Goal: Task Accomplishment & Management: Manage account settings

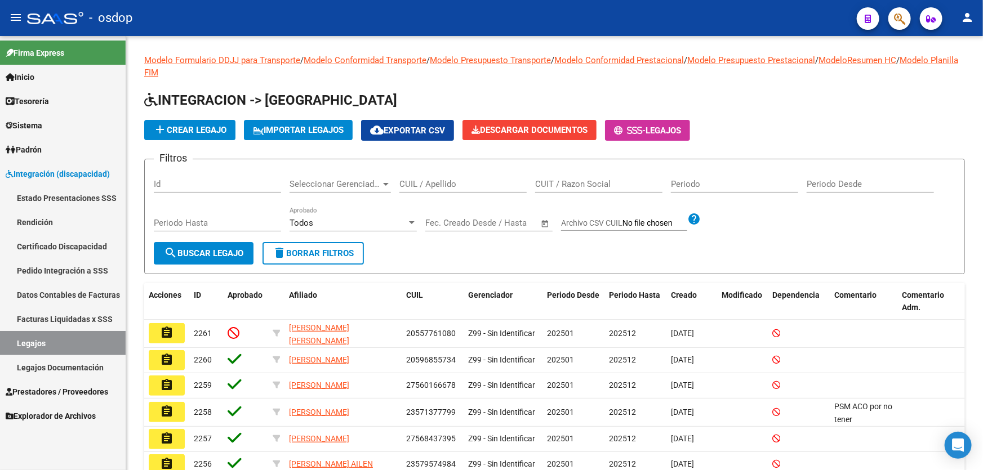
click at [82, 388] on span "Prestadores / Proveedores" at bounding box center [57, 392] width 103 height 12
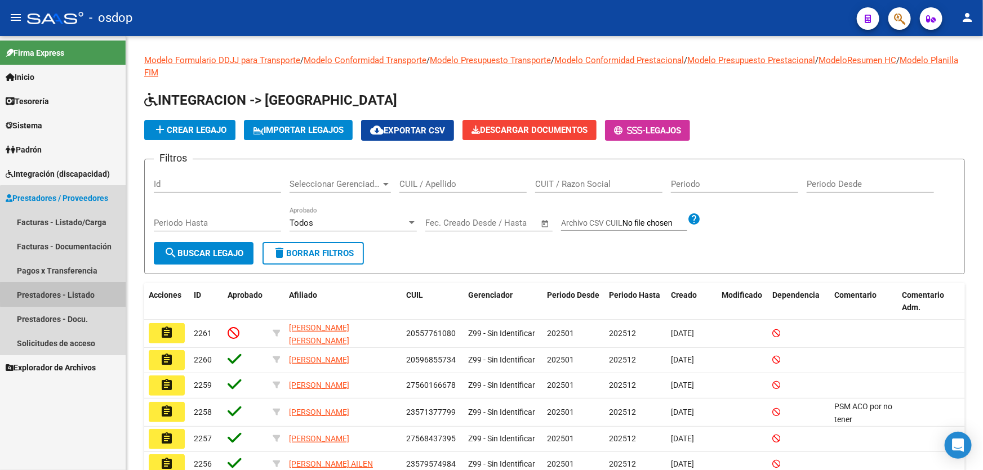
click at [82, 294] on link "Prestadores - Listado" at bounding box center [63, 295] width 126 height 24
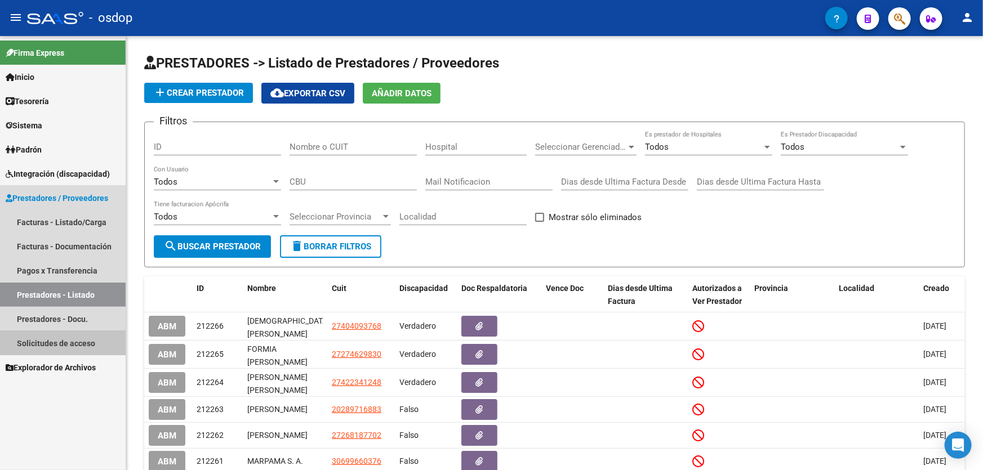
click at [63, 345] on link "Solicitudes de acceso" at bounding box center [63, 343] width 126 height 24
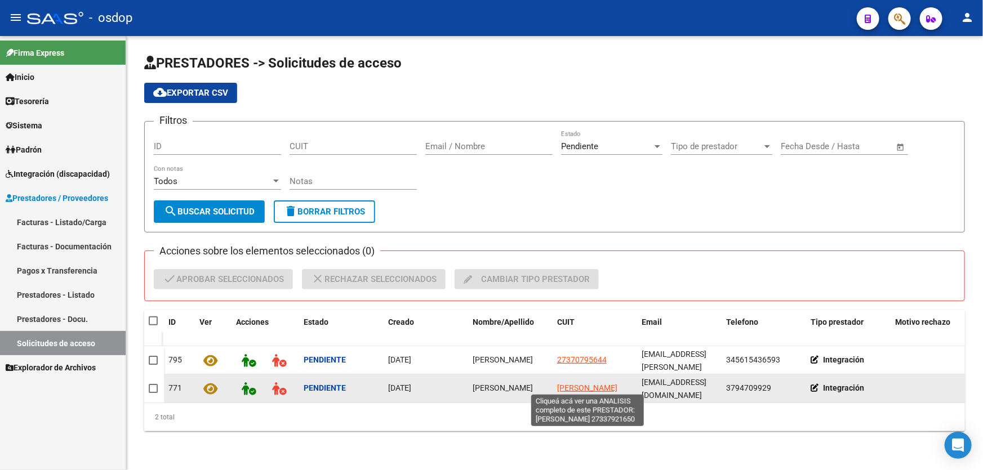
click at [569, 384] on span "NASIF GABRIELA" at bounding box center [587, 388] width 60 height 9
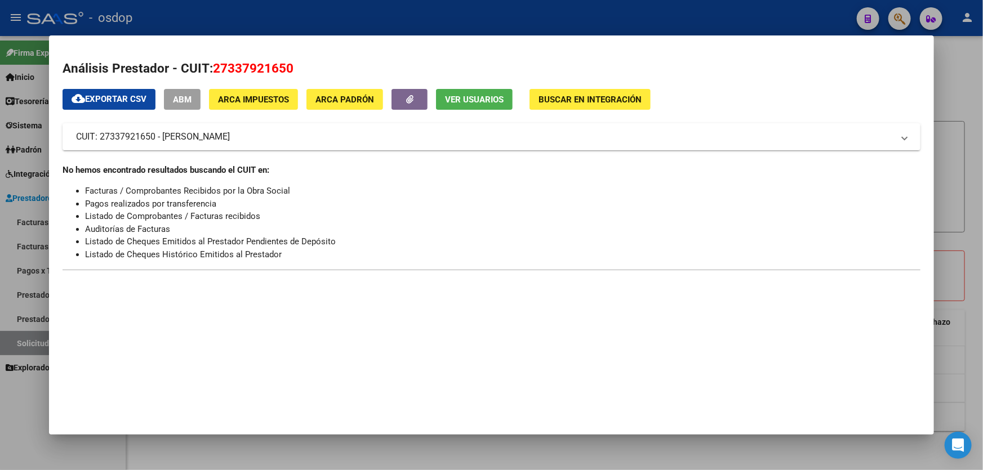
click at [451, 96] on span "Ver Usuarios" at bounding box center [474, 100] width 59 height 10
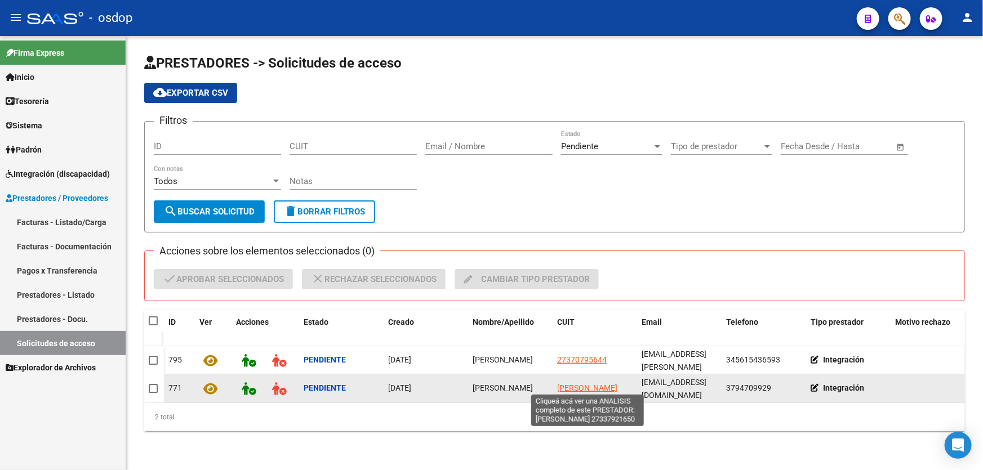
click at [597, 384] on span "NASIF GABRIELA" at bounding box center [587, 388] width 60 height 9
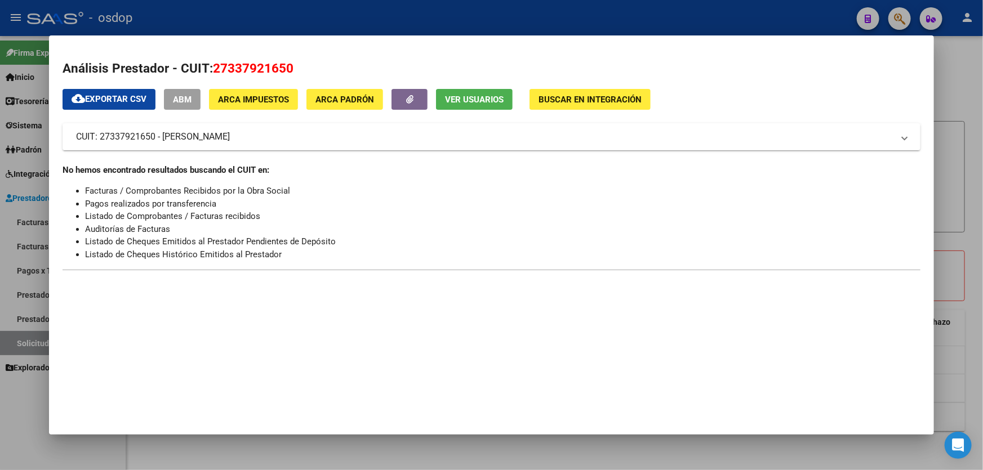
drag, startPoint x: 214, startPoint y: 66, endPoint x: 308, endPoint y: 67, distance: 94.7
click at [308, 67] on h2 "Análisis Prestador - CUIT: 27337921650" at bounding box center [492, 68] width 858 height 19
copy span "27337921650"
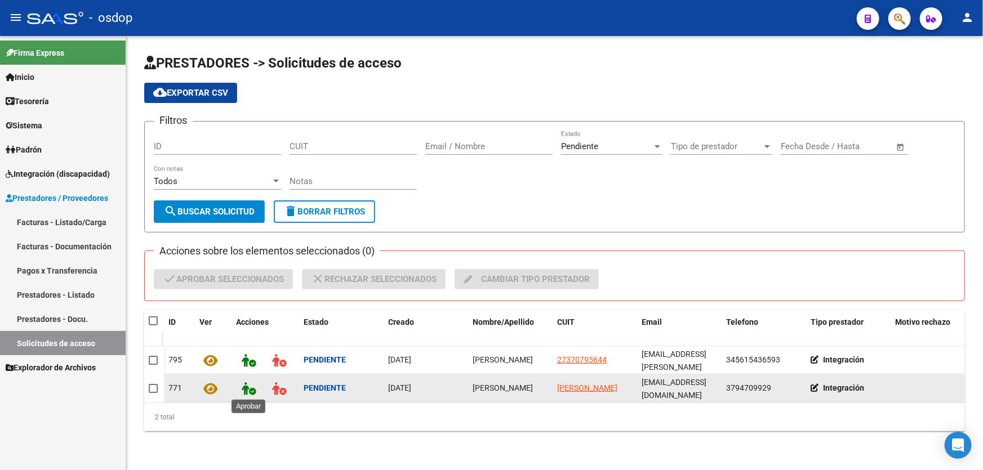
click at [249, 388] on icon at bounding box center [249, 389] width 14 height 13
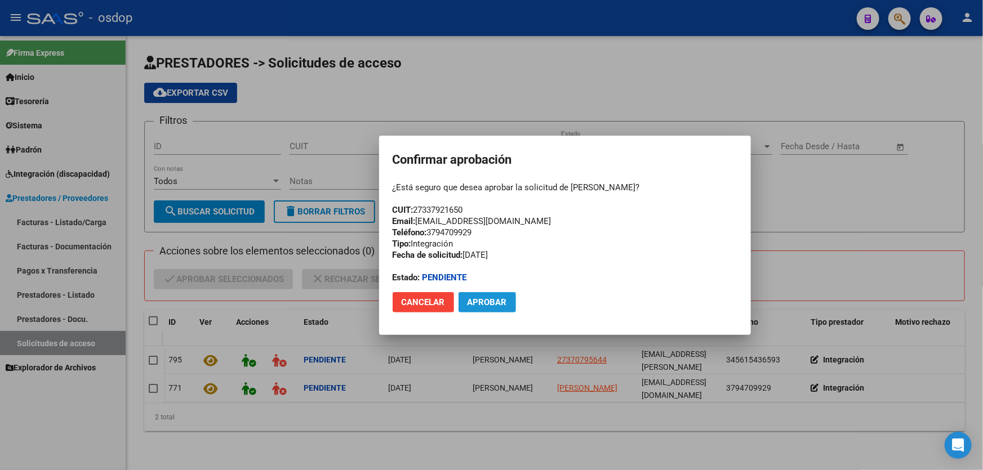
drag, startPoint x: 484, startPoint y: 303, endPoint x: 451, endPoint y: 246, distance: 65.9
click at [484, 302] on span "Aprobar" at bounding box center [487, 302] width 39 height 10
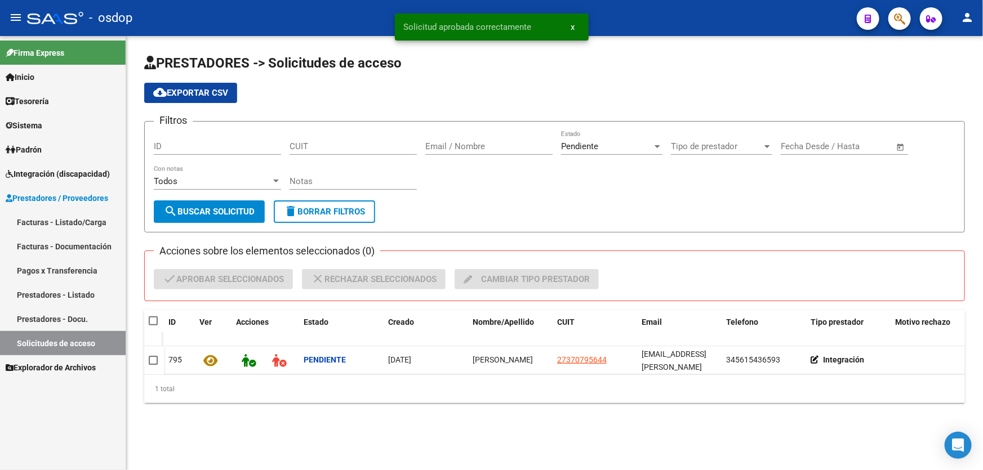
drag, startPoint x: 404, startPoint y: 24, endPoint x: 535, endPoint y: 24, distance: 130.7
click at [535, 24] on simple-snack-bar "Solicitud aprobada correctamente x" at bounding box center [492, 26] width 176 height 11
copy span "Solicitud aprobada correctamente"
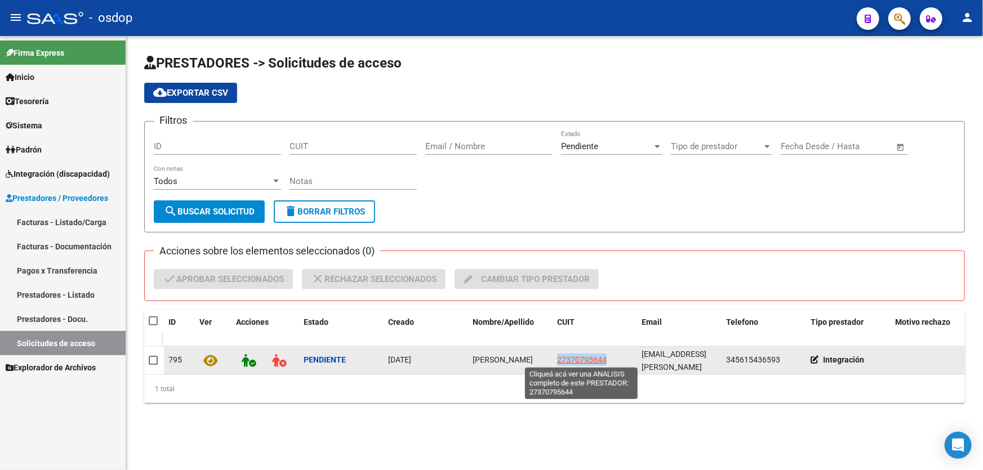
drag, startPoint x: 606, startPoint y: 359, endPoint x: 558, endPoint y: 358, distance: 47.3
click at [558, 358] on span "27370795644" at bounding box center [582, 360] width 50 height 9
copy span "27370795644"
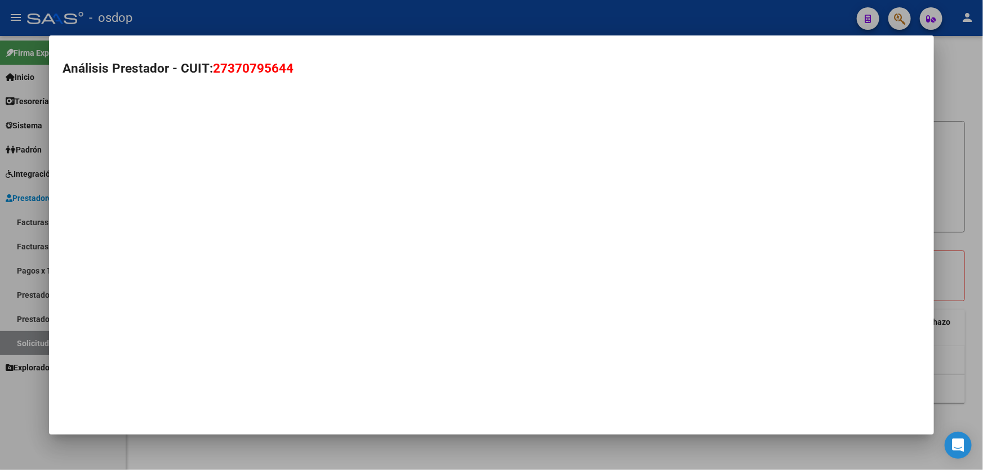
drag, startPoint x: 296, startPoint y: 68, endPoint x: 214, endPoint y: 68, distance: 82.8
click at [214, 68] on h2 "Análisis Prestador - CUIT: 27370795644" at bounding box center [492, 68] width 858 height 19
copy span "27370795644"
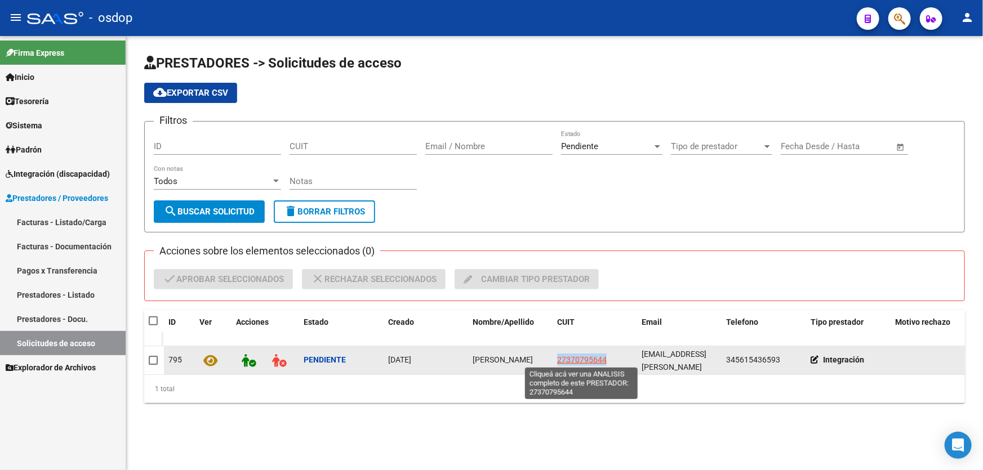
drag, startPoint x: 610, startPoint y: 360, endPoint x: 558, endPoint y: 363, distance: 51.9
click at [558, 363] on div "27370795644" at bounding box center [594, 360] width 75 height 13
copy span "27370795644"
click at [588, 358] on span "[PERSON_NAME] [PERSON_NAME]" at bounding box center [587, 361] width 60 height 22
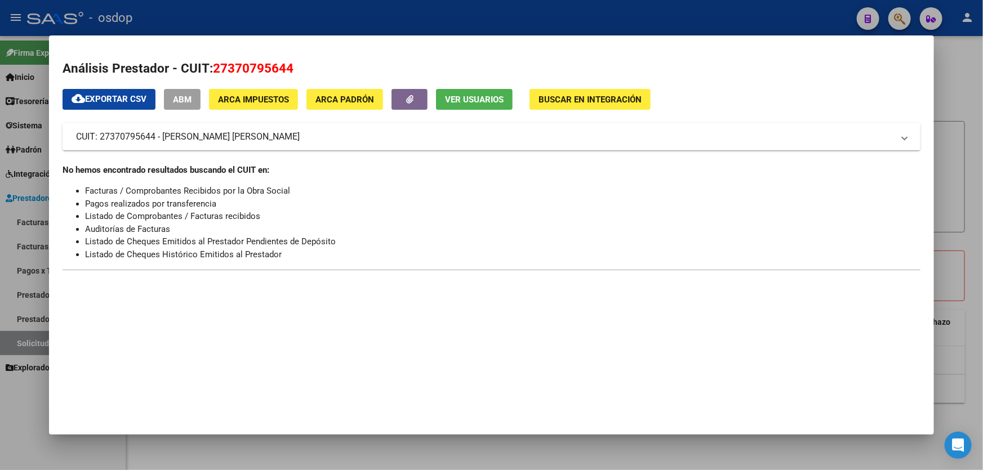
click at [459, 99] on span "Ver Usuarios" at bounding box center [474, 100] width 59 height 10
drag, startPoint x: 212, startPoint y: 68, endPoint x: 298, endPoint y: 68, distance: 85.6
click at [298, 68] on h2 "Análisis Prestador - CUIT: 27370795644" at bounding box center [492, 68] width 858 height 19
copy span "27370795644"
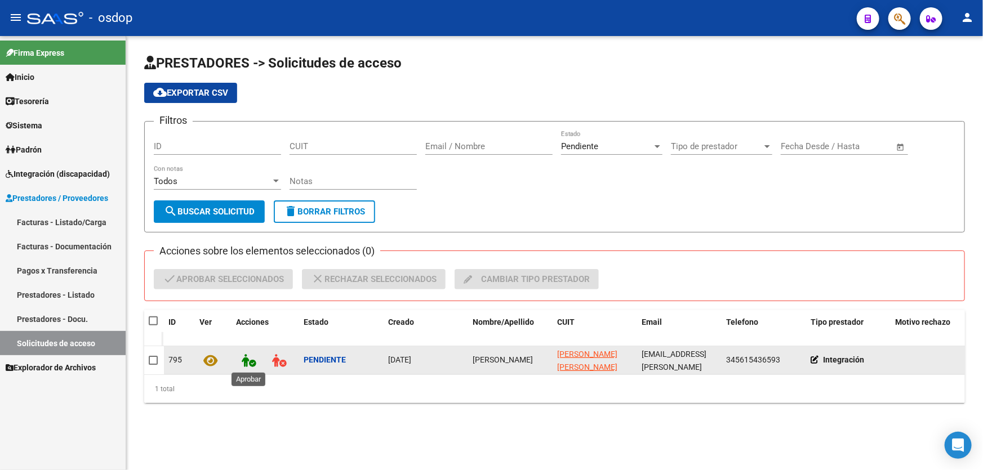
click at [251, 361] on icon at bounding box center [249, 360] width 14 height 13
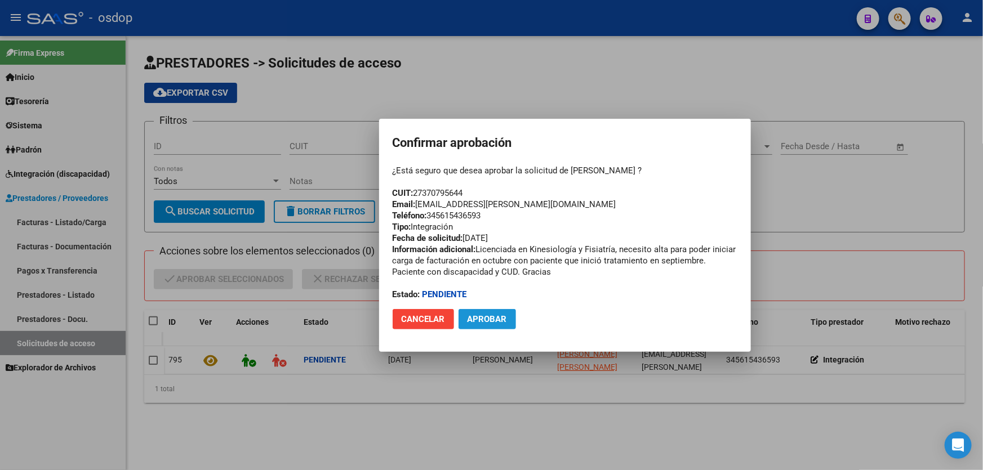
click at [486, 322] on span "Aprobar" at bounding box center [487, 319] width 39 height 10
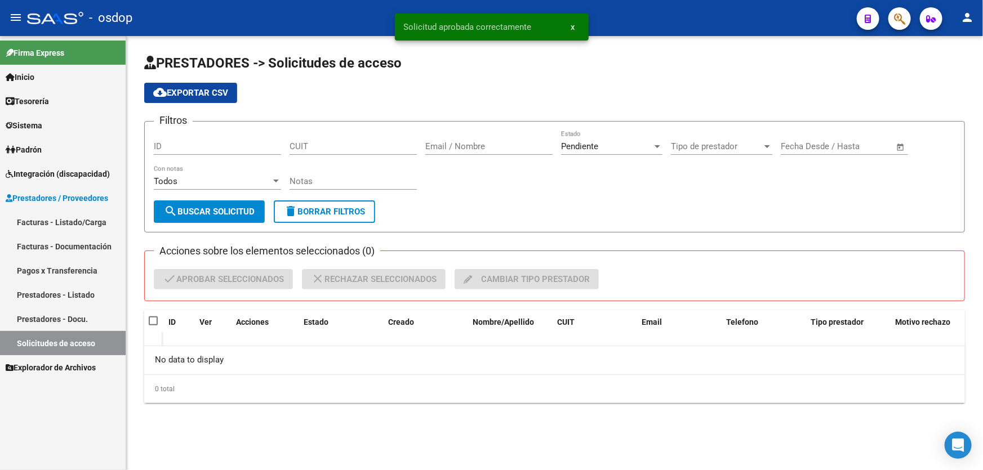
drag, startPoint x: 402, startPoint y: 28, endPoint x: 543, endPoint y: 28, distance: 140.8
click at [543, 28] on snack-bar-container "Solicitud aprobada correctamente x" at bounding box center [492, 27] width 194 height 27
copy span "Solicitud aprobada correctamente"
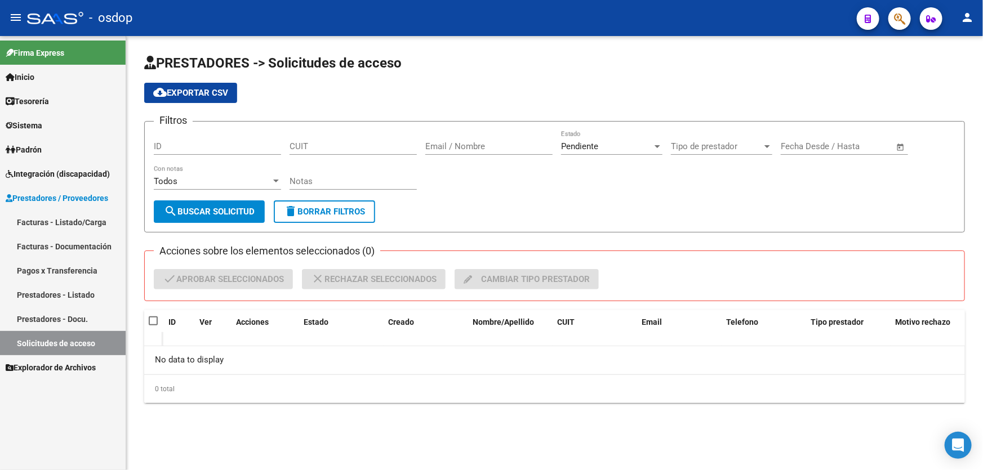
click at [65, 341] on link "Solicitudes de acceso" at bounding box center [63, 343] width 126 height 24
click at [43, 118] on link "Sistema" at bounding box center [63, 125] width 126 height 24
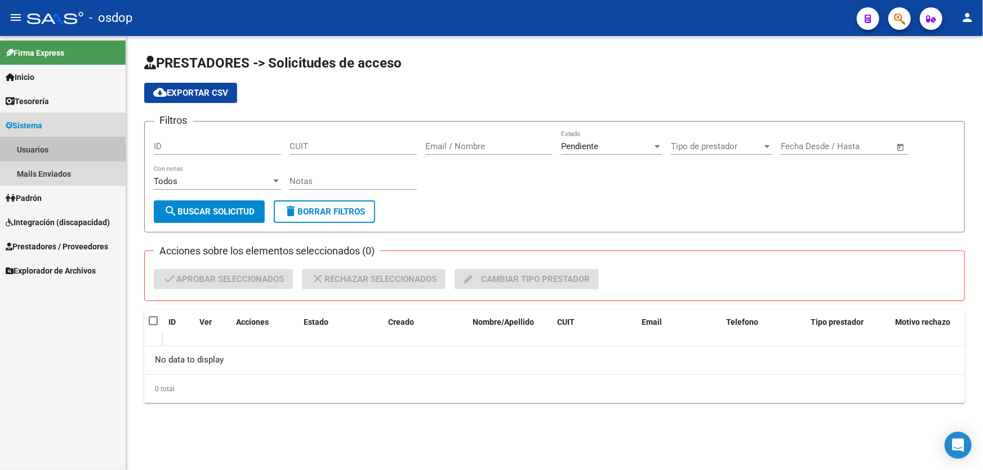
click at [42, 150] on link "Usuarios" at bounding box center [63, 149] width 126 height 24
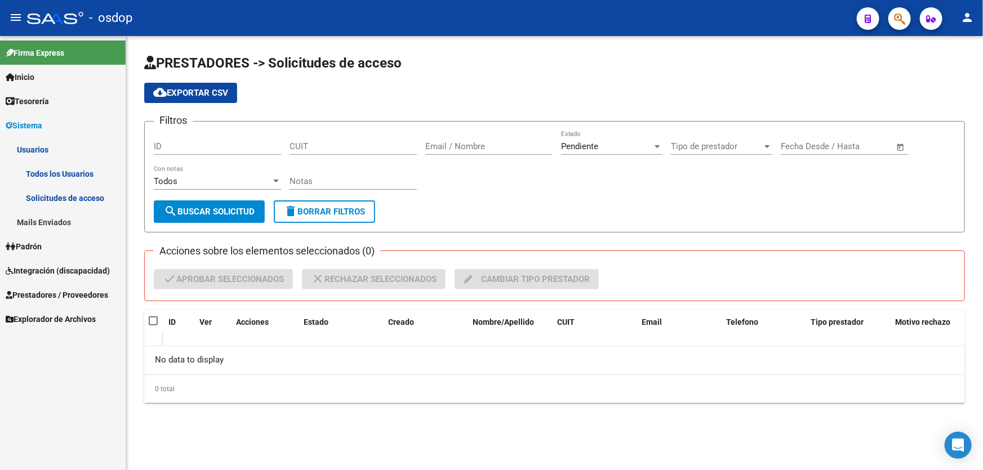
click at [57, 176] on link "Todos los Usuarios" at bounding box center [63, 174] width 126 height 24
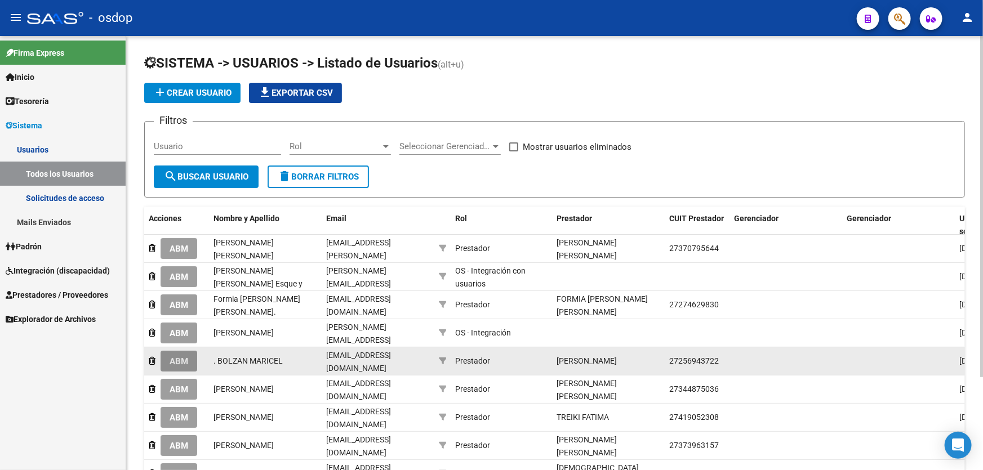
click at [176, 359] on span "ABM" at bounding box center [179, 362] width 19 height 10
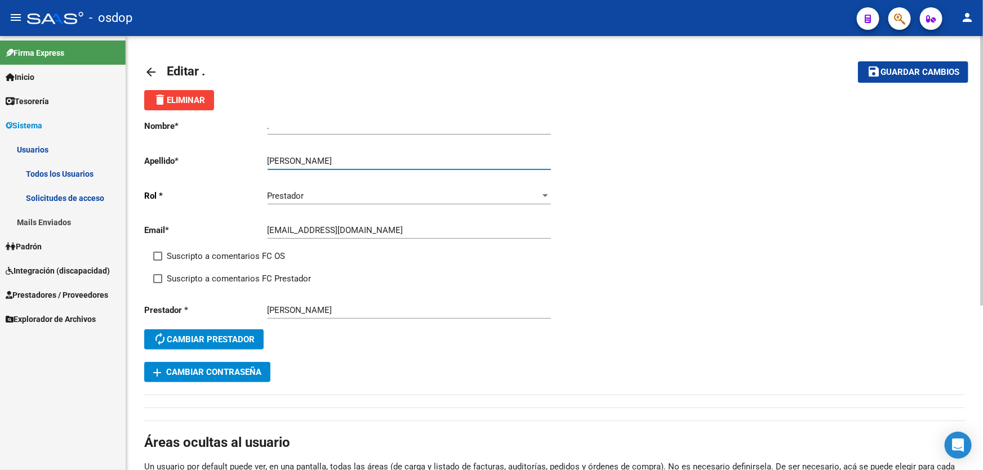
drag, startPoint x: 303, startPoint y: 158, endPoint x: 340, endPoint y: 158, distance: 37.7
click at [340, 158] on input "[PERSON_NAME]" at bounding box center [409, 161] width 283 height 10
type input "BOLZAN"
drag, startPoint x: 285, startPoint y: 119, endPoint x: 281, endPoint y: 124, distance: 6.4
click at [242, 123] on app-form-text-field "Nombre * . Ingresar nombre" at bounding box center [347, 126] width 406 height 10
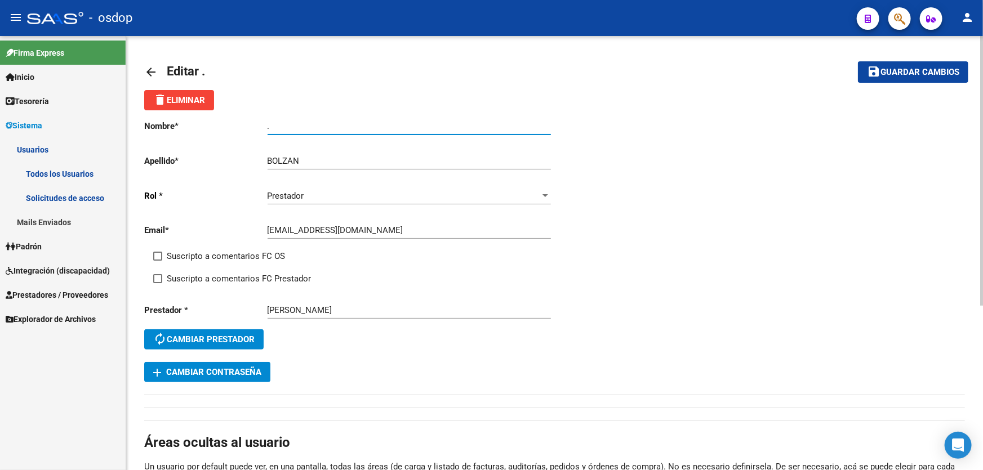
drag, startPoint x: 256, startPoint y: 125, endPoint x: 231, endPoint y: 125, distance: 25.4
click at [231, 125] on app-form-text-field "Nombre * . Ingresar nombre" at bounding box center [347, 126] width 406 height 10
paste input "[PERSON_NAME]"
type input "[PERSON_NAME]"
click at [879, 77] on mat-icon "save" at bounding box center [874, 72] width 14 height 14
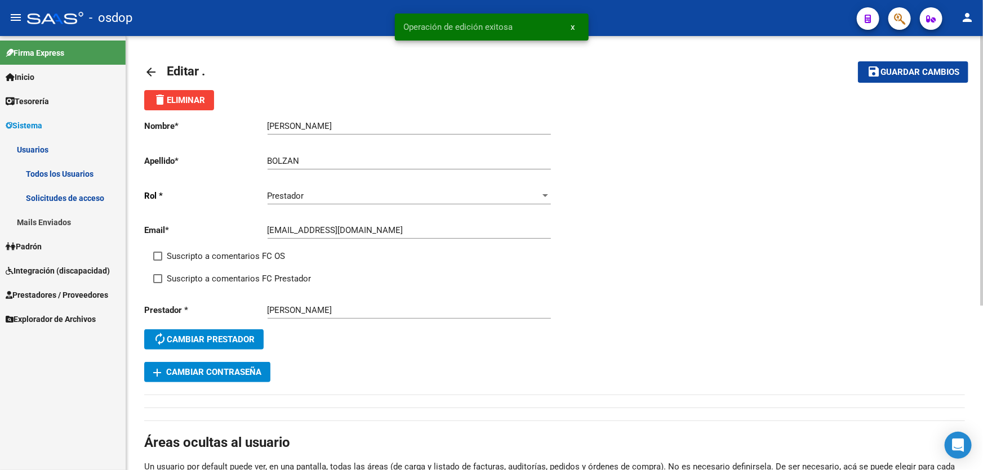
click at [152, 68] on mat-icon "arrow_back" at bounding box center [151, 72] width 14 height 14
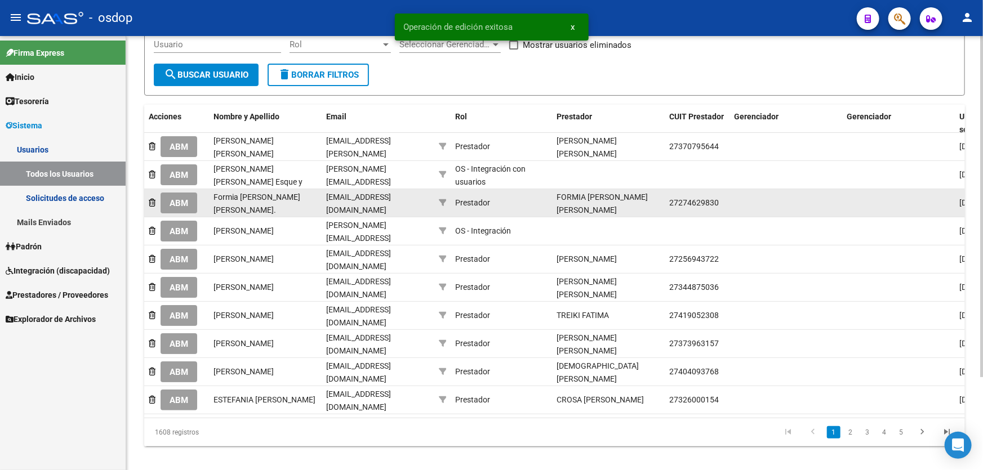
scroll to position [118, 0]
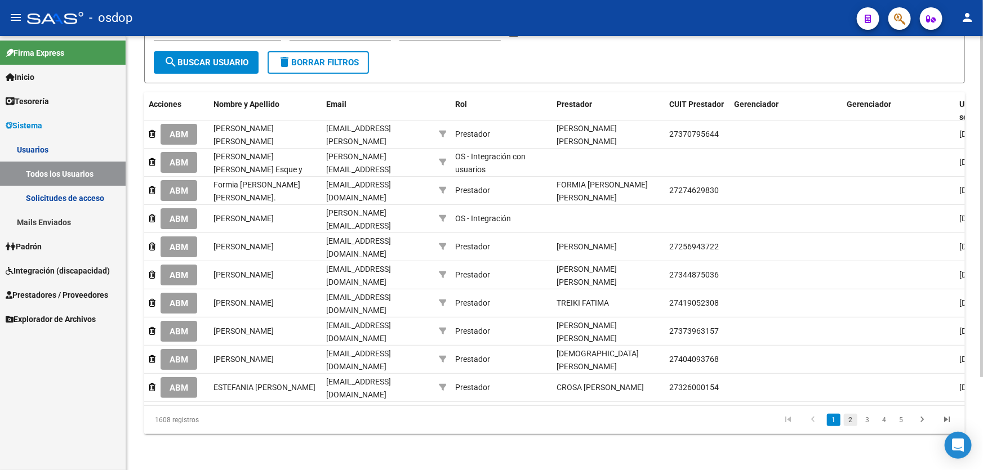
click at [849, 419] on link "2" at bounding box center [851, 420] width 14 height 12
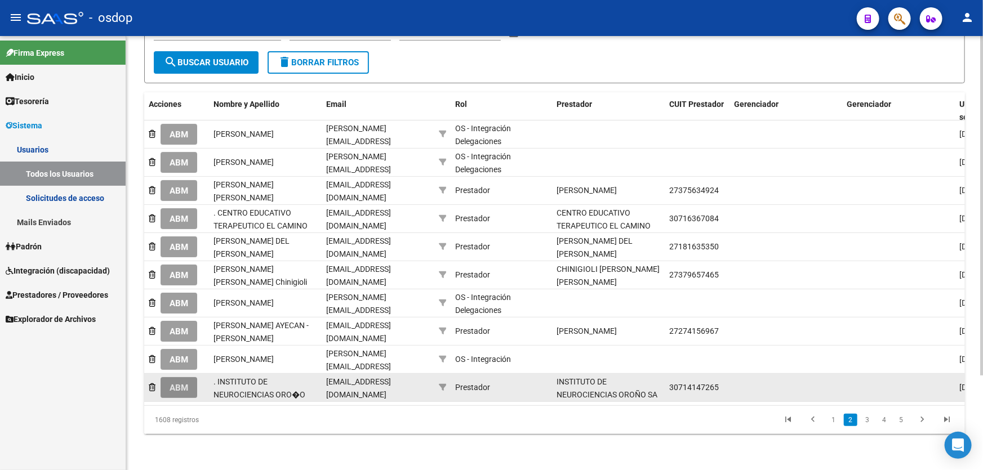
click at [180, 383] on span "ABM" at bounding box center [179, 388] width 19 height 10
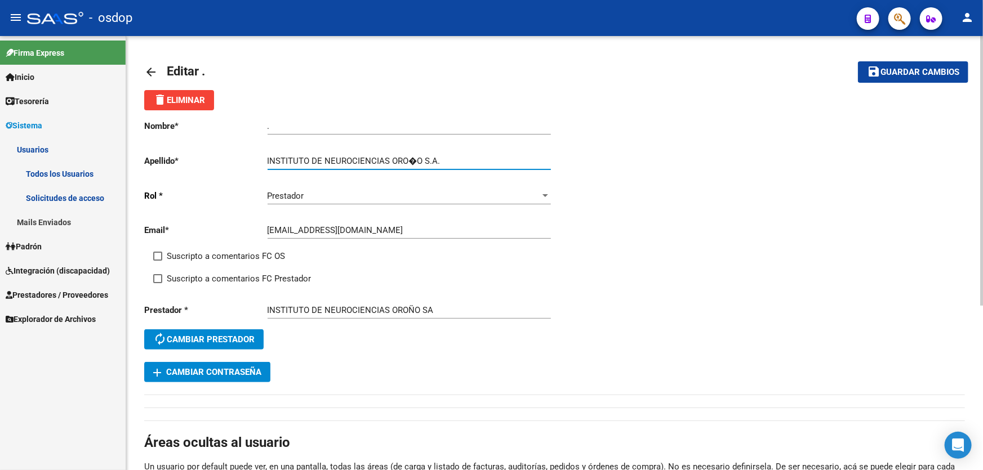
drag, startPoint x: 323, startPoint y: 159, endPoint x: 254, endPoint y: 161, distance: 68.8
click at [254, 161] on app-form-text-field "Apellido * INSTITUTO DE NEUROCIENCIAS ORO�O S.A. Ingresar apellido" at bounding box center [347, 161] width 406 height 10
type input "NEUROCIENCIAS ORO�O S.A."
drag, startPoint x: 283, startPoint y: 126, endPoint x: 238, endPoint y: 121, distance: 46.0
click at [239, 123] on app-form-text-field "Nombre * . Ingresar nombre" at bounding box center [347, 126] width 406 height 10
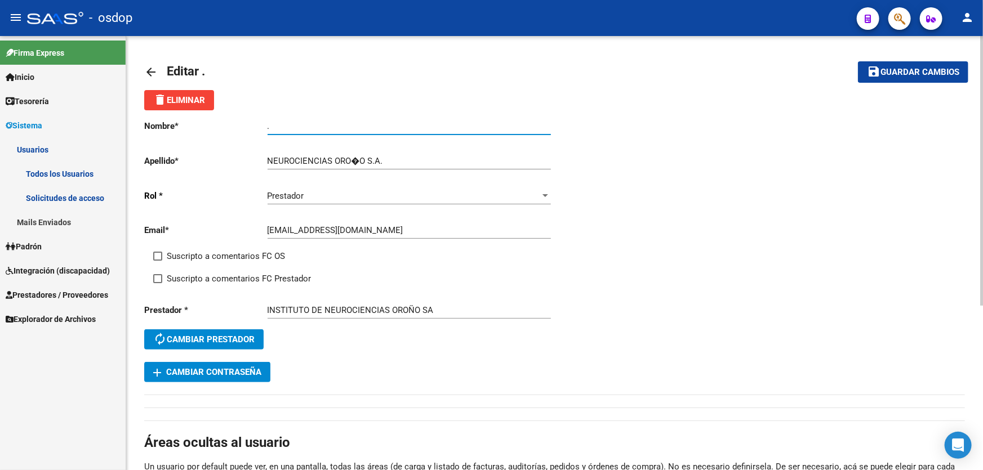
paste input "INSTITUTO DE"
type input "INSTITUTO DE"
drag, startPoint x: 351, startPoint y: 158, endPoint x: 357, endPoint y: 158, distance: 5.7
click at [357, 158] on input "NEUROCIENCIAS ORO�O S.A." at bounding box center [409, 161] width 283 height 10
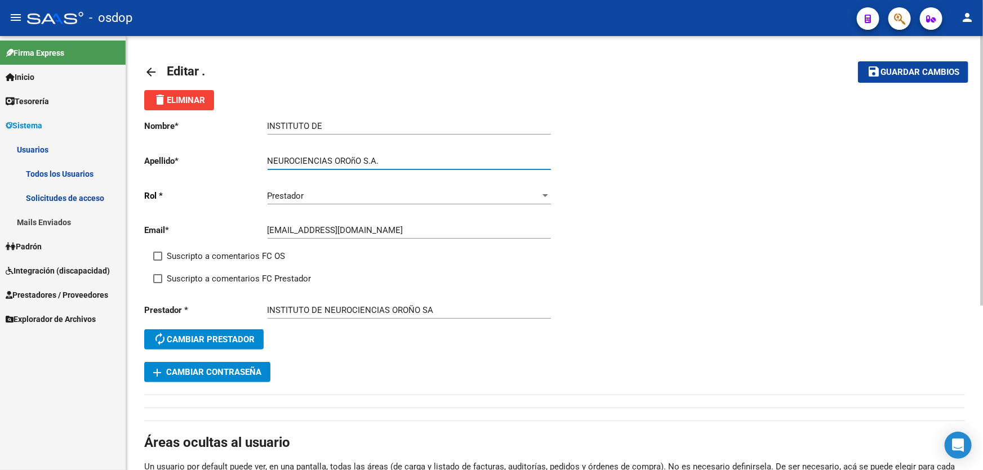
type input "NEUROCIENCIAS OROñO S.A."
drag, startPoint x: 905, startPoint y: 70, endPoint x: 836, endPoint y: 68, distance: 68.8
click at [904, 70] on span "Guardar cambios" at bounding box center [920, 73] width 79 height 10
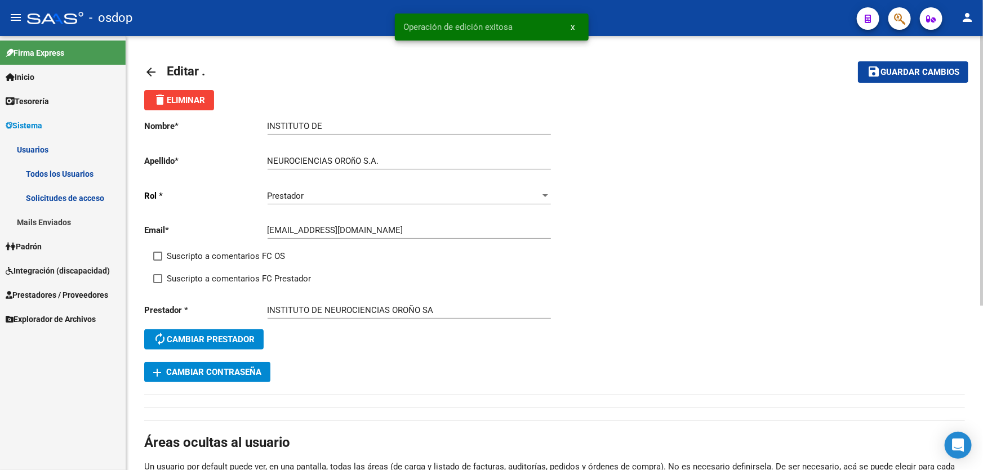
click at [145, 70] on mat-icon "arrow_back" at bounding box center [151, 72] width 14 height 14
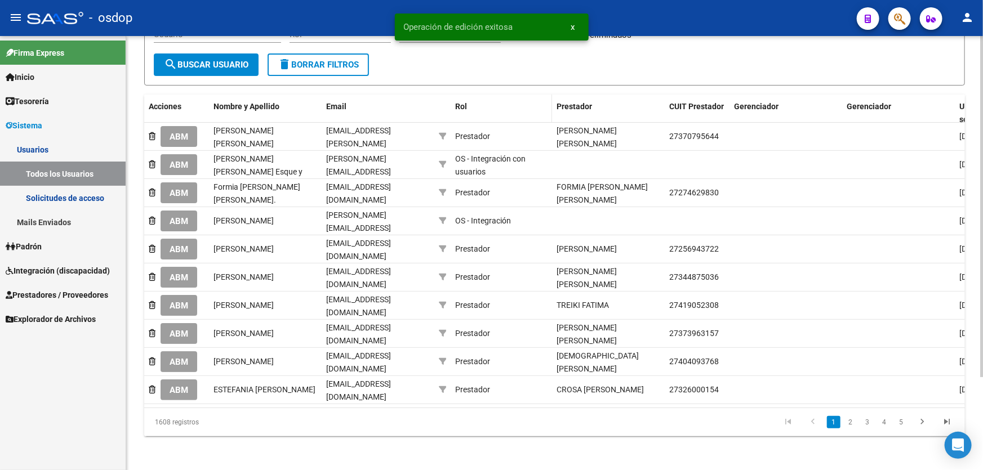
scroll to position [118, 0]
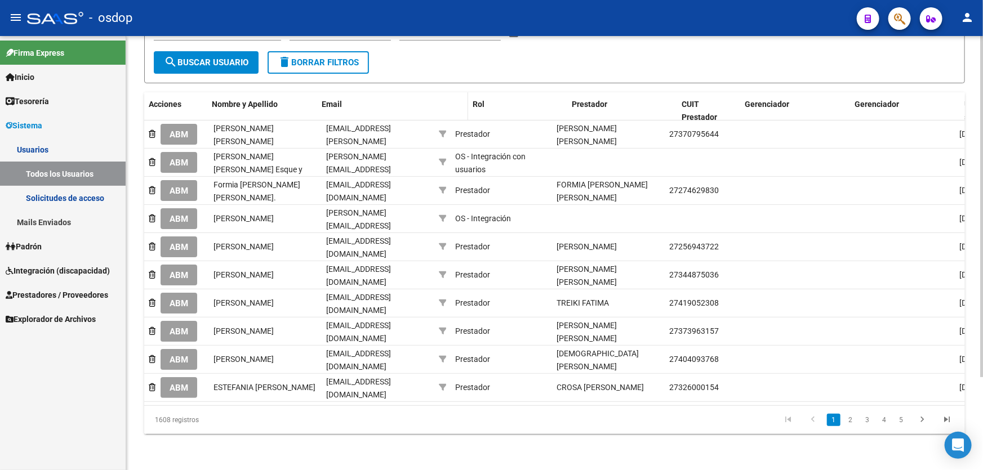
drag, startPoint x: 432, startPoint y: 97, endPoint x: 456, endPoint y: 97, distance: 24.8
click at [456, 97] on div "Acciones Nombre y Apellido Email Rol Prestador CUIT Prestador Gerenciador Geren…" at bounding box center [659, 110] width 1030 height 37
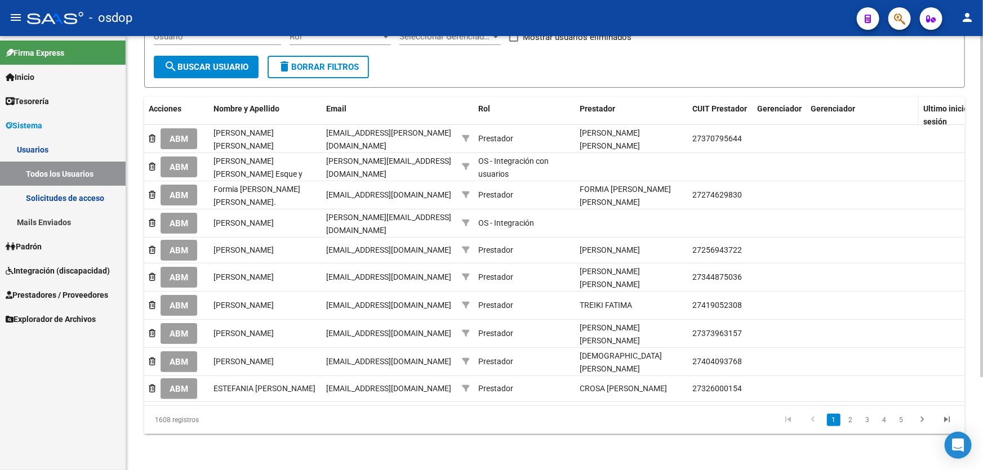
drag, startPoint x: 861, startPoint y: 97, endPoint x: 807, endPoint y: 99, distance: 54.1
click at [807, 99] on div "Acciones Nombre y Apellido Email Rol Prestador CUIT Prestador Gerenciador Geren…" at bounding box center [671, 115] width 1054 height 37
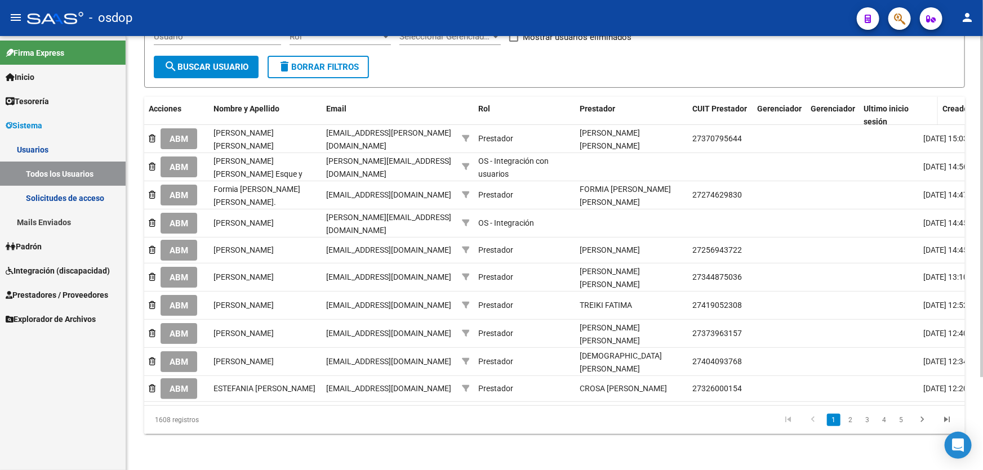
drag, startPoint x: 917, startPoint y: 94, endPoint x: 862, endPoint y: 97, distance: 54.8
click at [862, 97] on div "Acciones Nombre y Apellido Email Rol Prestador CUIT Prestador Gerenciador Geren…" at bounding box center [641, 115] width 994 height 37
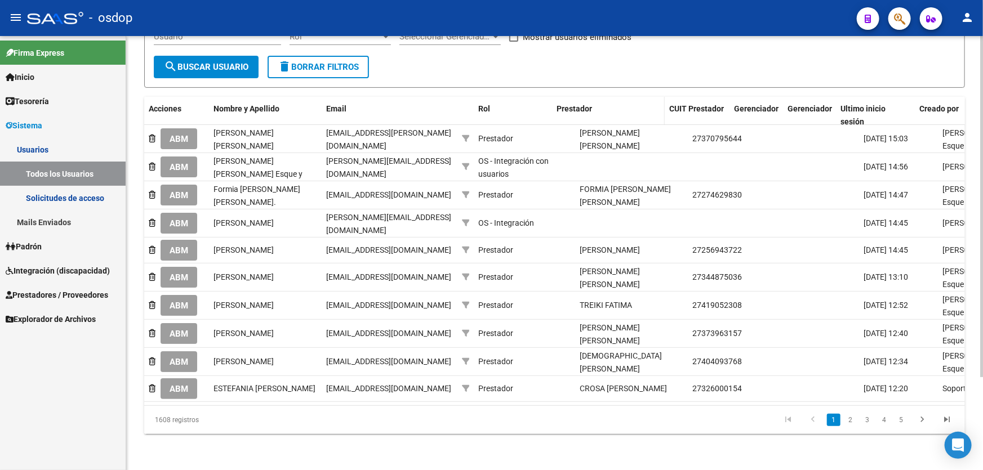
drag, startPoint x: 574, startPoint y: 93, endPoint x: 552, endPoint y: 93, distance: 21.4
click at [552, 97] on div "Acciones Nombre y Apellido Email Rol Prestador CUIT Prestador Gerenciador Geren…" at bounding box center [611, 115] width 935 height 37
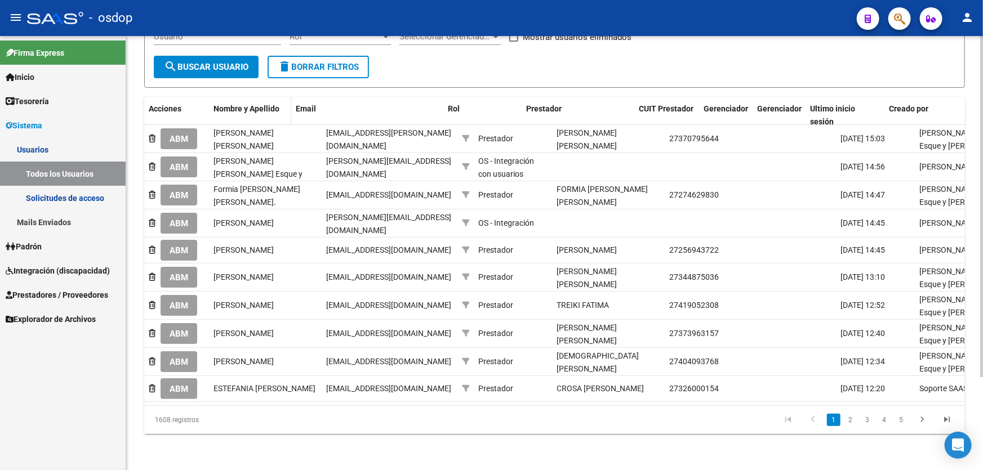
drag, startPoint x: 317, startPoint y: 92, endPoint x: 290, endPoint y: 94, distance: 27.7
click at [290, 97] on span at bounding box center [288, 115] width 5 height 37
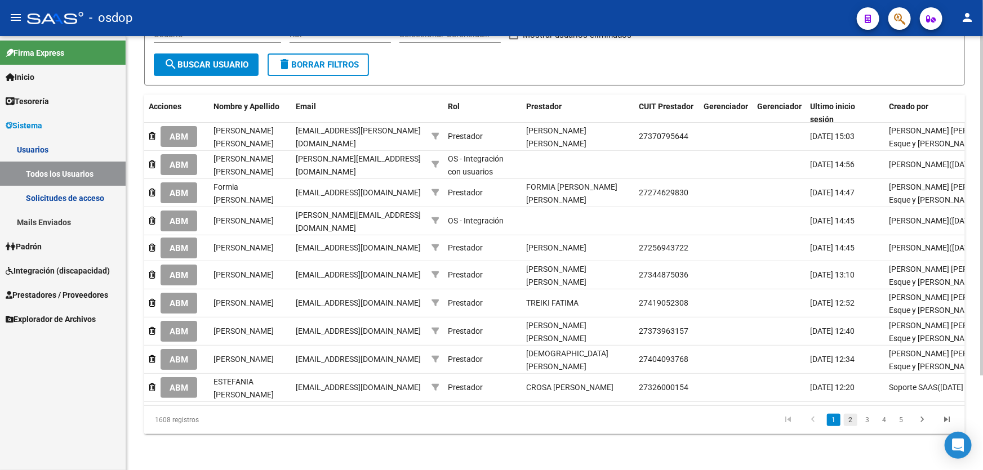
click at [850, 423] on link "2" at bounding box center [851, 420] width 14 height 12
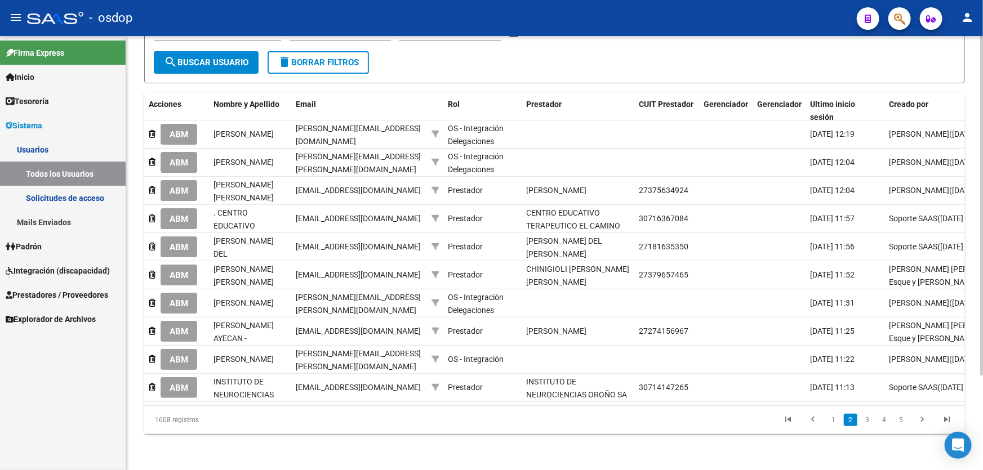
click at [177, 214] on span "ABM" at bounding box center [179, 219] width 19 height 10
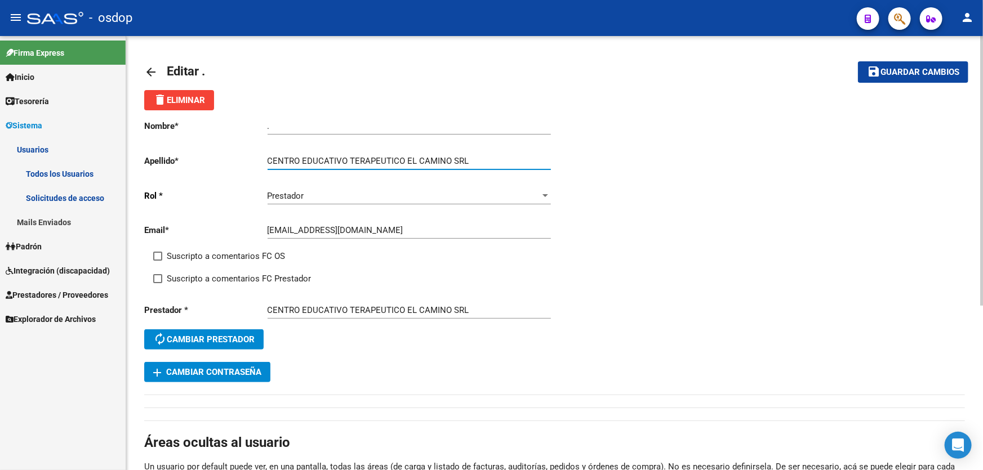
drag, startPoint x: 349, startPoint y: 158, endPoint x: 257, endPoint y: 156, distance: 91.8
click at [257, 156] on app-form-text-field "Apellido * CENTRO EDUCATIVO TERAPEUTICO EL CAMINO SRL Ingresar apellido" at bounding box center [347, 161] width 406 height 10
drag, startPoint x: 254, startPoint y: 131, endPoint x: 238, endPoint y: 128, distance: 16.6
click at [231, 130] on app-form-text-field "Nombre * . Ingresar nombre" at bounding box center [347, 126] width 406 height 10
type input "TERAPEUTICO EL CAMINO SRL"
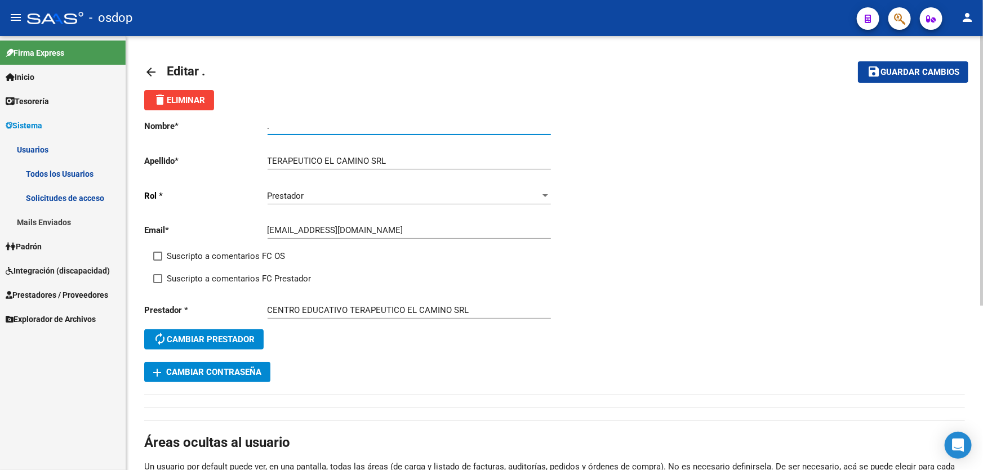
drag, startPoint x: 276, startPoint y: 127, endPoint x: 249, endPoint y: 126, distance: 27.1
click at [249, 126] on app-form-text-field "Nombre * . Ingresar nombre" at bounding box center [347, 126] width 406 height 10
paste input "CENTRO EDUCATIVO"
type input "CENTRO EDUCATIVO"
click at [899, 71] on span "Guardar cambios" at bounding box center [920, 73] width 79 height 10
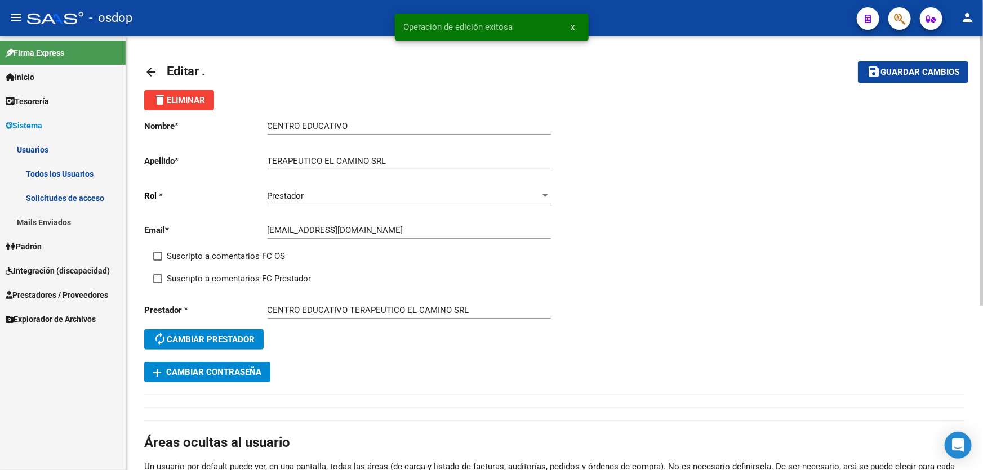
click at [148, 69] on mat-icon "arrow_back" at bounding box center [151, 72] width 14 height 14
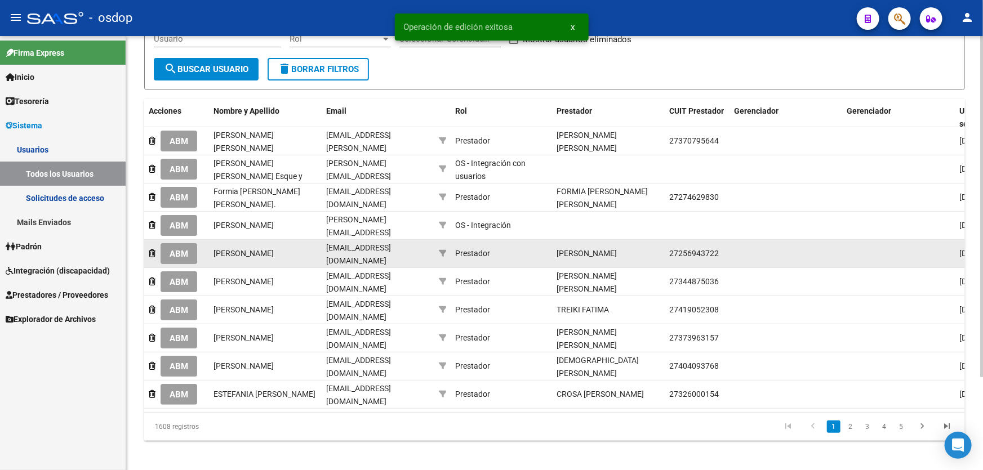
scroll to position [118, 0]
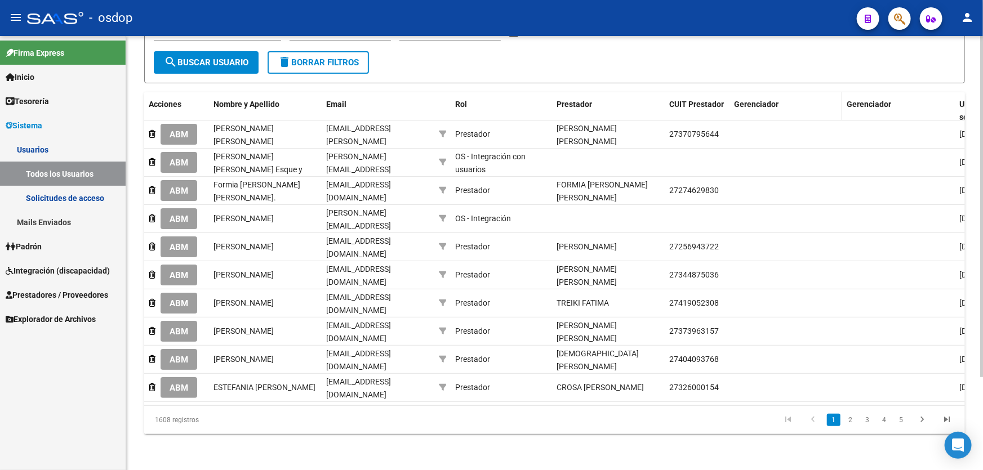
drag, startPoint x: 842, startPoint y: 93, endPoint x: 831, endPoint y: 95, distance: 10.8
click at [831, 95] on div "Acciones Nombre y Apellido Email Rol Prestador CUIT Prestador Gerenciador Geren…" at bounding box center [659, 110] width 1030 height 37
click at [789, 100] on span "Gerenciador" at bounding box center [811, 104] width 45 height 9
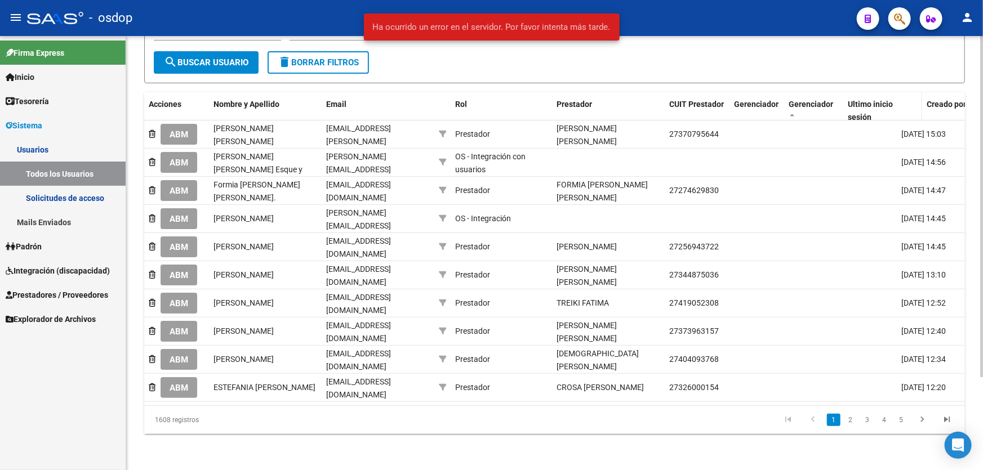
drag, startPoint x: 894, startPoint y: 96, endPoint x: 845, endPoint y: 95, distance: 49.0
click at [845, 95] on div "Acciones Nombre y Apellido Email Rol Prestador CUIT Prestador Gerenciador Geren…" at bounding box center [630, 110] width 972 height 37
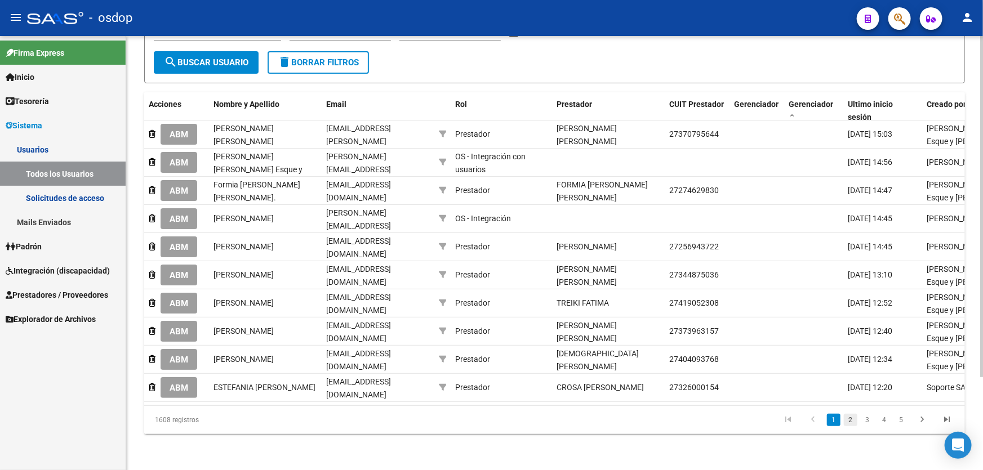
click at [850, 420] on link "2" at bounding box center [851, 420] width 14 height 12
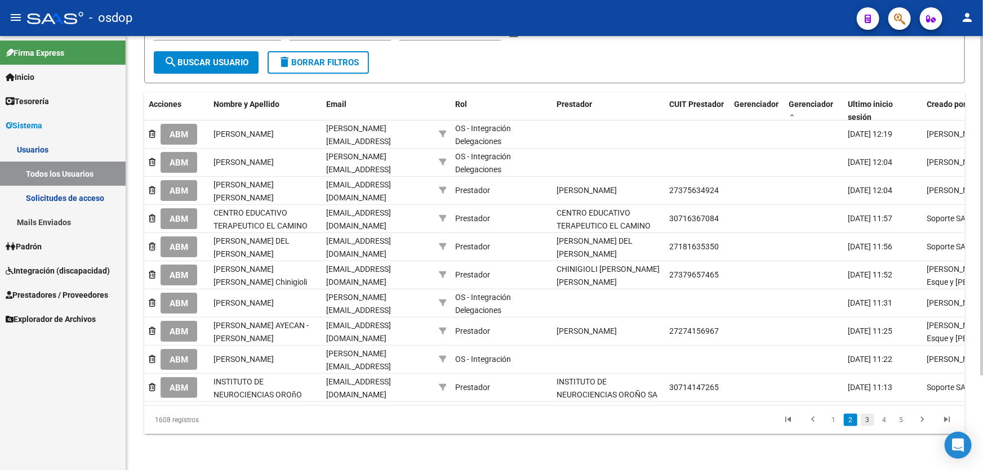
click at [868, 420] on link "3" at bounding box center [868, 420] width 14 height 12
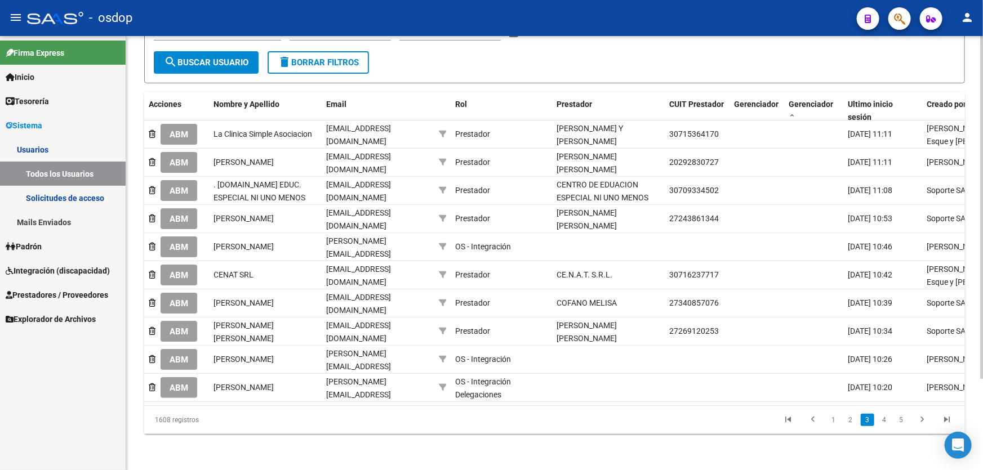
scroll to position [115, 0]
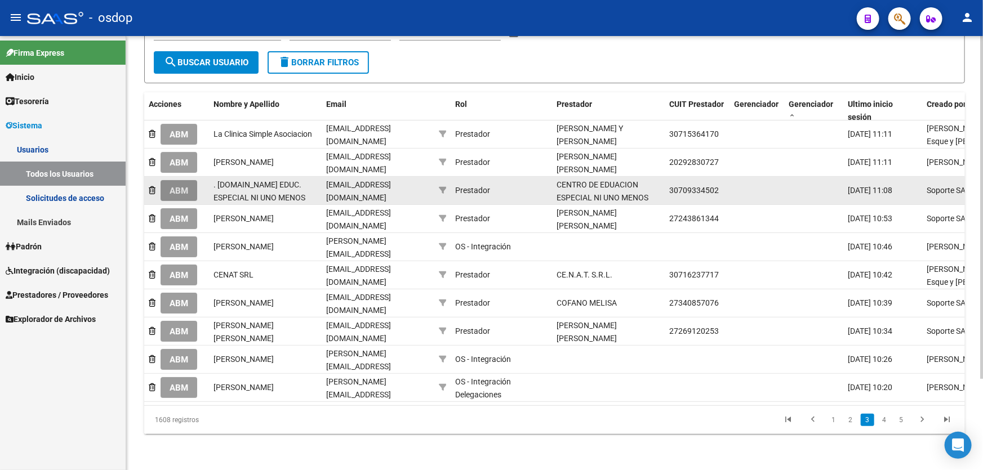
click at [180, 187] on span "ABM" at bounding box center [179, 191] width 19 height 10
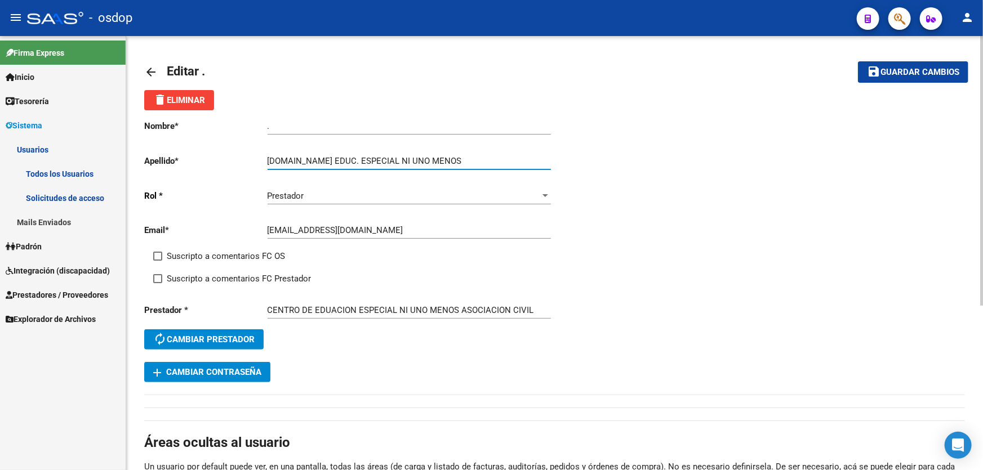
drag, startPoint x: 330, startPoint y: 157, endPoint x: 264, endPoint y: 157, distance: 65.9
click at [264, 157] on app-form-text-field "Apellido * [DOMAIN_NAME] EDUC. ESPECIAL NI UNO MENOS Ingresar apellido" at bounding box center [347, 161] width 406 height 10
drag, startPoint x: 277, startPoint y: 126, endPoint x: 246, endPoint y: 126, distance: 31.0
click at [246, 126] on app-form-text-field "Nombre * . Ingresar nombre" at bounding box center [347, 126] width 406 height 10
paste input "[DOMAIN_NAME] EDUC."
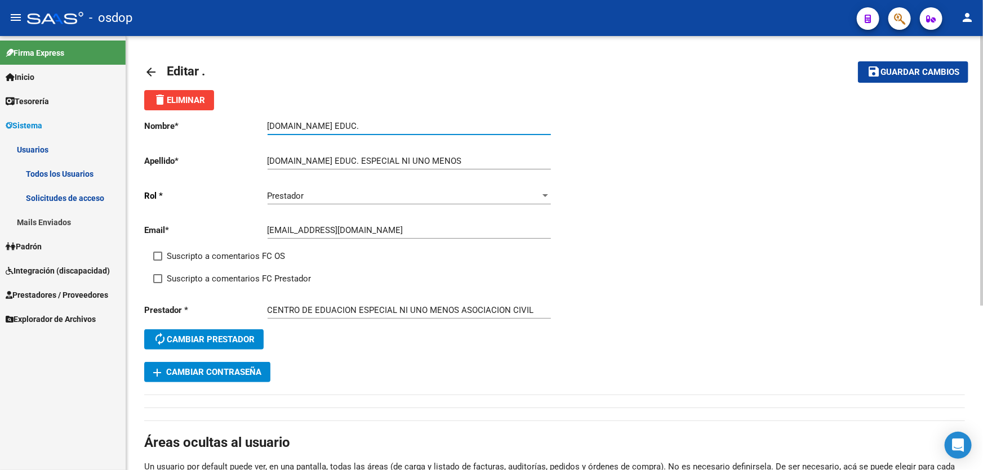
click at [272, 123] on input "[DOMAIN_NAME] EDUC." at bounding box center [409, 126] width 283 height 10
click at [299, 123] on input "[DOMAIN_NAME] EDUC." at bounding box center [409, 126] width 283 height 10
click at [335, 125] on input "CENTRO DE EDUC." at bounding box center [409, 126] width 283 height 10
type input "CENTRO DE EDUC."
drag, startPoint x: 329, startPoint y: 157, endPoint x: 254, endPoint y: 154, distance: 75.0
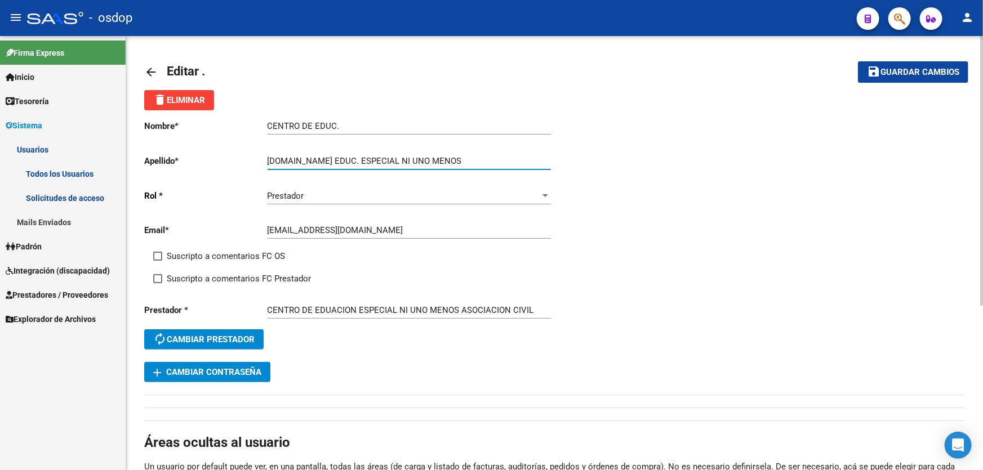
click at [254, 156] on app-form-text-field "Apellido * [DOMAIN_NAME] EDUC. ESPECIAL NI UNO MENOS Ingresar apellido" at bounding box center [347, 161] width 406 height 10
type input "ESPECIAL NI UNO MENOS"
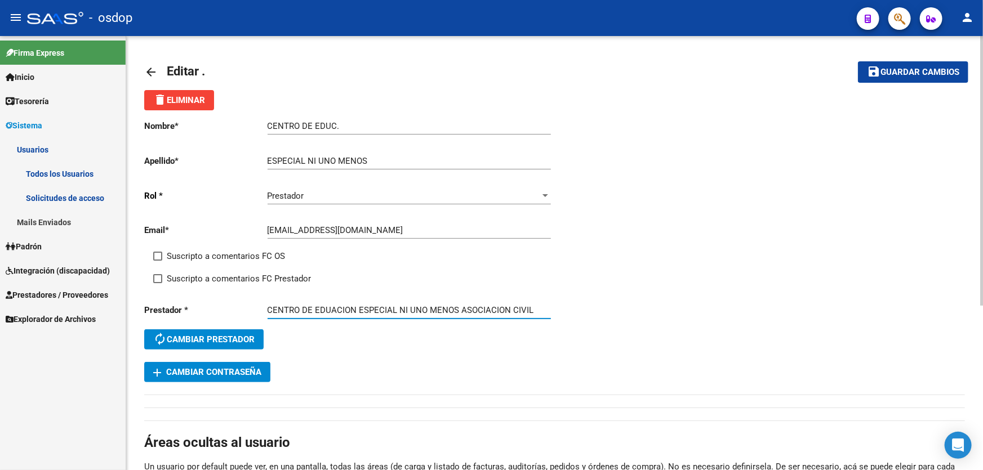
drag, startPoint x: 357, startPoint y: 308, endPoint x: 314, endPoint y: 306, distance: 42.9
click at [314, 306] on input "CENTRO DE EDUACION ESPECIAL NI UNO MENOS ASOCIACION CIVIL" at bounding box center [409, 310] width 283 height 10
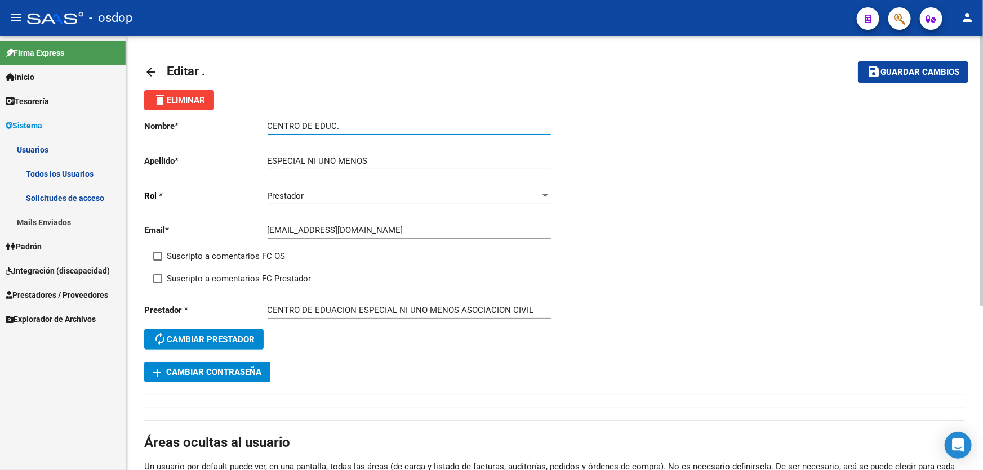
drag, startPoint x: 345, startPoint y: 124, endPoint x: 314, endPoint y: 124, distance: 31.0
click at [314, 124] on input "CENTRO DE EDUC." at bounding box center [409, 126] width 283 height 10
paste input "ACION"
type input "CENTRO DE EDUACION"
click at [921, 68] on span "Guardar cambios" at bounding box center [920, 73] width 79 height 10
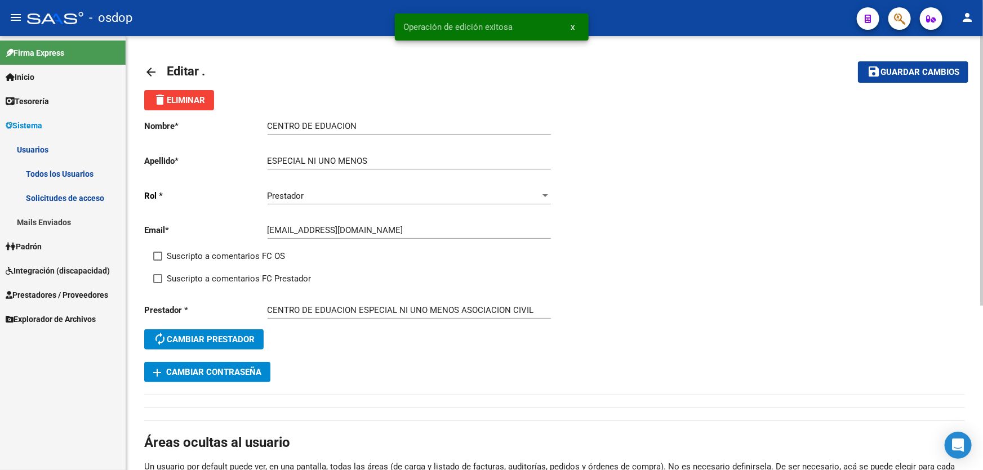
click at [150, 69] on mat-icon "arrow_back" at bounding box center [151, 72] width 14 height 14
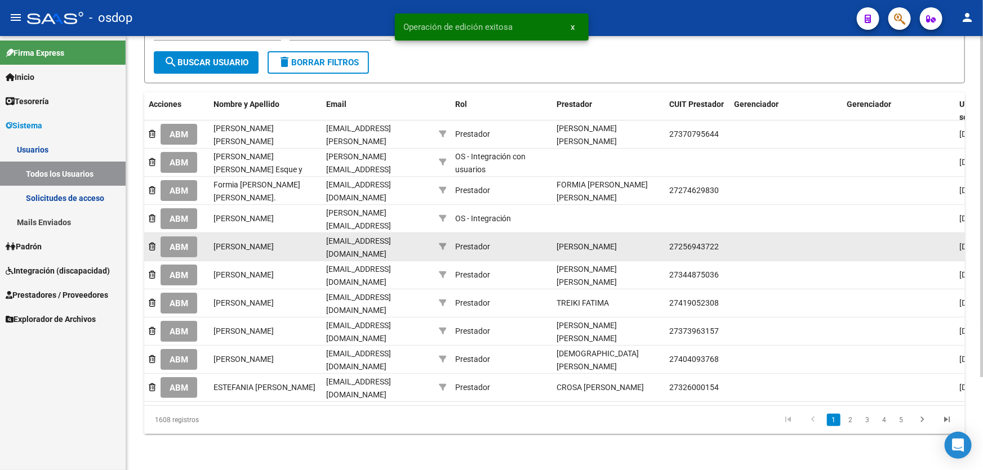
scroll to position [118, 0]
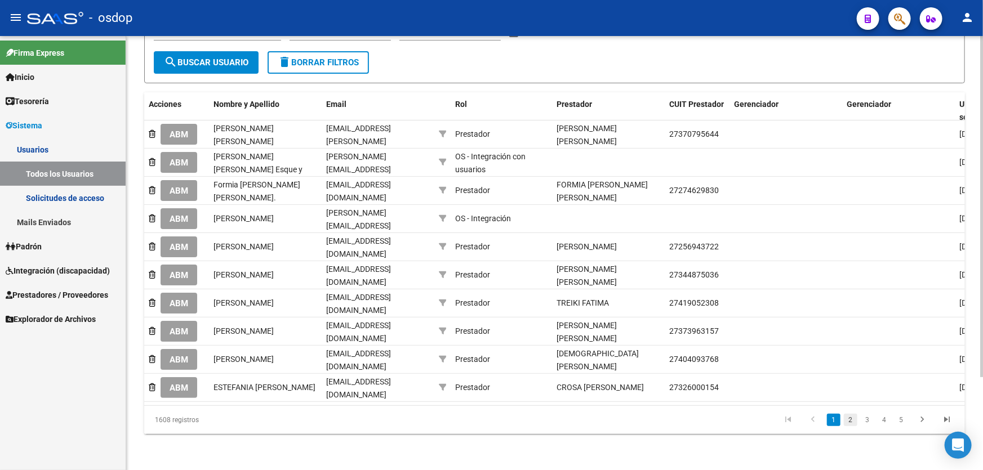
click at [852, 424] on link "2" at bounding box center [851, 420] width 14 height 12
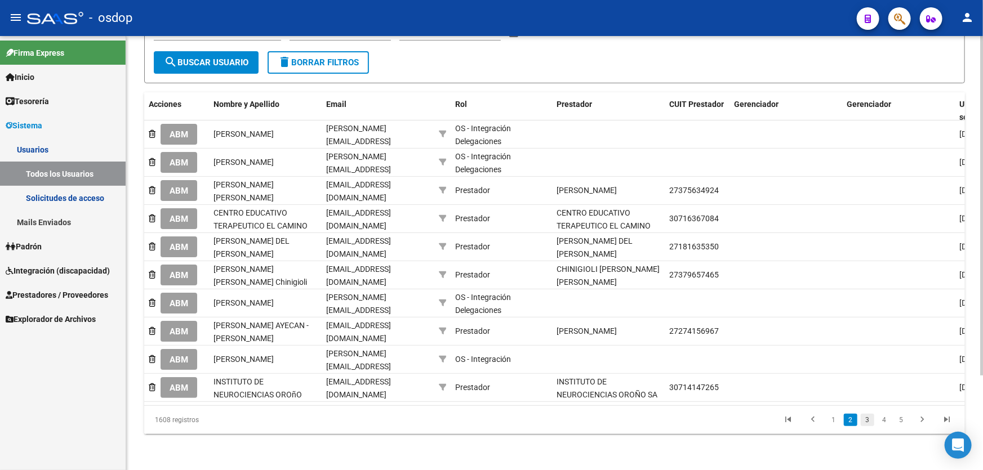
click at [869, 424] on link "3" at bounding box center [868, 420] width 14 height 12
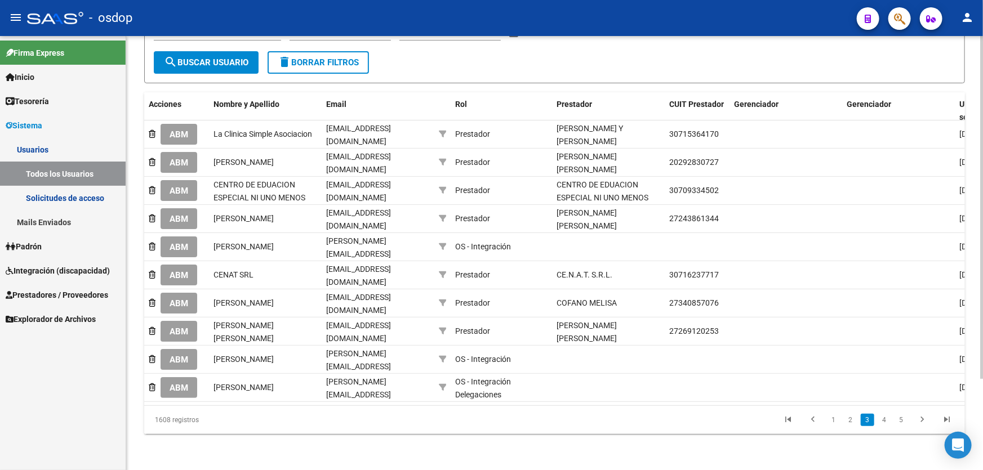
scroll to position [115, 0]
click at [882, 423] on link "4" at bounding box center [885, 420] width 14 height 12
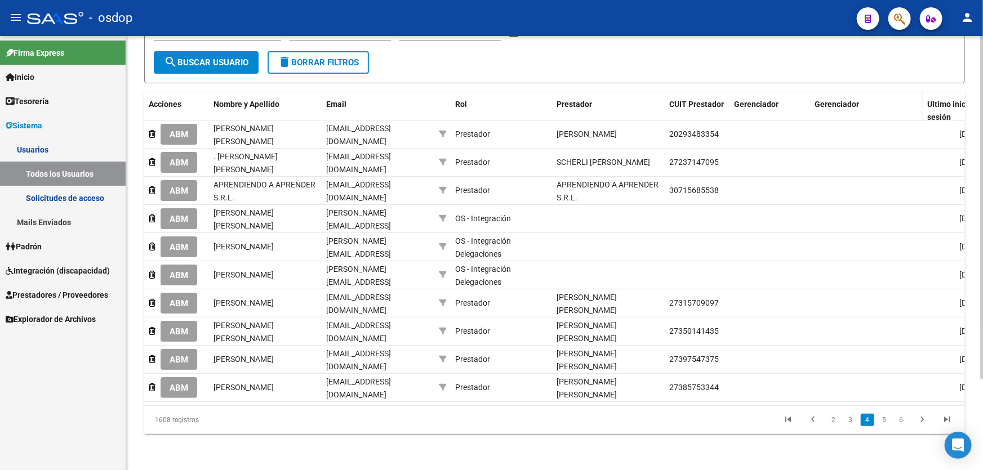
drag, startPoint x: 841, startPoint y: 96, endPoint x: 790, endPoint y: 96, distance: 50.7
click at [791, 96] on div "Acciones Nombre y Apellido Email Rol Prestador CUIT Prestador Gerenciador Geren…" at bounding box center [659, 110] width 1030 height 37
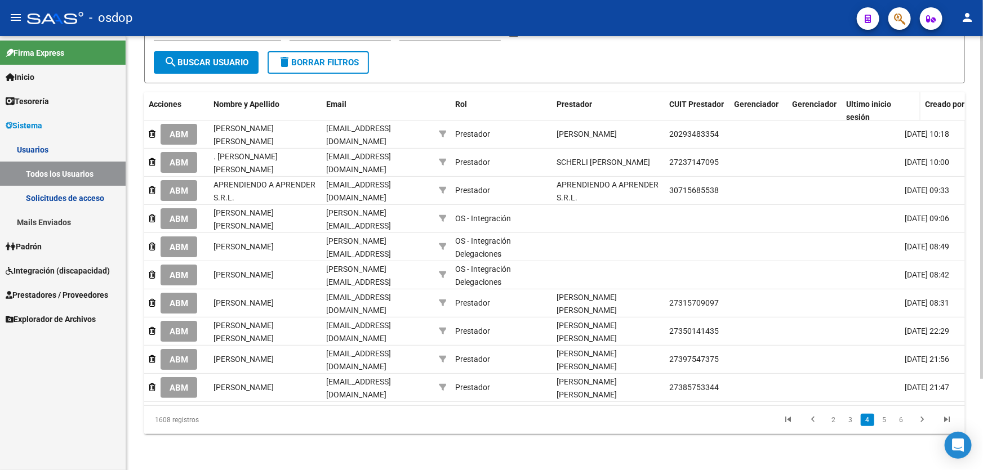
drag, startPoint x: 897, startPoint y: 98, endPoint x: 845, endPoint y: 99, distance: 52.4
click at [845, 99] on div "Acciones Nombre y Apellido Email Rol Prestador CUIT Prestador Gerenciador Geren…" at bounding box center [632, 110] width 976 height 37
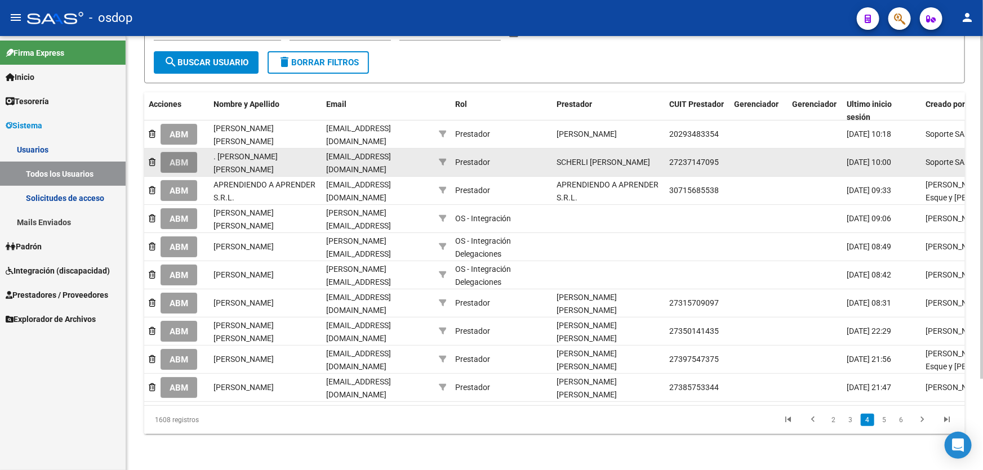
click at [172, 158] on span "ABM" at bounding box center [179, 163] width 19 height 10
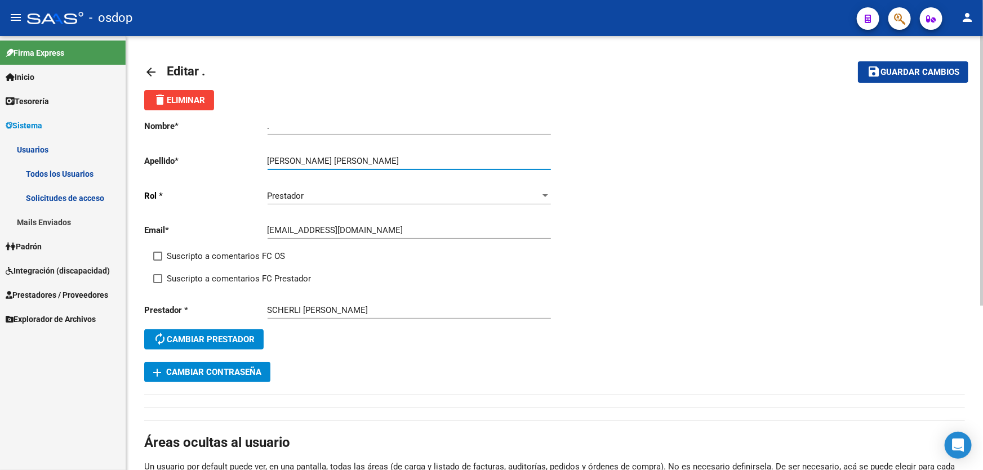
drag, startPoint x: 338, startPoint y: 158, endPoint x: 265, endPoint y: 158, distance: 72.7
click at [265, 158] on app-form-text-field "Apellido * [PERSON_NAME] [PERSON_NAME] Ingresar apellido" at bounding box center [347, 161] width 406 height 10
type input "[PERSON_NAME]"
drag, startPoint x: 294, startPoint y: 129, endPoint x: 214, endPoint y: 118, distance: 81.3
click at [219, 124] on app-form-text-field "Nombre * . Ingresar nombre" at bounding box center [347, 126] width 406 height 10
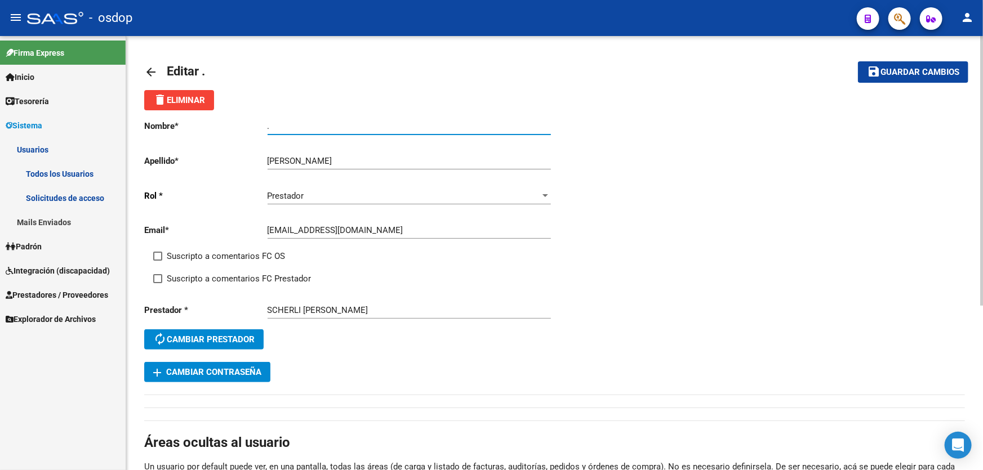
paste input "[PERSON_NAME]"
type input "[PERSON_NAME]"
drag, startPoint x: 897, startPoint y: 68, endPoint x: 881, endPoint y: 73, distance: 17.6
click at [895, 69] on span "Guardar cambios" at bounding box center [920, 73] width 79 height 10
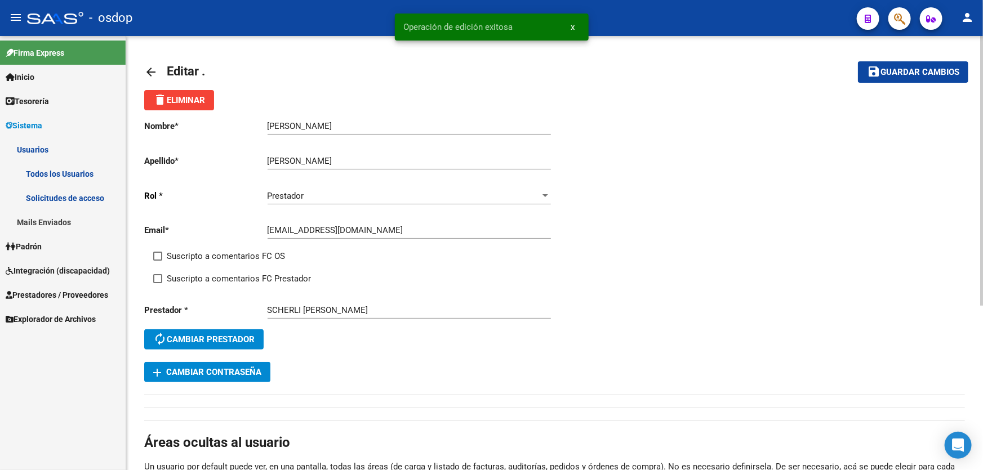
click at [148, 69] on mat-icon "arrow_back" at bounding box center [151, 72] width 14 height 14
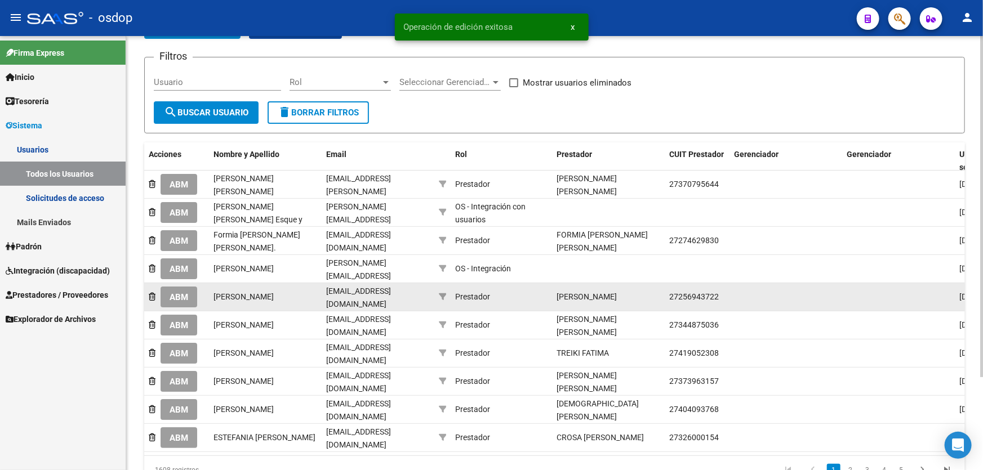
scroll to position [118, 0]
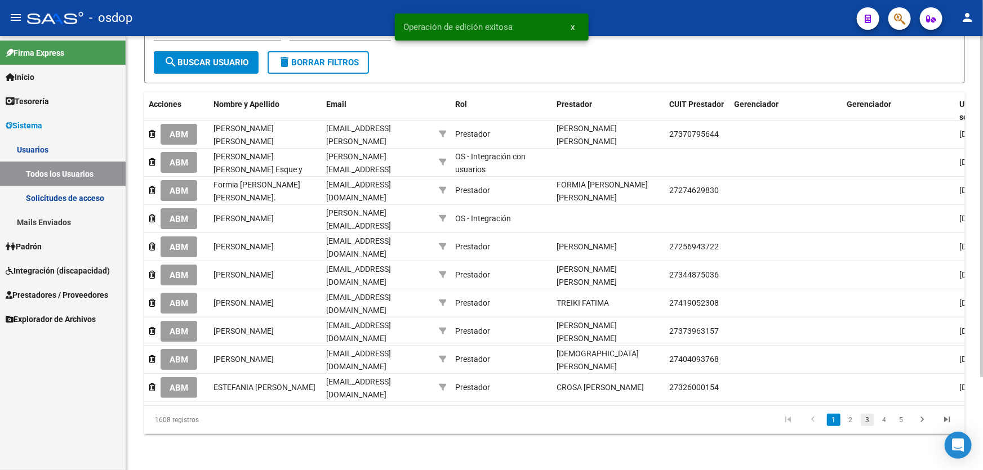
click at [867, 425] on link "3" at bounding box center [868, 420] width 14 height 12
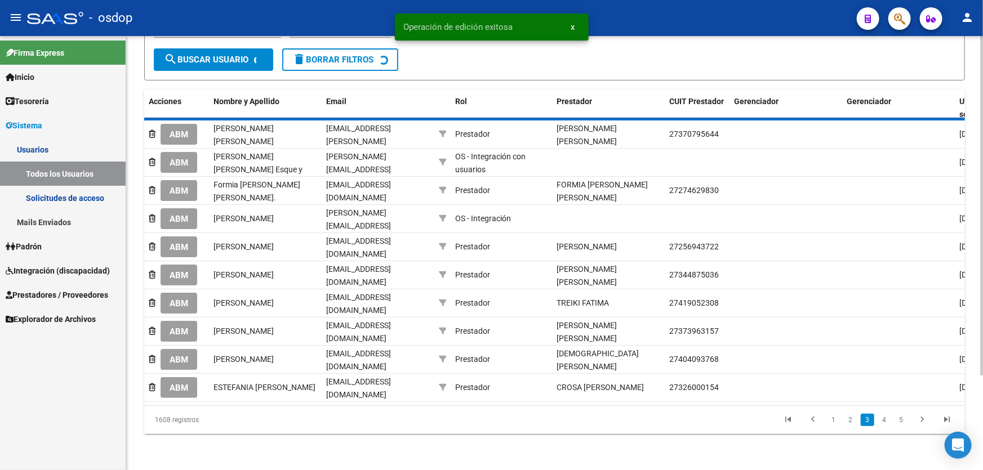
scroll to position [115, 0]
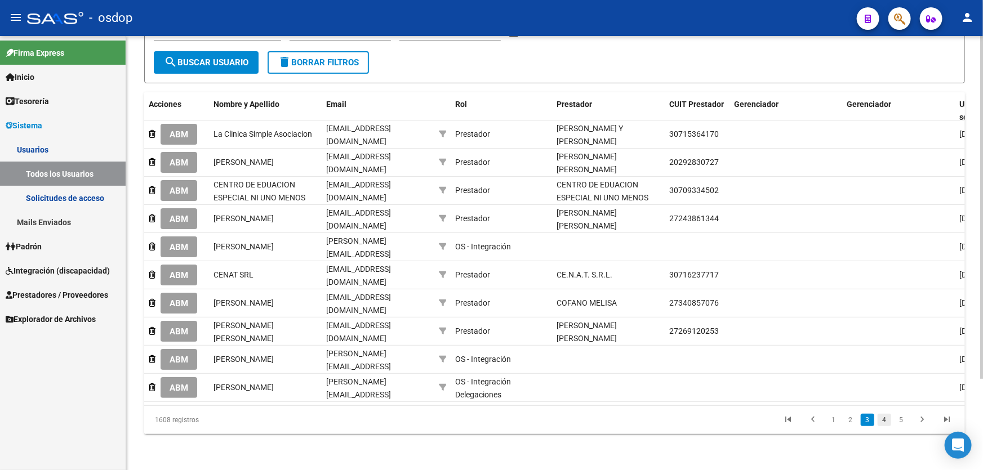
click at [885, 423] on link "4" at bounding box center [885, 420] width 14 height 12
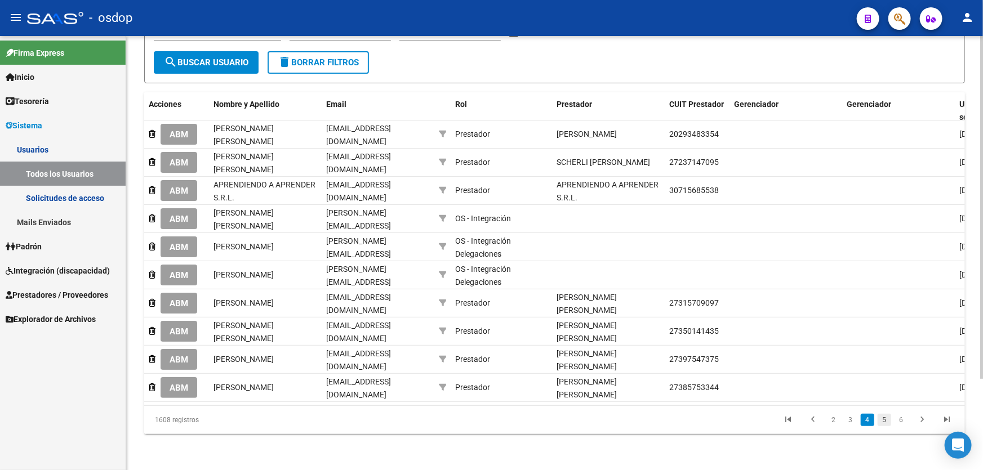
click at [885, 423] on link "5" at bounding box center [885, 420] width 14 height 12
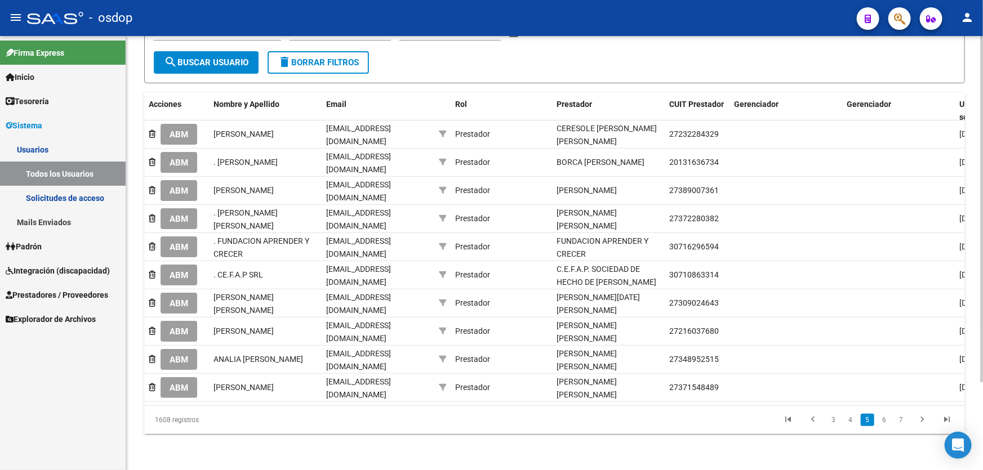
scroll to position [110, 0]
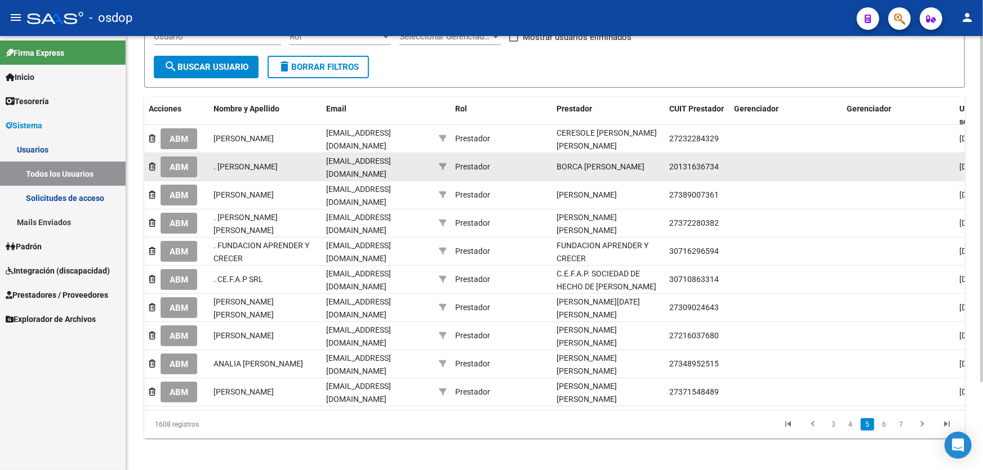
click at [176, 162] on span "ABM" at bounding box center [179, 167] width 19 height 10
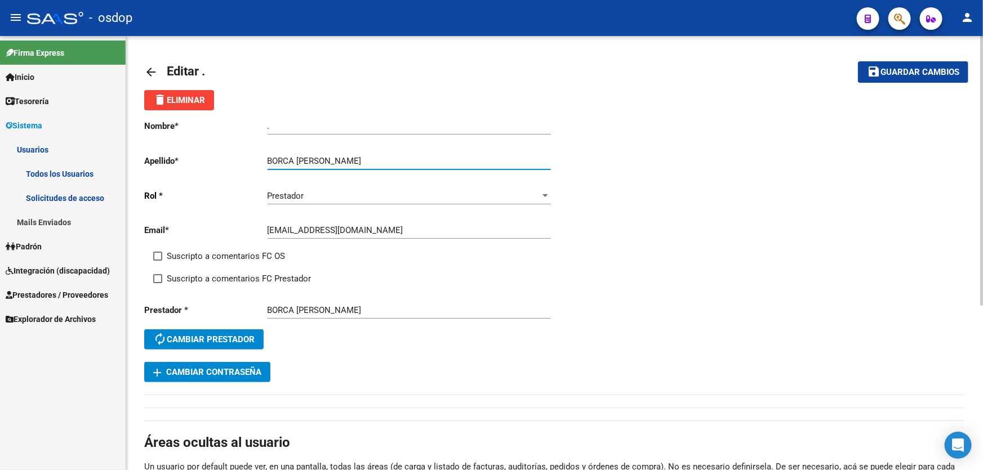
drag, startPoint x: 297, startPoint y: 158, endPoint x: 363, endPoint y: 159, distance: 65.9
click at [363, 159] on input "BORCA [PERSON_NAME]" at bounding box center [409, 161] width 283 height 10
type input "BORCA"
drag, startPoint x: 301, startPoint y: 128, endPoint x: 232, endPoint y: 119, distance: 69.9
click at [232, 121] on app-form-text-field "Nombre * . Ingresar nombre" at bounding box center [347, 126] width 406 height 10
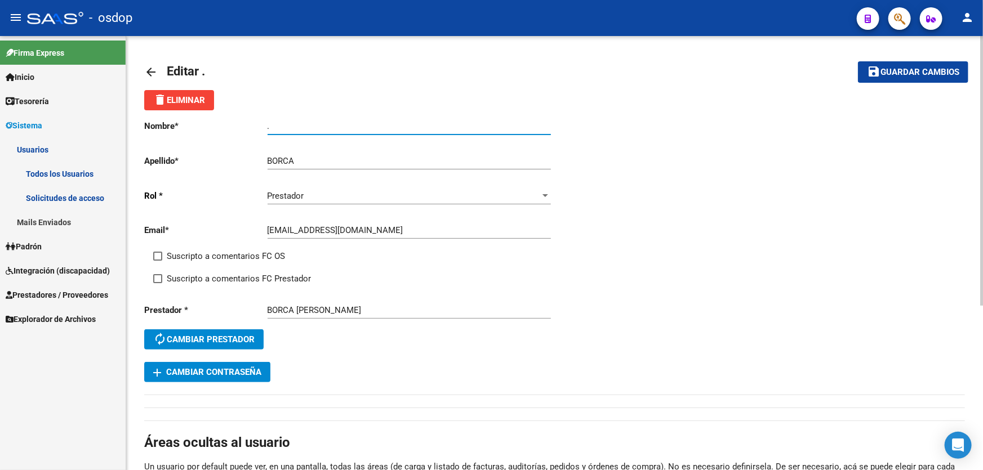
paste input "[PERSON_NAME]"
type input "[PERSON_NAME]"
drag, startPoint x: 891, startPoint y: 74, endPoint x: 882, endPoint y: 75, distance: 9.2
click at [890, 74] on span "Guardar cambios" at bounding box center [920, 73] width 79 height 10
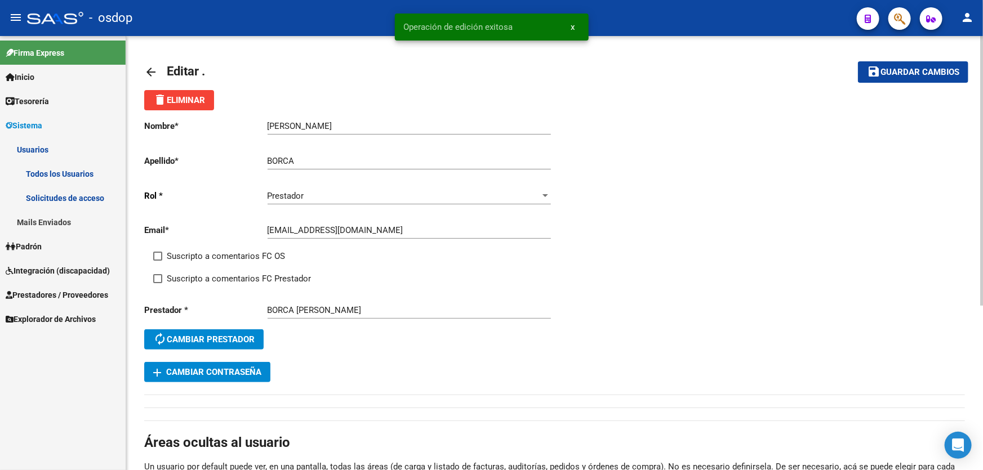
click at [145, 72] on mat-icon "arrow_back" at bounding box center [151, 72] width 14 height 14
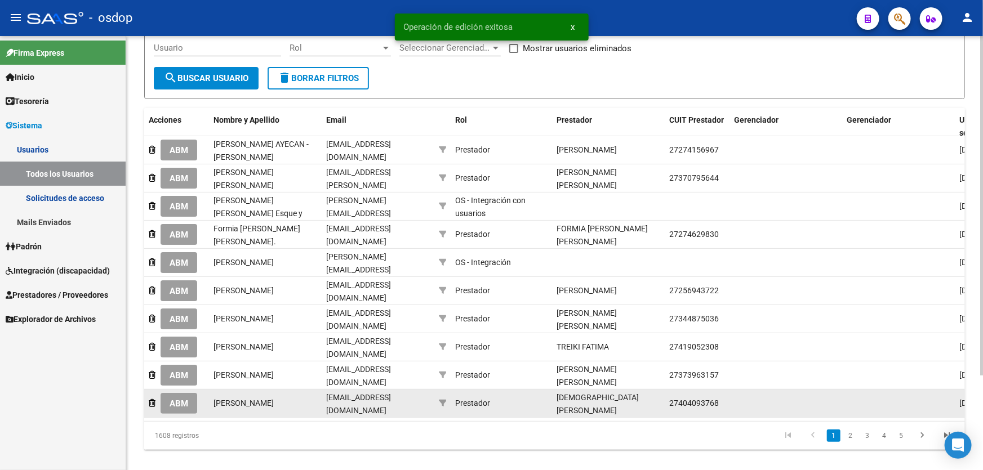
scroll to position [119, 0]
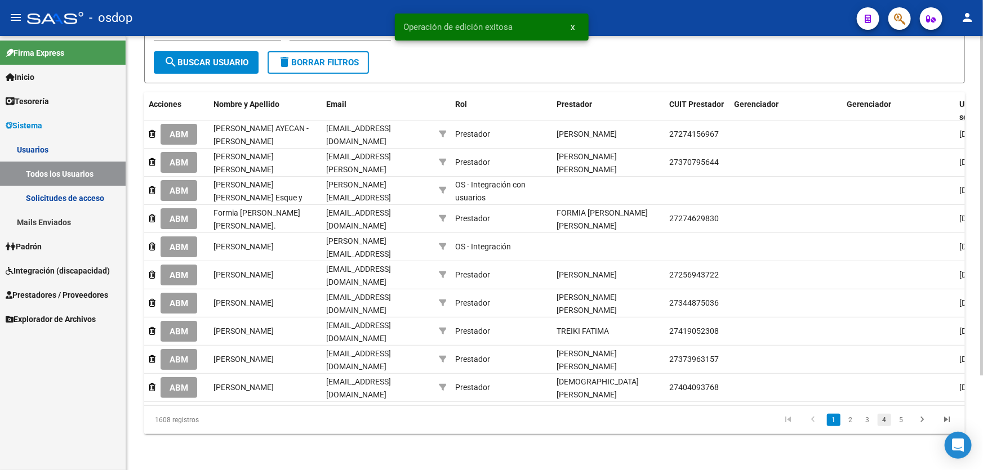
click at [881, 422] on link "4" at bounding box center [885, 420] width 14 height 12
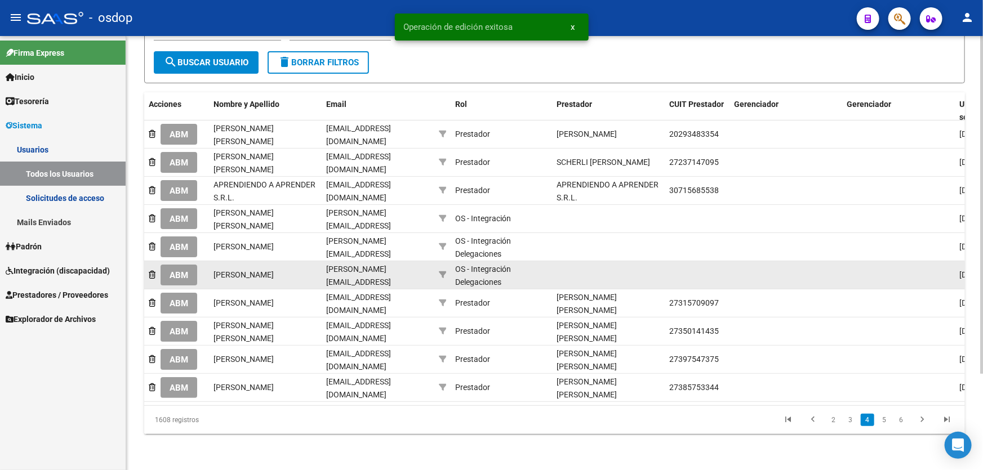
scroll to position [115, 0]
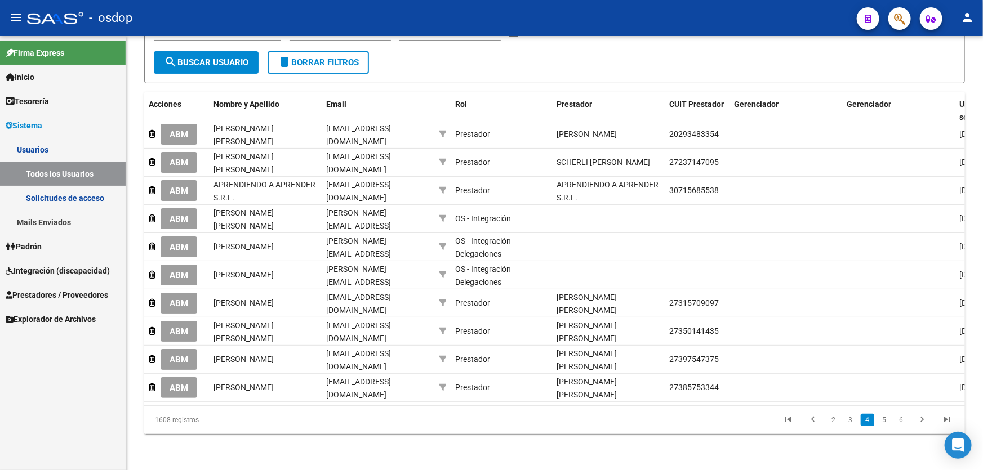
click at [883, 419] on link "5" at bounding box center [885, 420] width 14 height 12
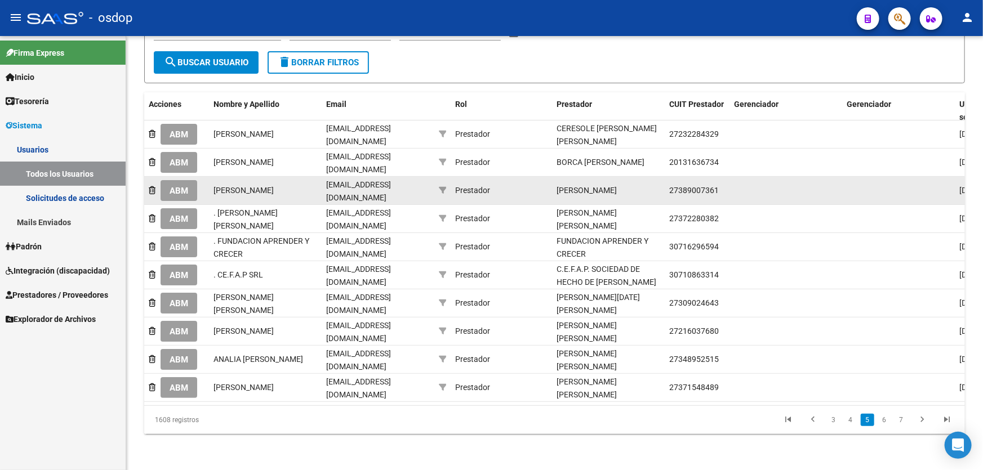
scroll to position [110, 0]
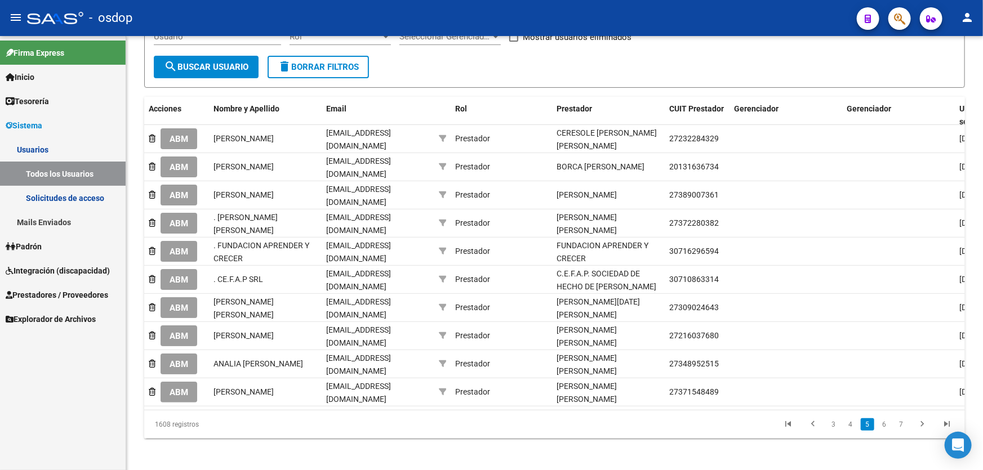
click at [175, 219] on span "ABM" at bounding box center [179, 224] width 19 height 10
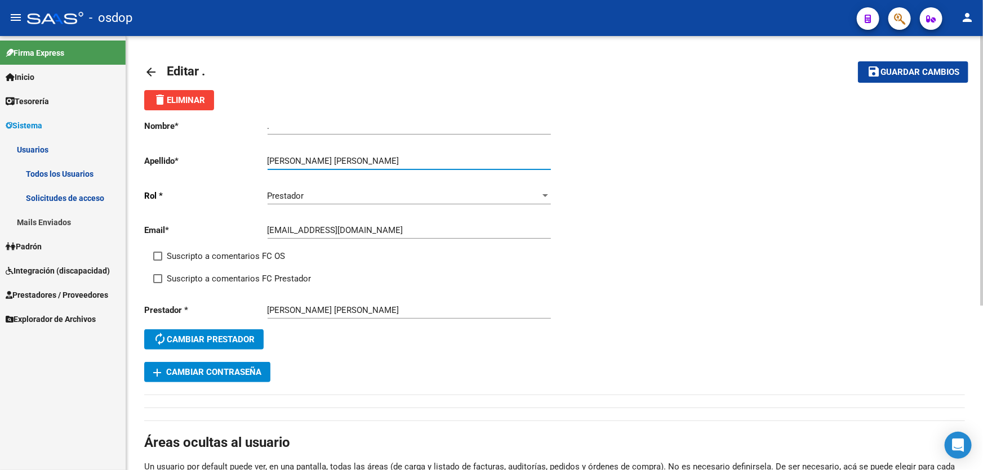
drag, startPoint x: 309, startPoint y: 158, endPoint x: 380, endPoint y: 158, distance: 70.4
click at [380, 158] on input "[PERSON_NAME] [PERSON_NAME]" at bounding box center [409, 161] width 283 height 10
type input "[PERSON_NAME]"
drag, startPoint x: 282, startPoint y: 125, endPoint x: 286, endPoint y: 114, distance: 11.2
click at [236, 123] on app-form-text-field "Nombre * . Ingresar nombre" at bounding box center [347, 126] width 406 height 10
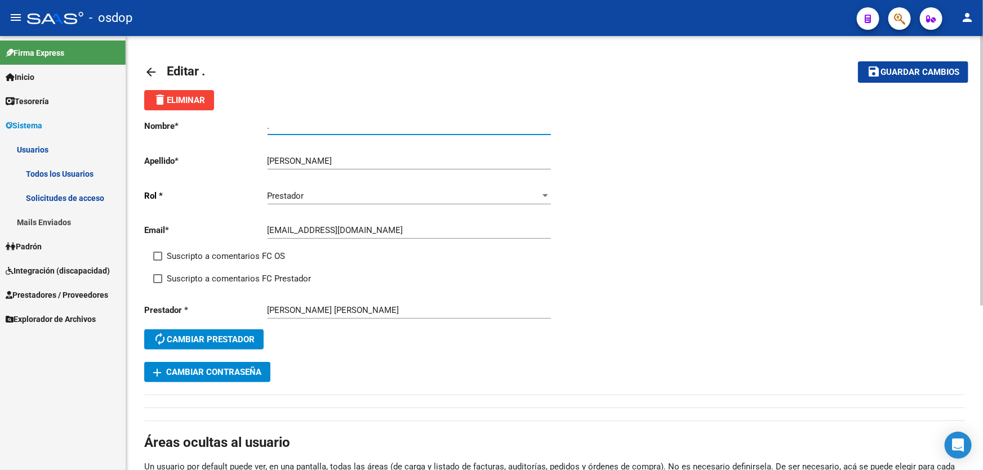
paste input "[PERSON_NAME] [PERSON_NAME]"
type input "[PERSON_NAME] [PERSON_NAME]"
drag, startPoint x: 913, startPoint y: 65, endPoint x: 902, endPoint y: 65, distance: 10.7
click at [910, 66] on button "save Guardar cambios" at bounding box center [913, 71] width 110 height 21
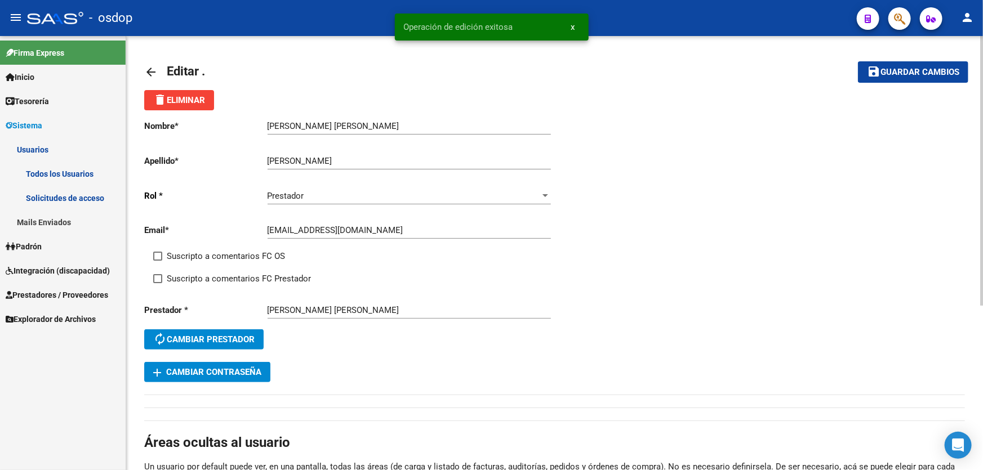
click at [149, 69] on mat-icon "arrow_back" at bounding box center [151, 72] width 14 height 14
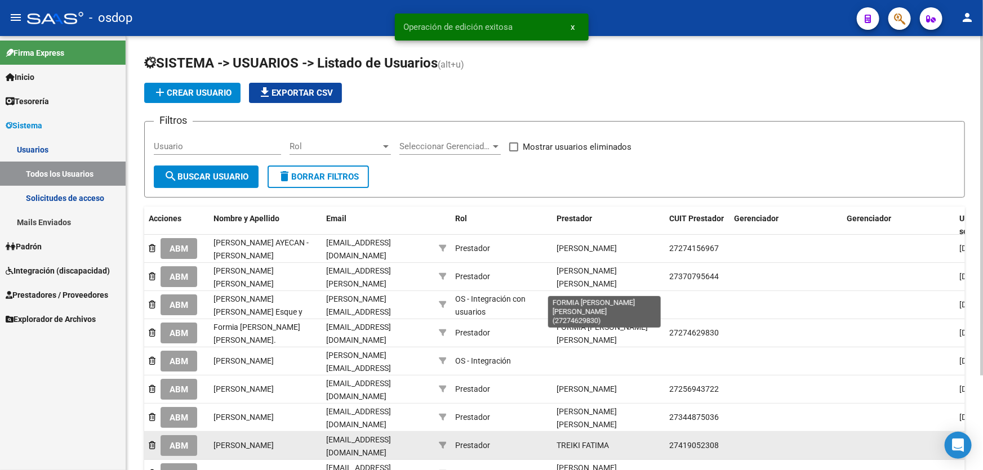
scroll to position [119, 0]
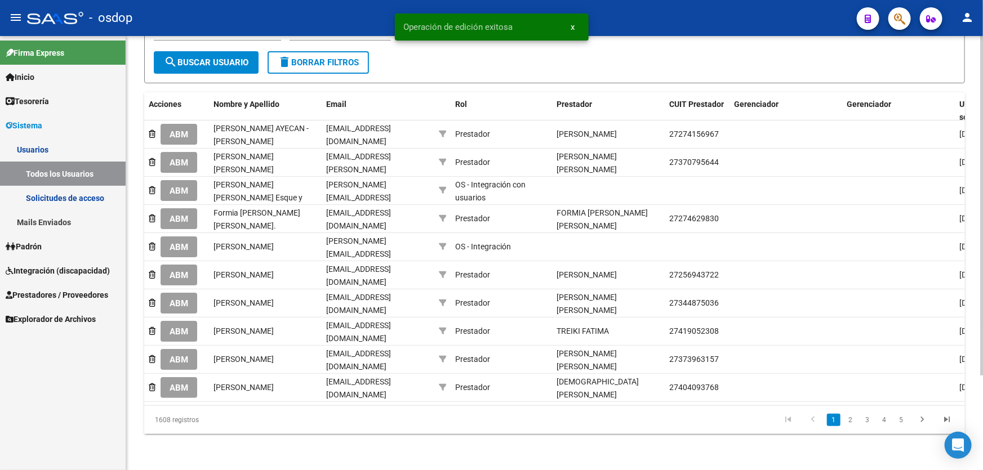
click at [899, 422] on link "5" at bounding box center [902, 420] width 14 height 12
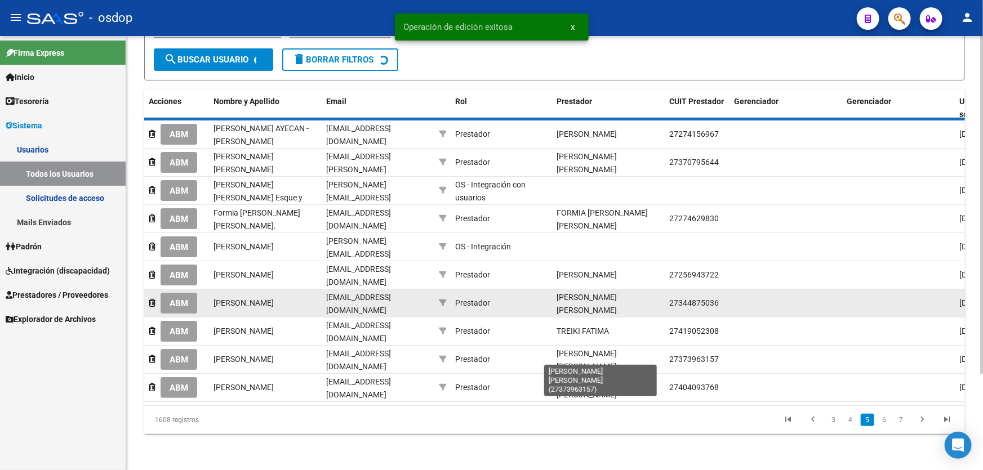
scroll to position [110, 0]
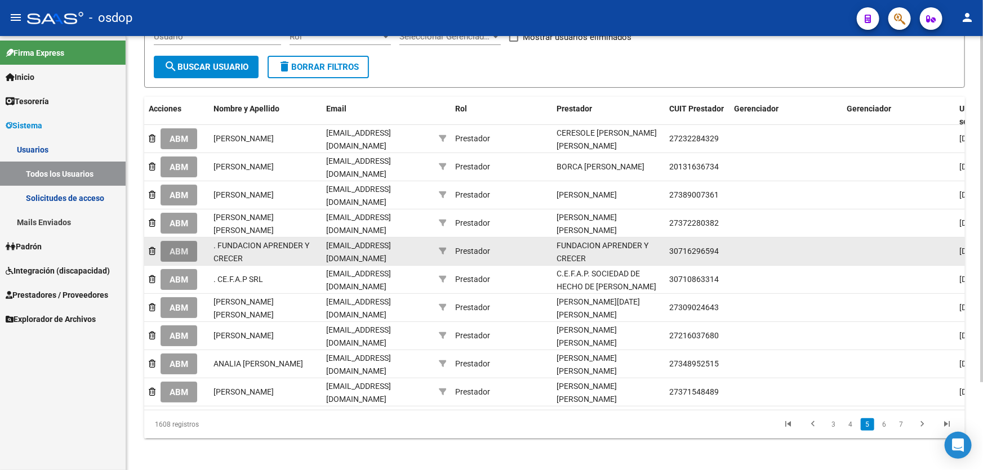
click at [174, 247] on span "ABM" at bounding box center [179, 252] width 19 height 10
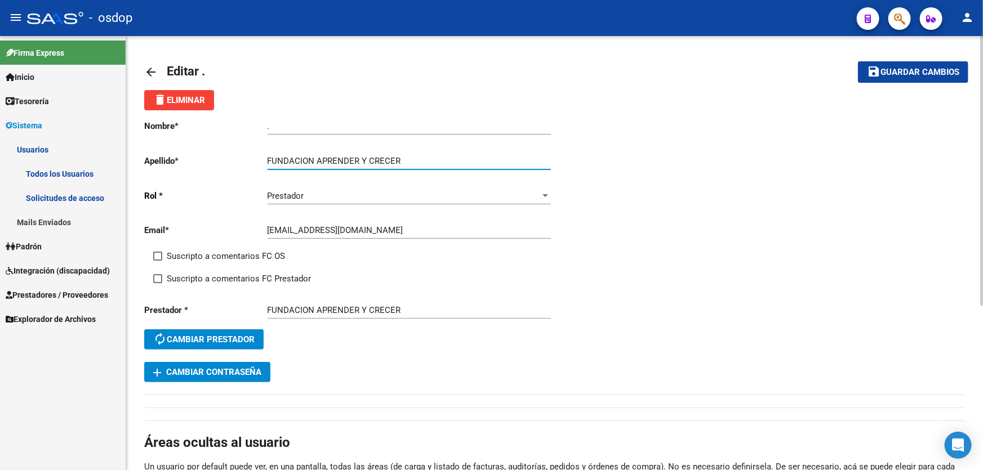
drag, startPoint x: 317, startPoint y: 157, endPoint x: 246, endPoint y: 158, distance: 70.4
click at [246, 158] on app-form-text-field "Apellido * FUNDACION APRENDER Y CRECER Ingresar apellido" at bounding box center [347, 161] width 406 height 10
type input "APRENDER Y CRECER"
drag, startPoint x: 282, startPoint y: 125, endPoint x: 234, endPoint y: 126, distance: 47.3
click at [234, 126] on app-form-text-field "Nombre * . Ingresar nombre" at bounding box center [347, 126] width 406 height 10
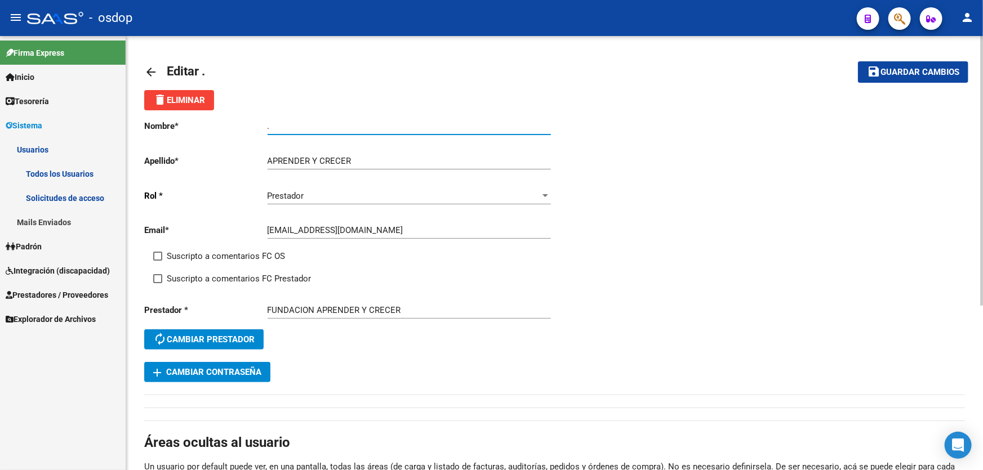
paste input "FUNDACION"
type input "FUNDACION"
click at [899, 69] on span "Guardar cambios" at bounding box center [920, 73] width 79 height 10
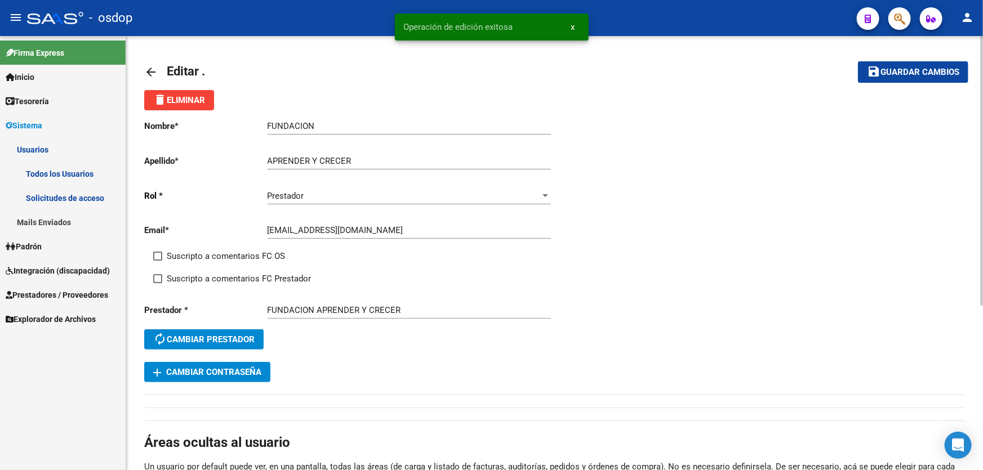
click at [146, 72] on mat-icon "arrow_back" at bounding box center [151, 72] width 14 height 14
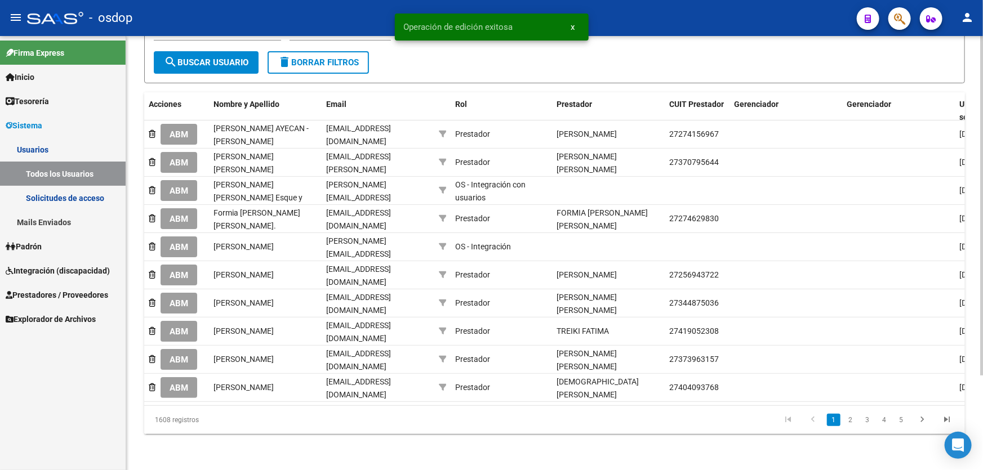
scroll to position [119, 0]
drag, startPoint x: 901, startPoint y: 424, endPoint x: 879, endPoint y: 420, distance: 22.9
click at [901, 423] on link "5" at bounding box center [902, 420] width 14 height 12
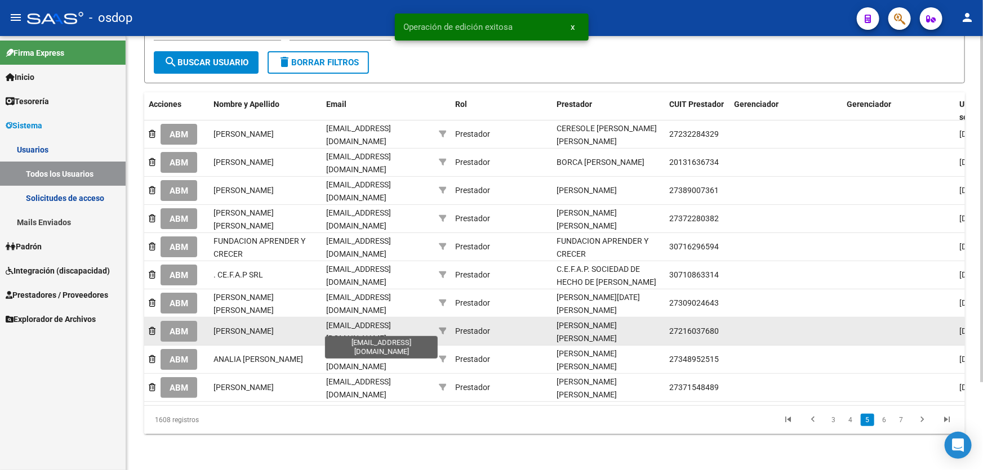
scroll to position [110, 0]
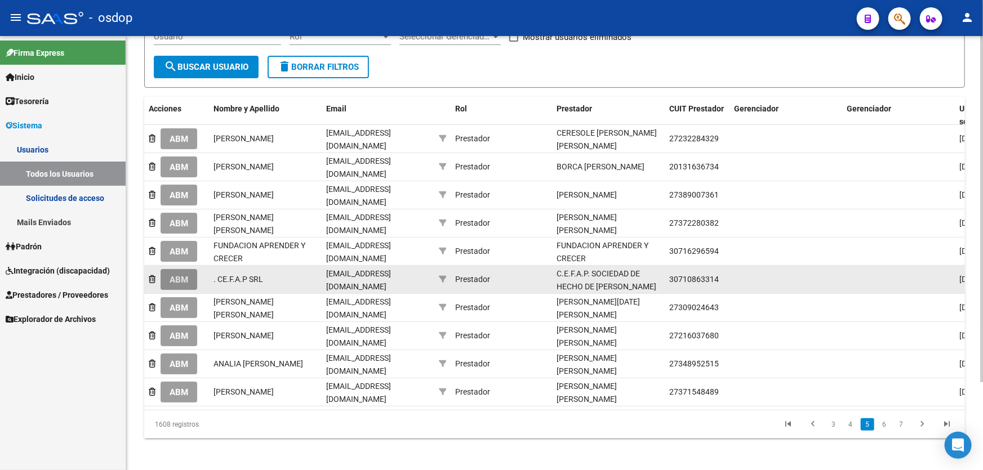
click at [175, 275] on span "ABM" at bounding box center [179, 280] width 19 height 10
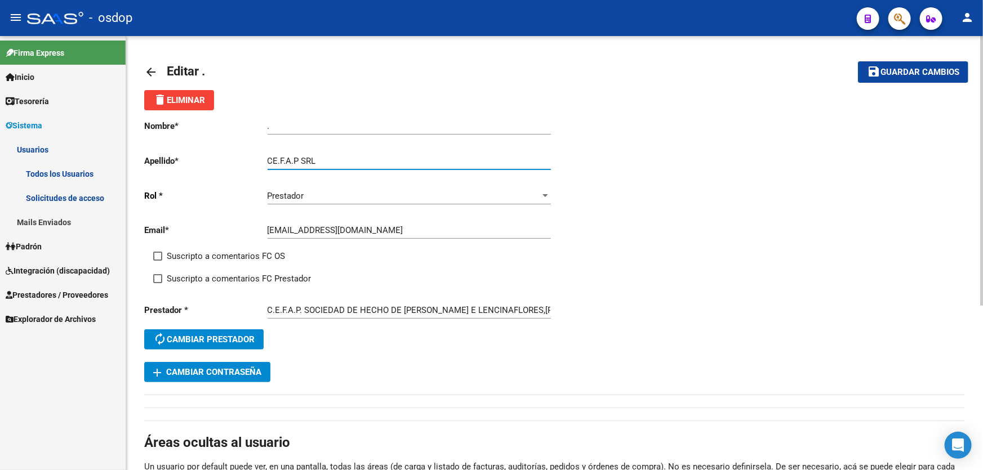
drag, startPoint x: 301, startPoint y: 158, endPoint x: 251, endPoint y: 159, distance: 49.6
click at [251, 159] on app-form-text-field "Apellido * CE.F.A.P SRL Ingresar apellido" at bounding box center [347, 161] width 406 height 10
type input "SRL"
drag, startPoint x: 292, startPoint y: 128, endPoint x: 248, endPoint y: 123, distance: 43.6
click at [248, 123] on app-form-text-field "Nombre * . Ingresar nombre" at bounding box center [347, 126] width 406 height 10
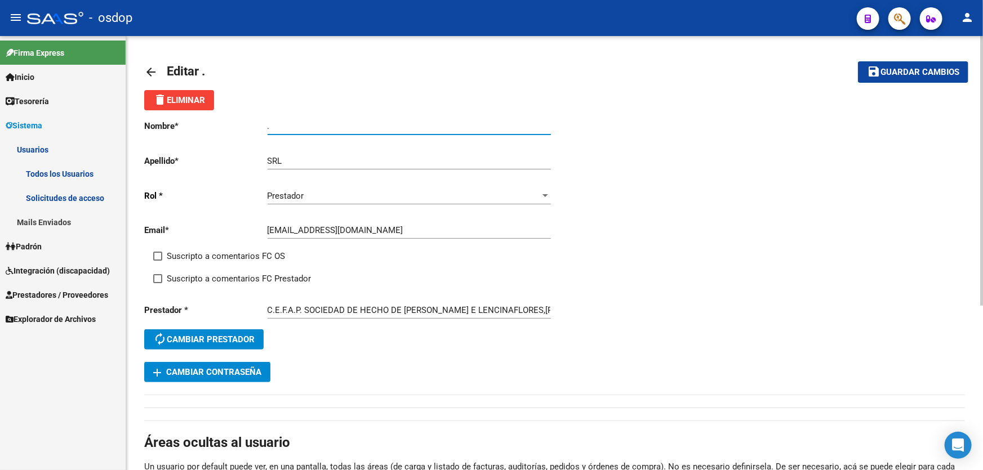
paste input "CE.F.A.P"
click at [272, 123] on input "CE.F.A.P" at bounding box center [409, 126] width 283 height 10
type input "C.E.F.A.P"
drag, startPoint x: 913, startPoint y: 69, endPoint x: 897, endPoint y: 70, distance: 15.3
click at [912, 70] on span "Guardar cambios" at bounding box center [920, 73] width 79 height 10
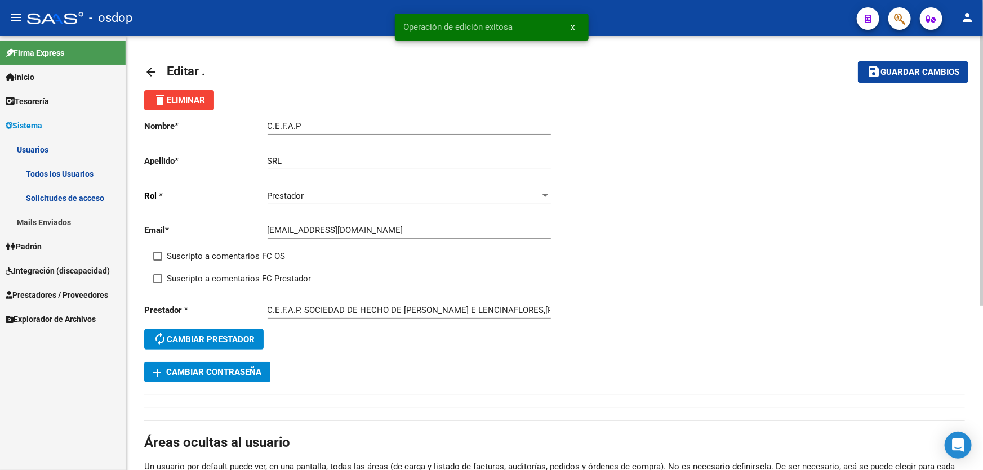
click at [152, 70] on mat-icon "arrow_back" at bounding box center [151, 72] width 14 height 14
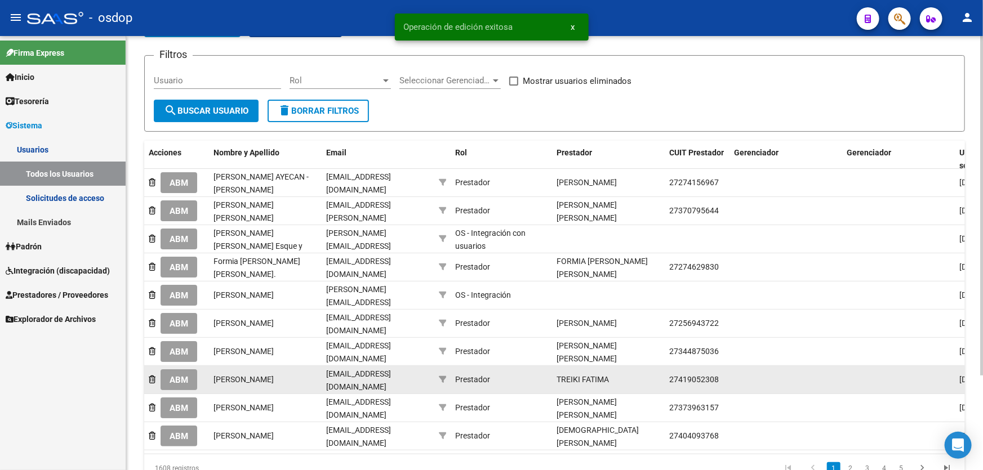
scroll to position [119, 0]
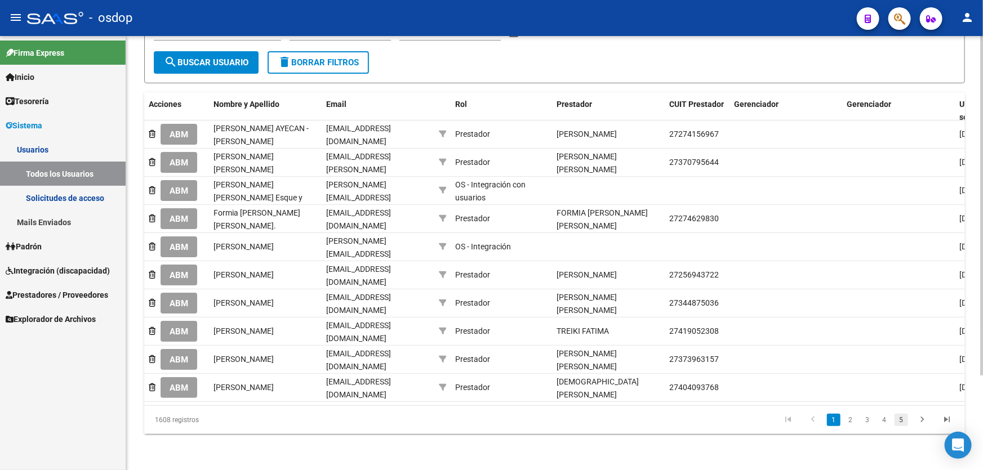
click at [898, 423] on link "5" at bounding box center [902, 420] width 14 height 12
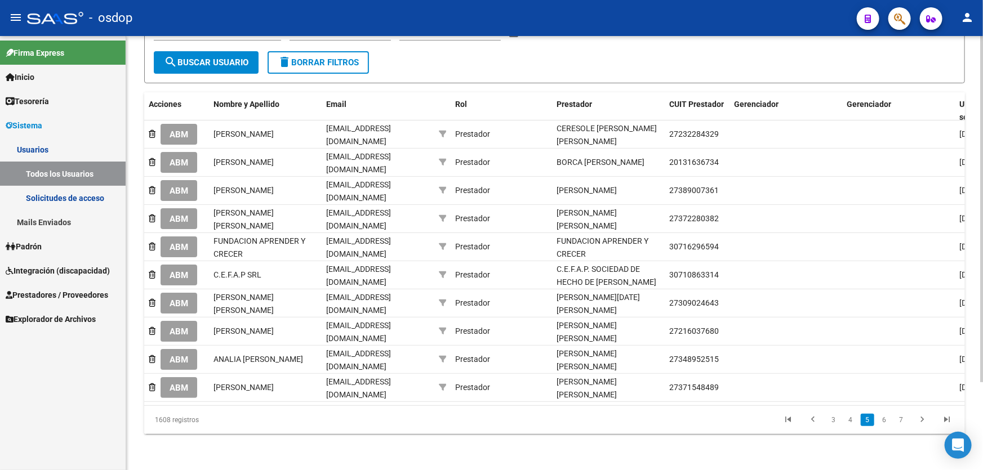
scroll to position [110, 0]
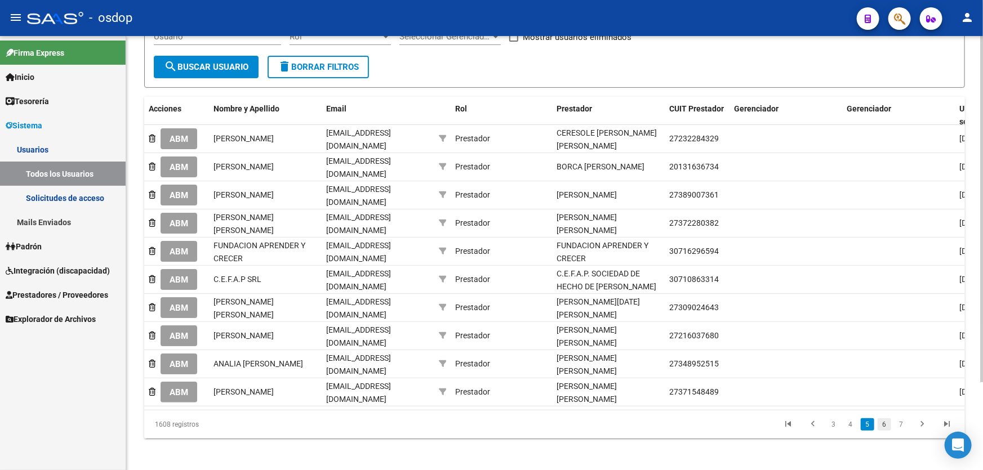
click at [887, 422] on link "6" at bounding box center [885, 425] width 14 height 12
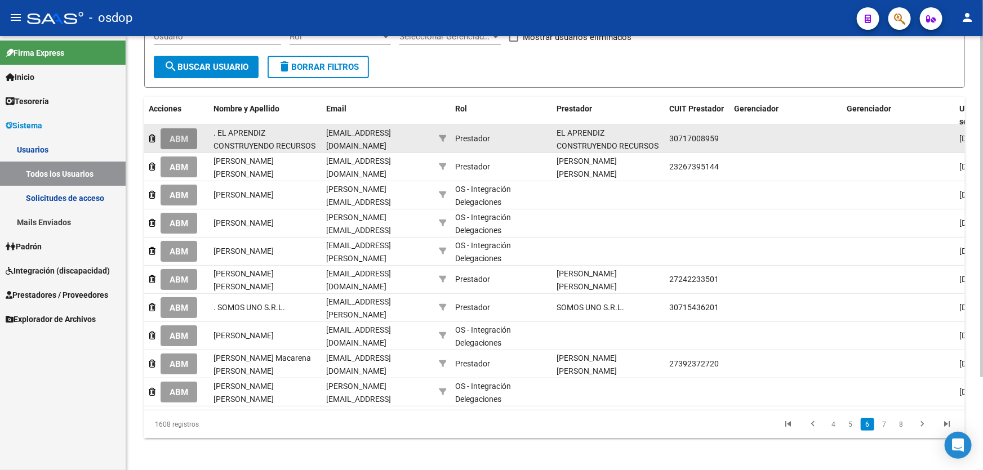
click at [179, 137] on span "ABM" at bounding box center [179, 139] width 19 height 10
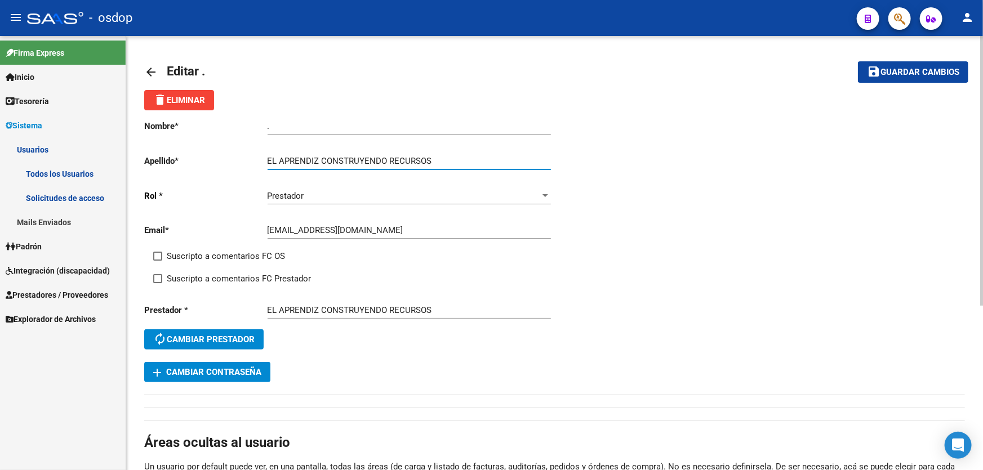
drag, startPoint x: 321, startPoint y: 158, endPoint x: 230, endPoint y: 154, distance: 90.8
click at [230, 156] on app-form-text-field "Apellido * EL APRENDIZ CONSTRUYENDO RECURSOS Ingresar apellido" at bounding box center [347, 161] width 406 height 10
type input "CONSTRUYENDO RECURSOS"
drag, startPoint x: 243, startPoint y: 126, endPoint x: 261, endPoint y: 122, distance: 18.3
click at [242, 123] on p "Nombre *" at bounding box center [205, 126] width 123 height 12
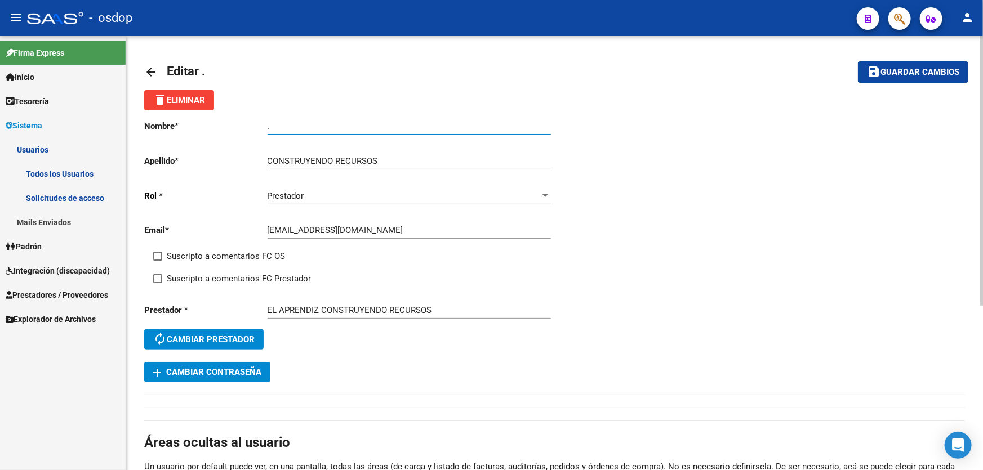
drag, startPoint x: 288, startPoint y: 128, endPoint x: 243, endPoint y: 127, distance: 44.5
click at [243, 127] on app-form-text-field "Nombre * . Ingresar nombre" at bounding box center [347, 126] width 406 height 10
paste input "EL APRENDIZ"
type input "EL APRENDIZ"
drag, startPoint x: 892, startPoint y: 70, endPoint x: 868, endPoint y: 71, distance: 24.3
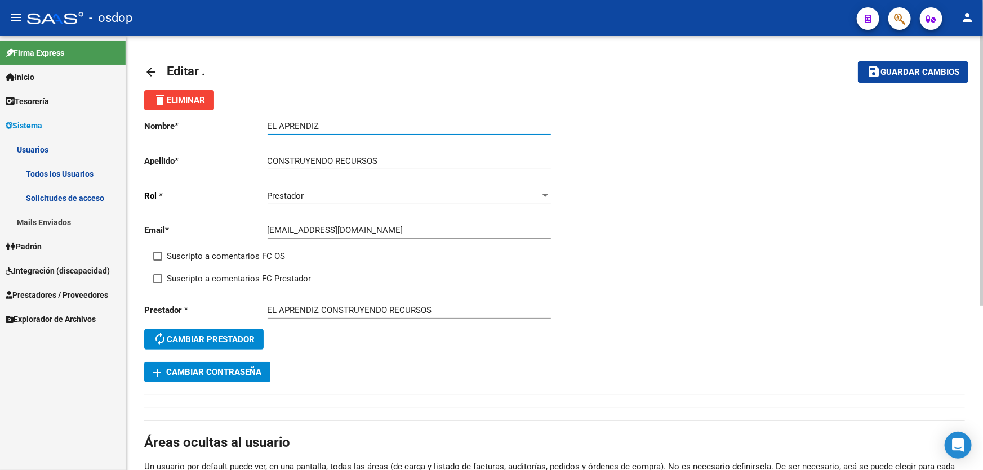
click at [892, 70] on span "Guardar cambios" at bounding box center [920, 73] width 79 height 10
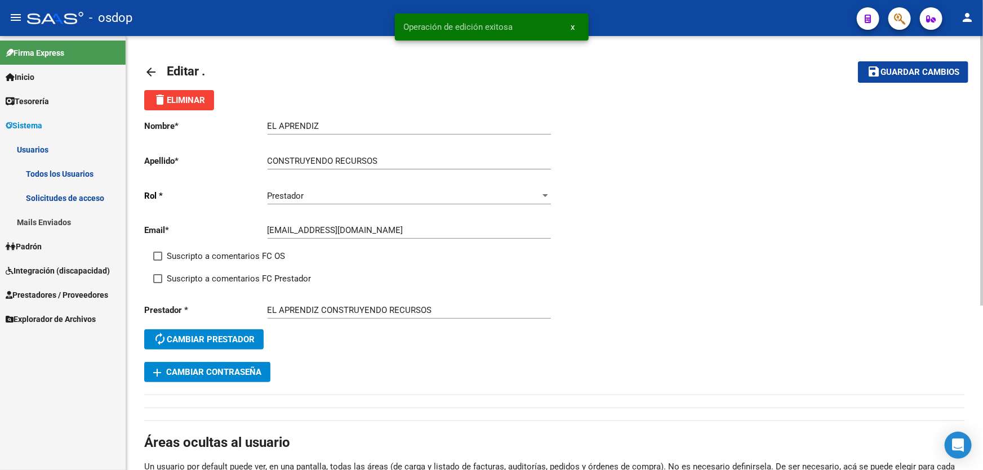
click at [153, 73] on mat-icon "arrow_back" at bounding box center [151, 72] width 14 height 14
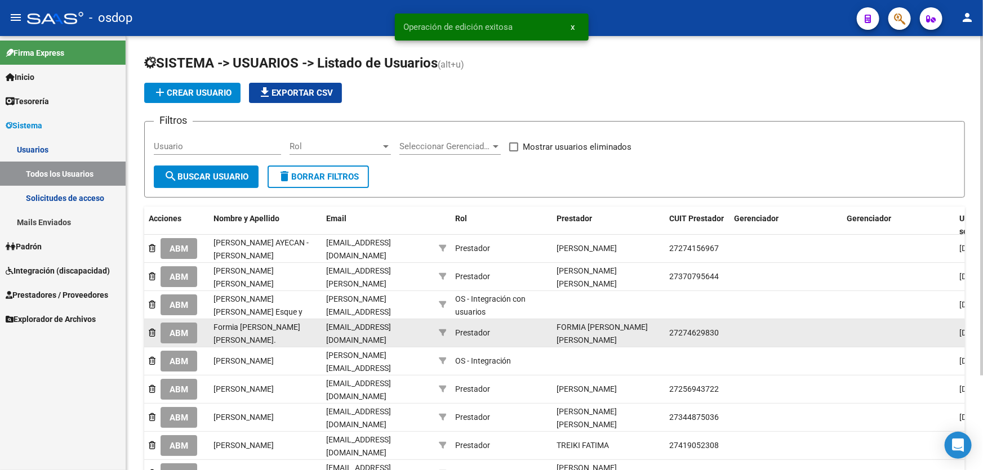
scroll to position [119, 0]
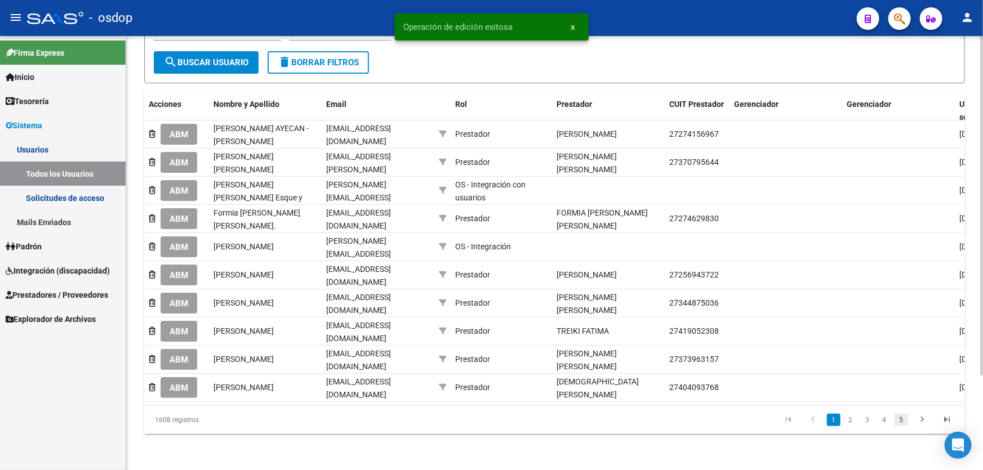
click at [903, 423] on link "5" at bounding box center [902, 420] width 14 height 12
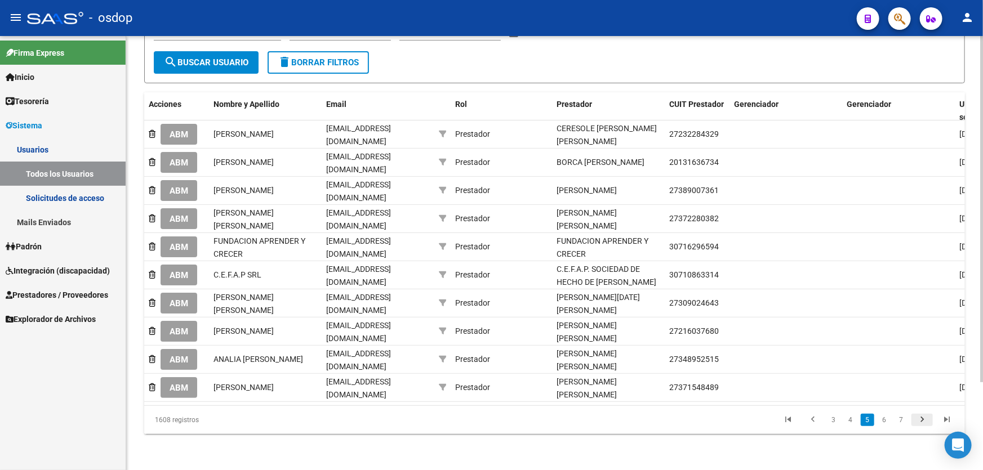
scroll to position [110, 0]
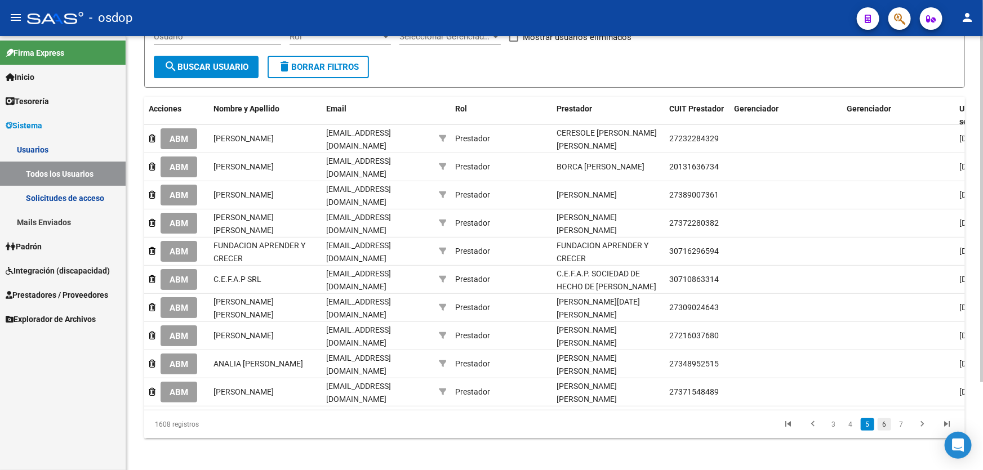
click at [885, 423] on link "6" at bounding box center [885, 425] width 14 height 12
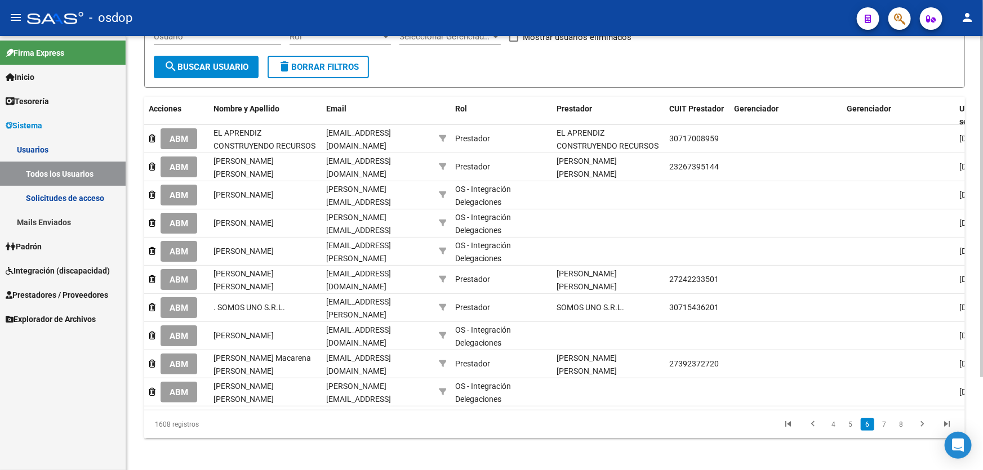
click at [180, 309] on span "ABM" at bounding box center [179, 308] width 19 height 10
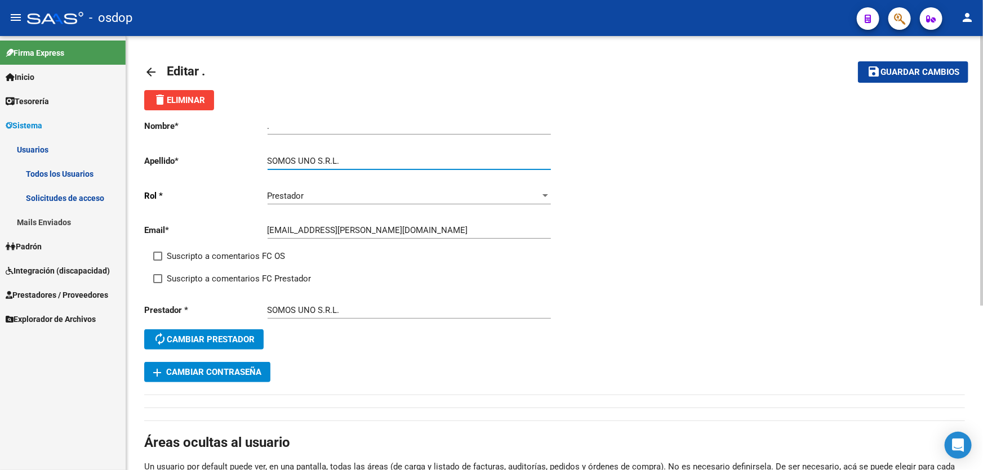
drag, startPoint x: 301, startPoint y: 159, endPoint x: 235, endPoint y: 158, distance: 65.9
click at [235, 158] on app-form-text-field "Apellido * SOMOS UNO S.R.L. Ingresar apellido" at bounding box center [347, 161] width 406 height 10
click at [295, 159] on input "SOMOS UNO S.R.L." at bounding box center [409, 161] width 283 height 10
drag, startPoint x: 299, startPoint y: 159, endPoint x: 235, endPoint y: 158, distance: 63.7
click at [235, 158] on app-form-text-field "Apellido * SOMOS UNO S.R.L. Ingresar apellido" at bounding box center [347, 161] width 406 height 10
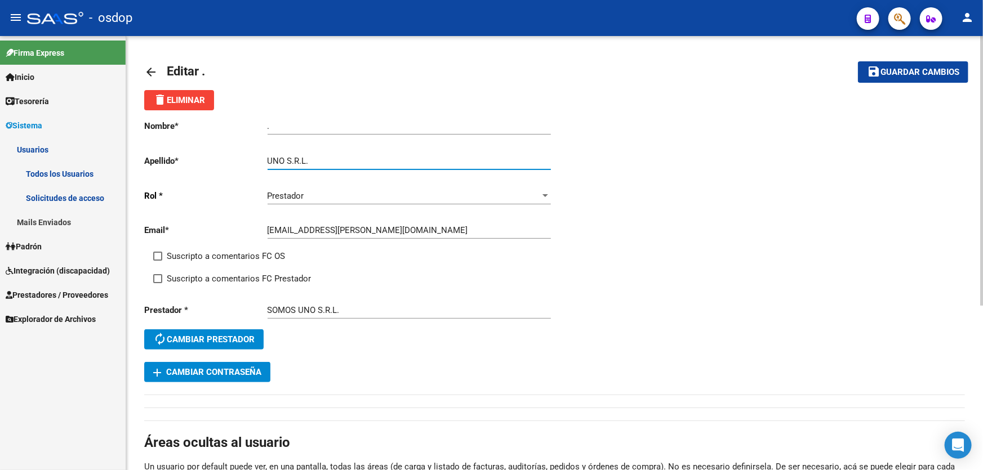
type input "UNO S.R.L."
drag, startPoint x: 281, startPoint y: 127, endPoint x: 225, endPoint y: 121, distance: 56.6
click at [225, 123] on app-form-text-field "Nombre * . Ingresar nombre" at bounding box center [347, 126] width 406 height 10
paste input "SOMOS"
type input "SOMOS"
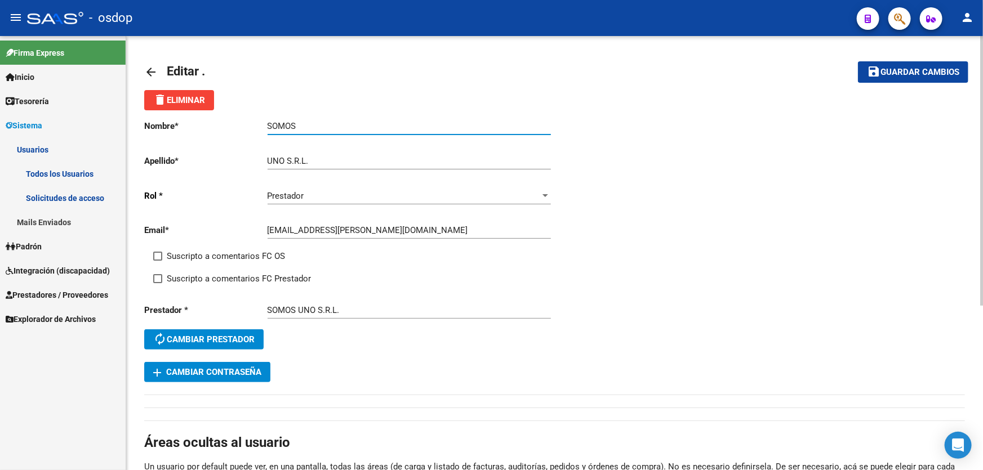
click at [900, 71] on span "Guardar cambios" at bounding box center [920, 73] width 79 height 10
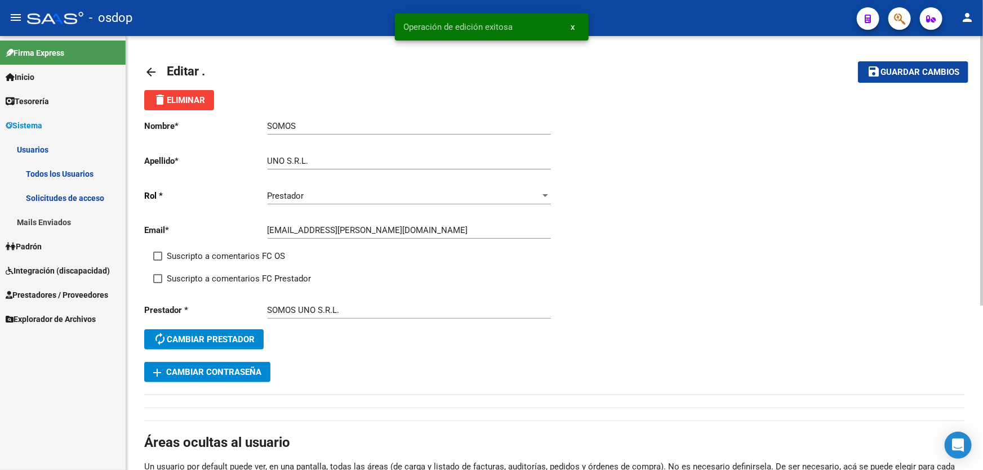
click at [146, 69] on mat-icon "arrow_back" at bounding box center [151, 72] width 14 height 14
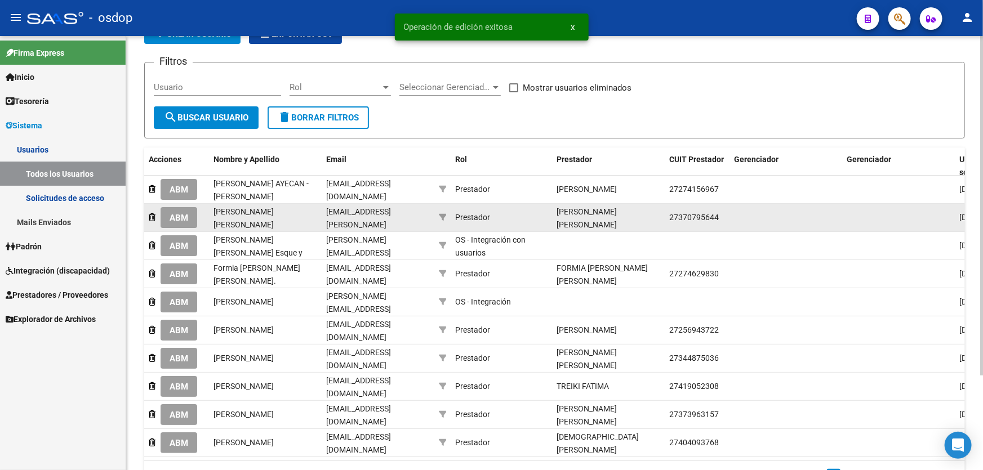
scroll to position [119, 0]
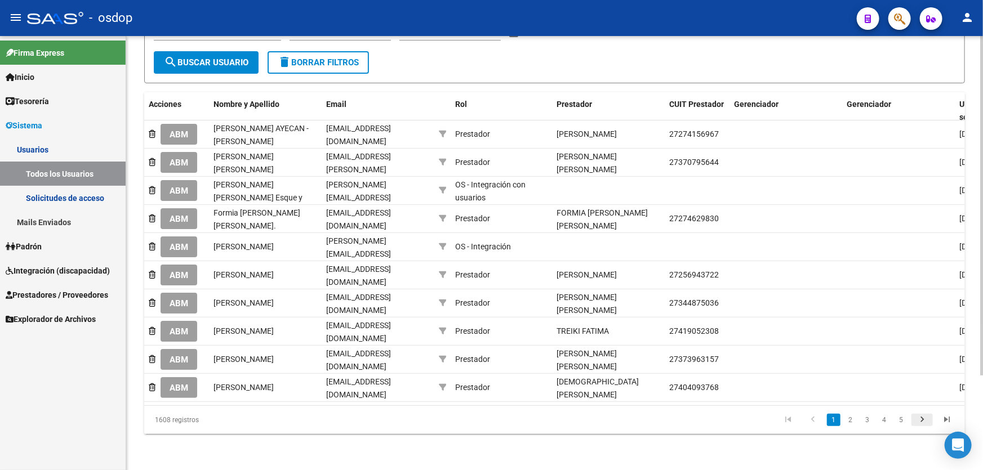
click at [921, 420] on icon "go to next page" at bounding box center [922, 422] width 15 height 14
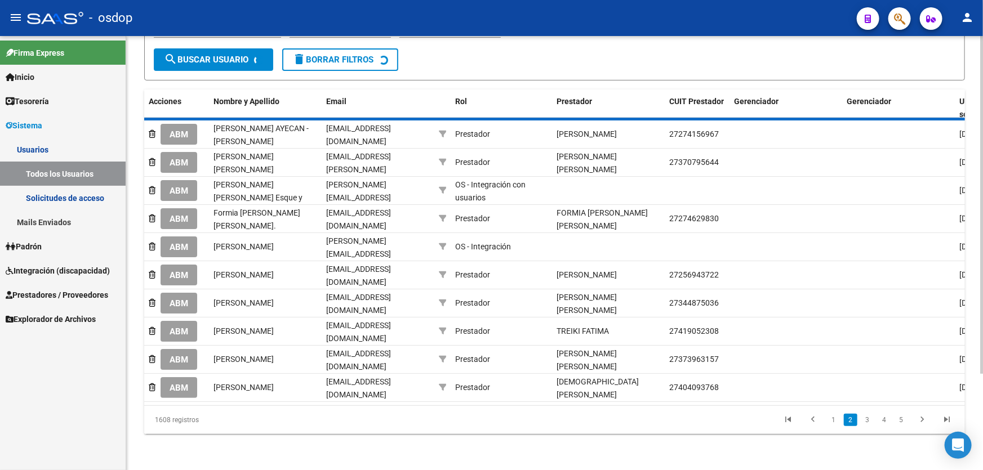
scroll to position [118, 0]
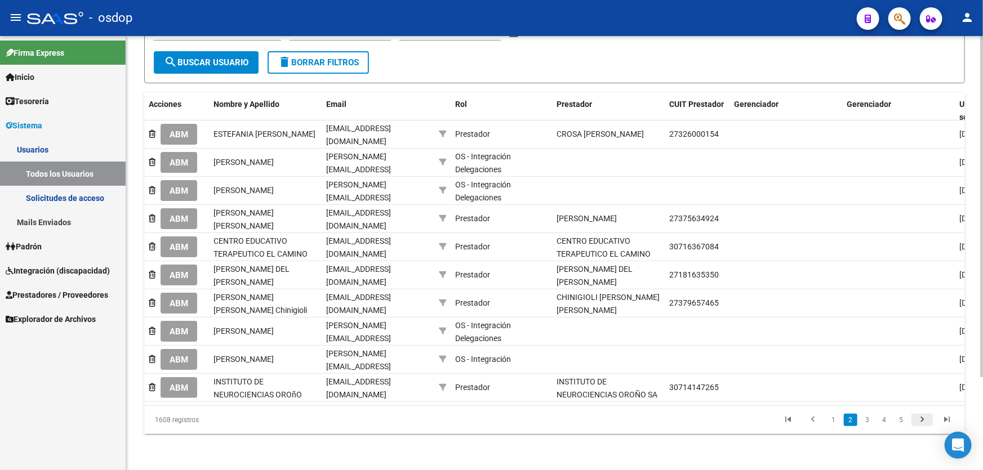
click at [921, 418] on icon "go to next page" at bounding box center [922, 422] width 15 height 14
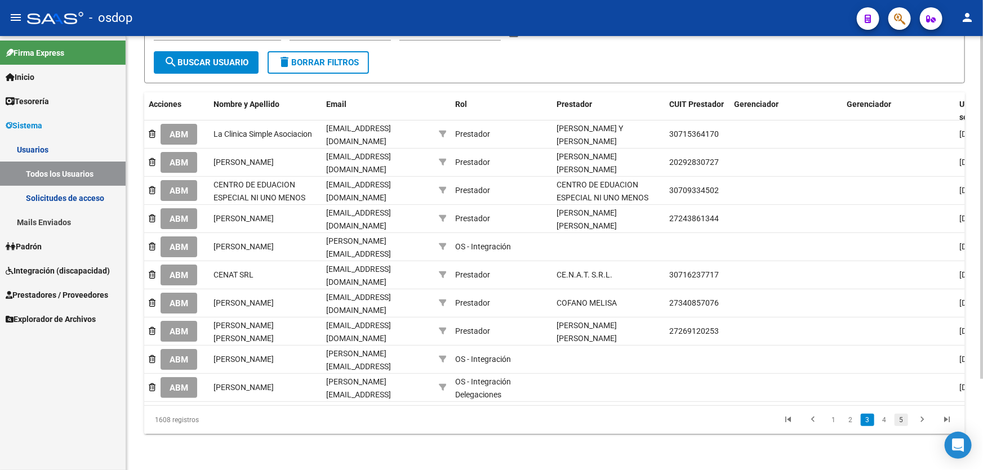
click at [904, 422] on link "5" at bounding box center [902, 420] width 14 height 12
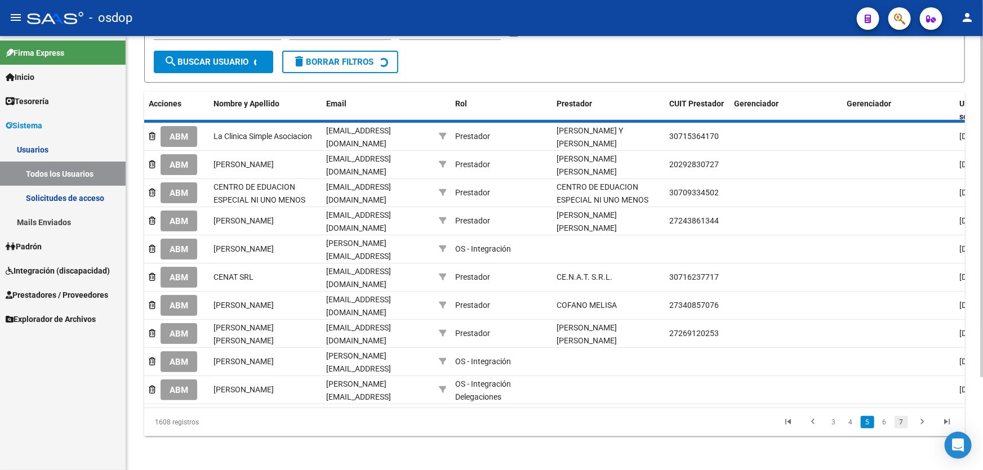
scroll to position [110, 0]
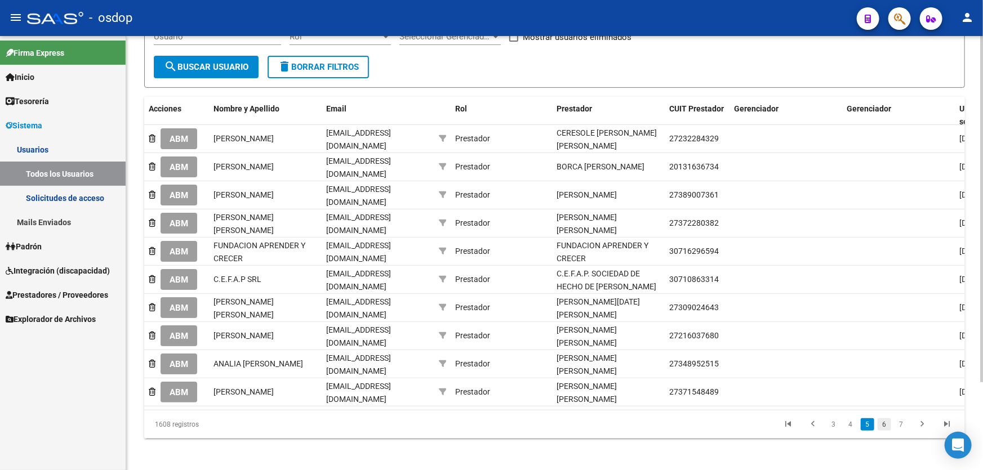
click at [886, 422] on link "6" at bounding box center [885, 425] width 14 height 12
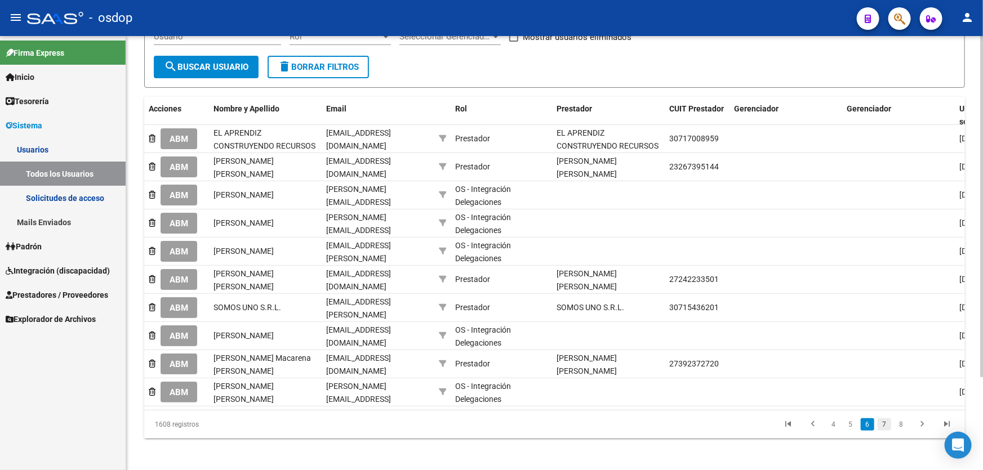
click at [884, 427] on link "7" at bounding box center [885, 425] width 14 height 12
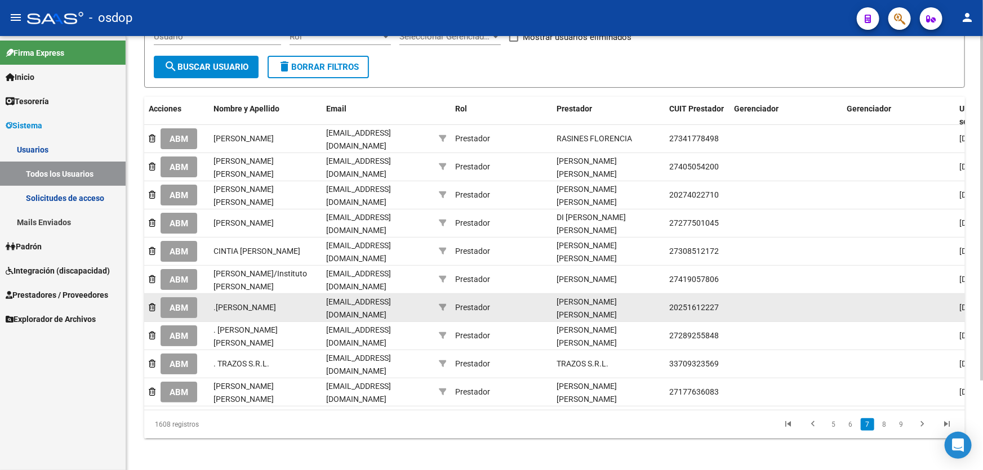
click at [179, 303] on span "ABM" at bounding box center [179, 308] width 19 height 10
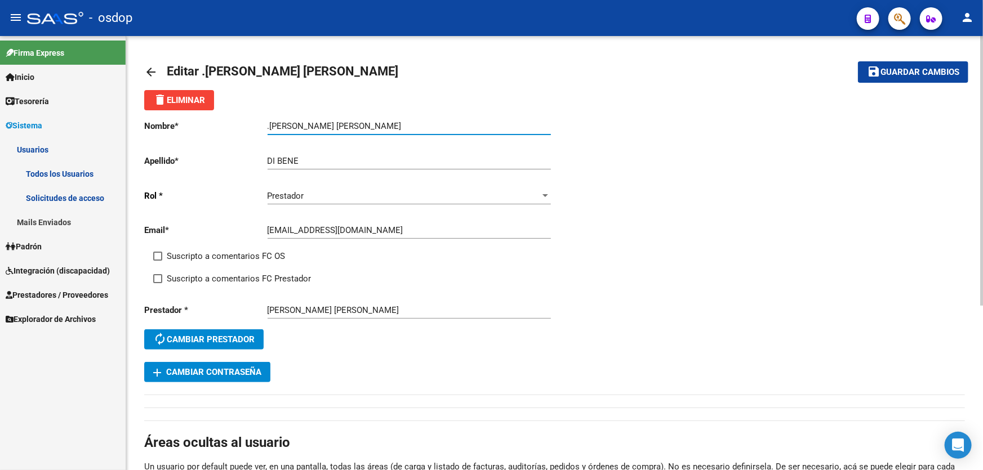
click at [270, 123] on input ".[PERSON_NAME] [PERSON_NAME]" at bounding box center [409, 126] width 283 height 10
type input "[PERSON_NAME] [PERSON_NAME]"
click at [917, 69] on span "Guardar cambios" at bounding box center [920, 73] width 79 height 10
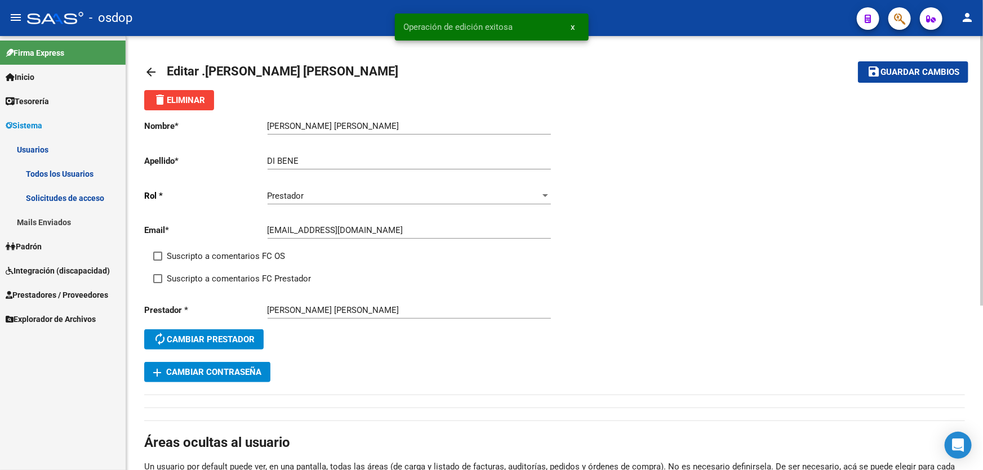
click at [148, 70] on mat-icon "arrow_back" at bounding box center [151, 72] width 14 height 14
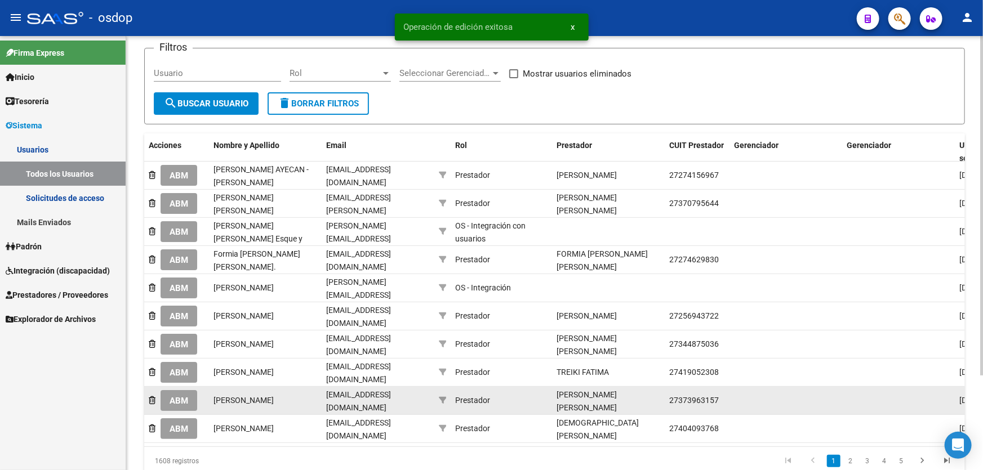
scroll to position [119, 0]
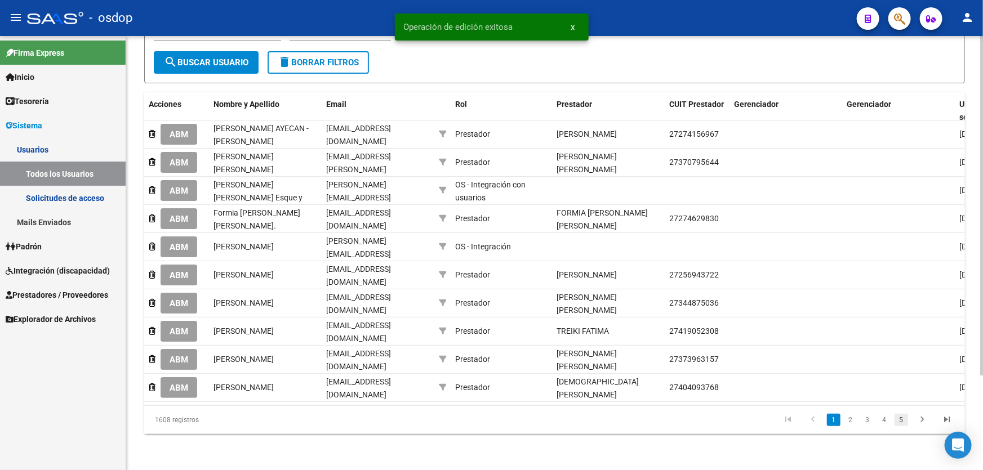
click at [902, 421] on link "5" at bounding box center [902, 420] width 14 height 12
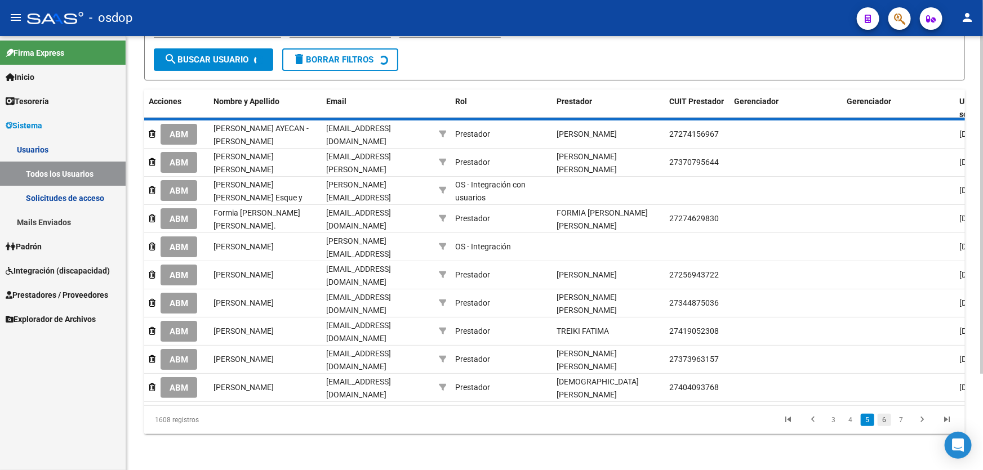
scroll to position [110, 0]
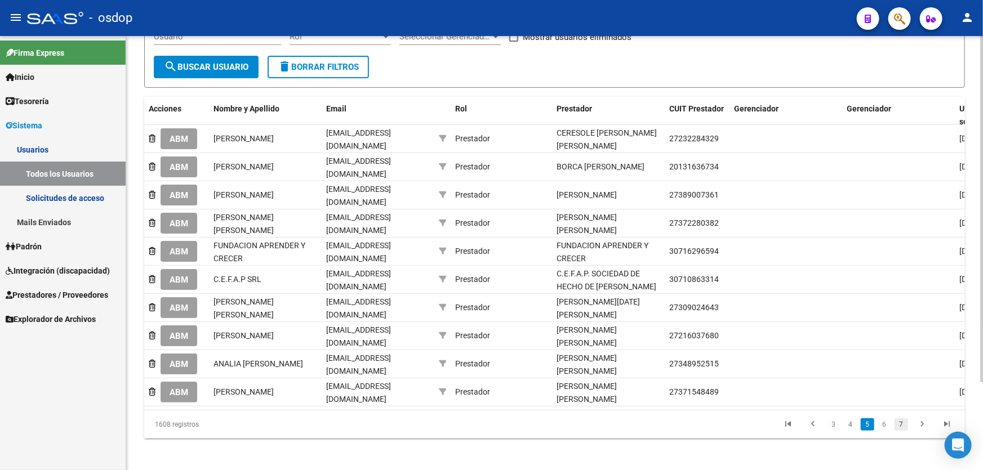
click at [897, 423] on link "7" at bounding box center [902, 425] width 14 height 12
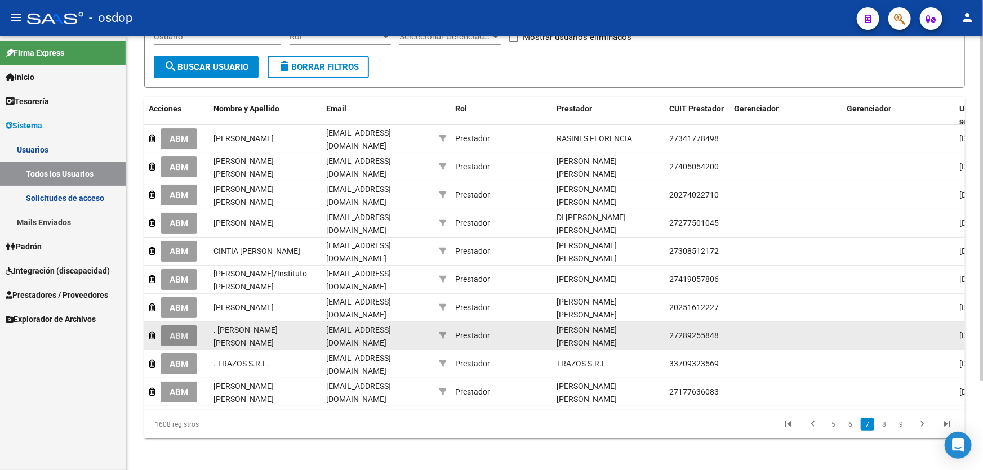
click at [183, 331] on span "ABM" at bounding box center [179, 336] width 19 height 10
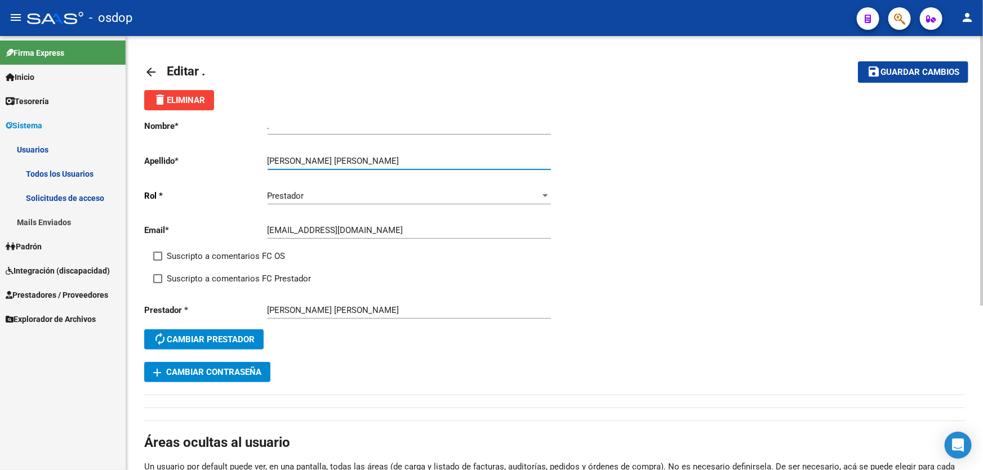
drag, startPoint x: 321, startPoint y: 158, endPoint x: 395, endPoint y: 158, distance: 74.4
click at [395, 158] on input "[PERSON_NAME] [PERSON_NAME]" at bounding box center [409, 161] width 283 height 10
type input "[PERSON_NAME]"
drag, startPoint x: 255, startPoint y: 126, endPoint x: 241, endPoint y: 125, distance: 14.2
click at [241, 125] on app-form-text-field "Nombre * . Ingresar nombre" at bounding box center [347, 126] width 406 height 10
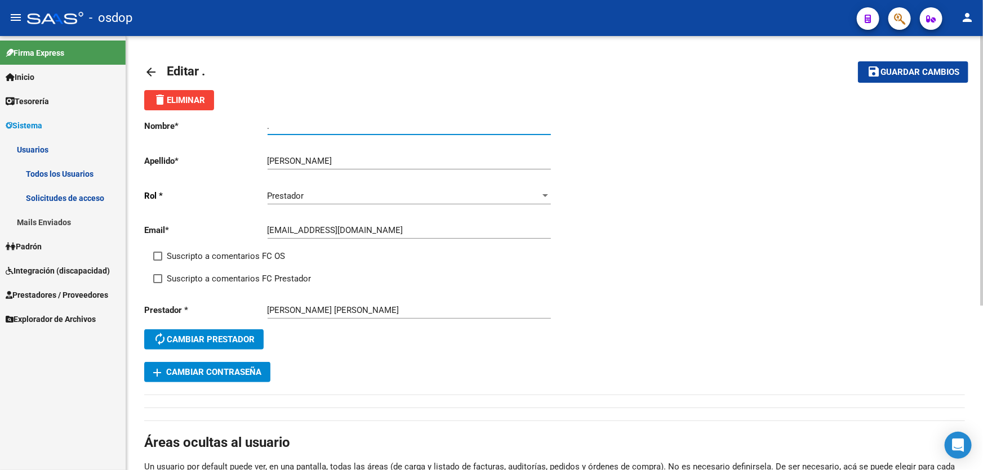
paste input "[PERSON_NAME]"
type input "[PERSON_NAME]"
drag, startPoint x: 898, startPoint y: 64, endPoint x: 903, endPoint y: 67, distance: 6.1
click at [901, 67] on button "save Guardar cambios" at bounding box center [913, 71] width 110 height 21
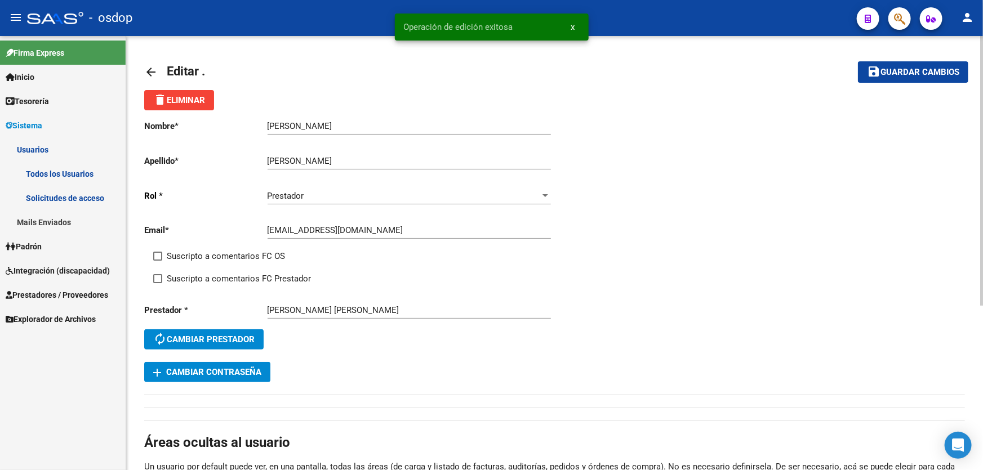
click at [151, 64] on link "arrow_back" at bounding box center [155, 72] width 23 height 26
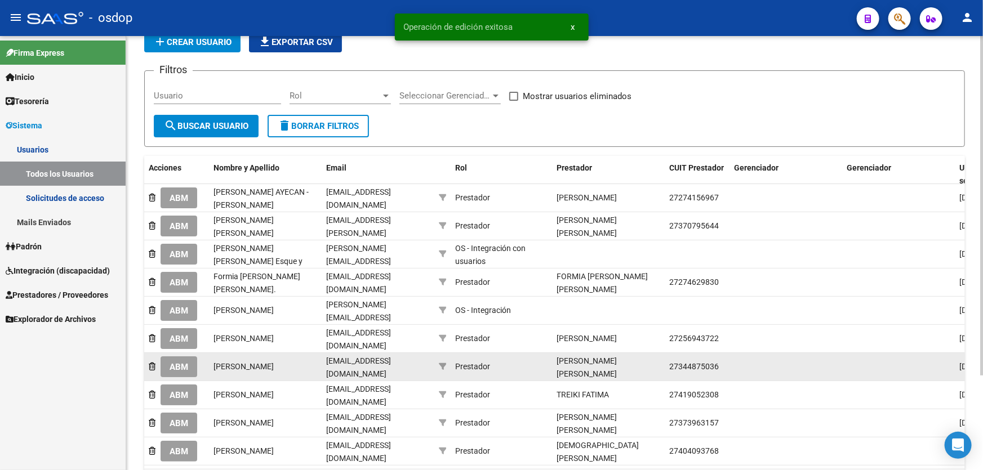
scroll to position [119, 0]
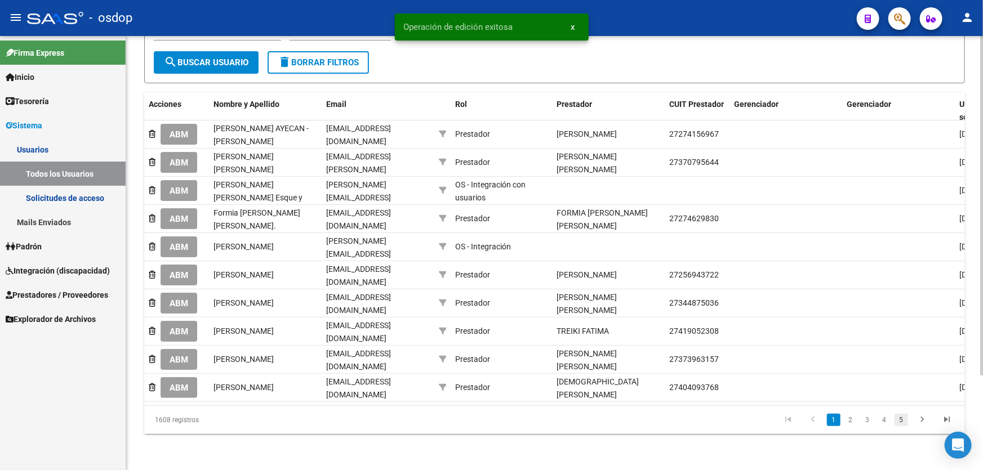
click at [901, 420] on link "5" at bounding box center [902, 420] width 14 height 12
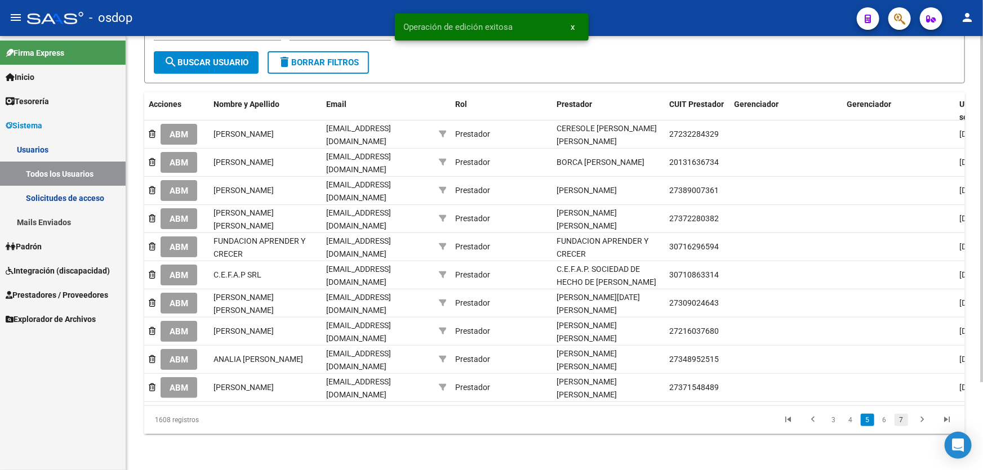
scroll to position [110, 0]
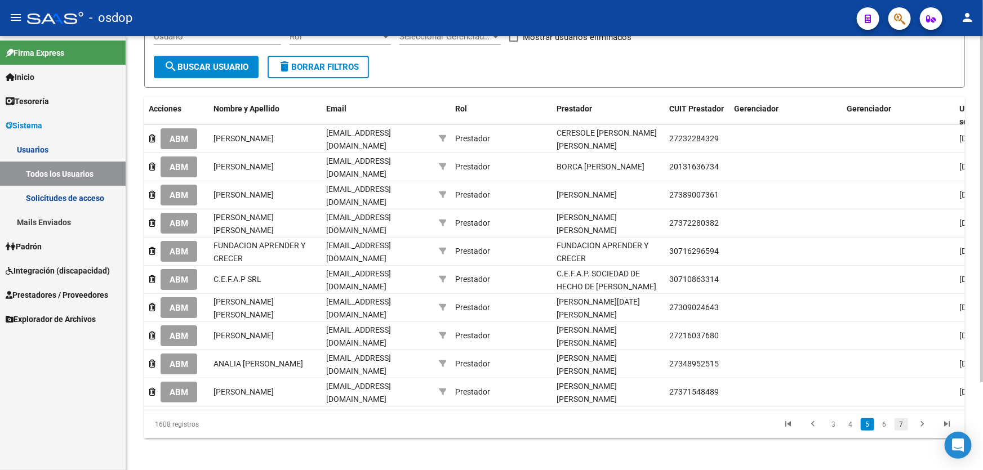
click at [901, 421] on link "7" at bounding box center [902, 425] width 14 height 12
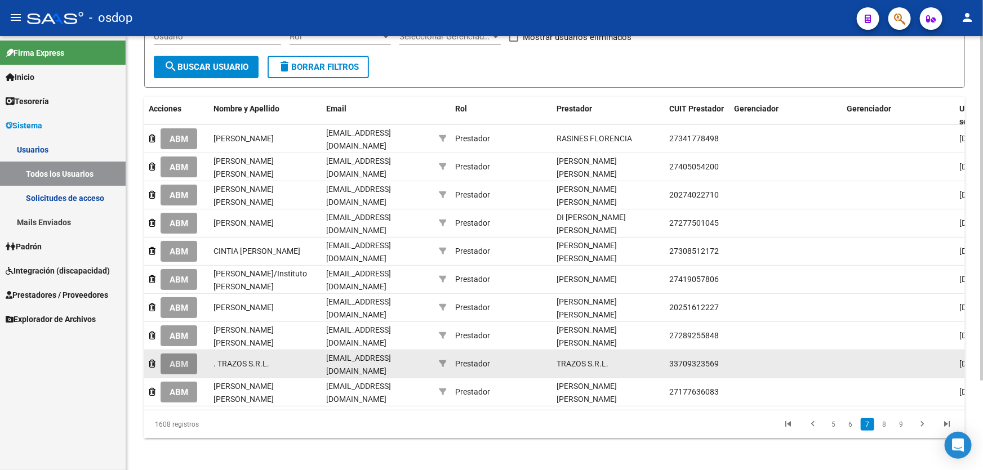
click at [174, 360] on span "ABM" at bounding box center [179, 364] width 19 height 10
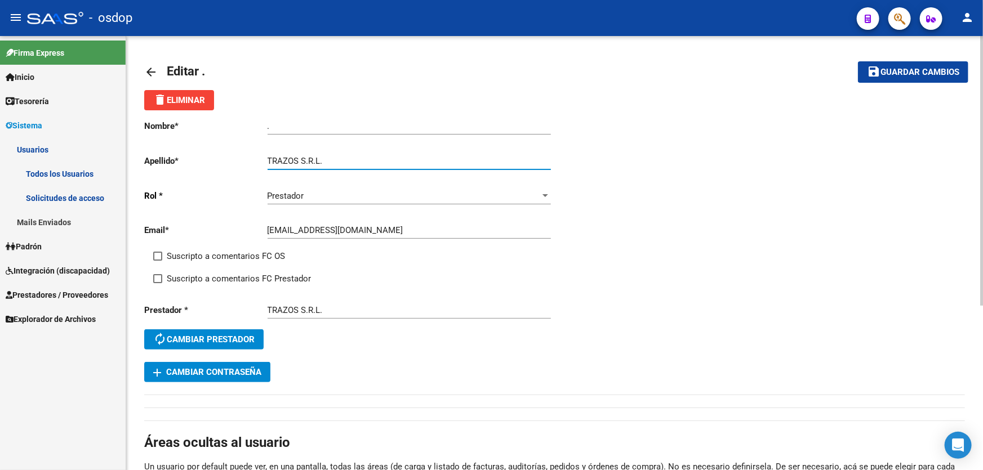
drag, startPoint x: 301, startPoint y: 158, endPoint x: 228, endPoint y: 155, distance: 73.3
click at [228, 156] on app-form-text-field "Apellido * TRAZOS S.R.L. Ingresar apellido" at bounding box center [347, 161] width 406 height 10
type input "S.R.L."
drag, startPoint x: 293, startPoint y: 128, endPoint x: 236, endPoint y: 125, distance: 57.0
click at [236, 127] on app-form-text-field "Nombre * . Ingresar nombre" at bounding box center [347, 126] width 406 height 10
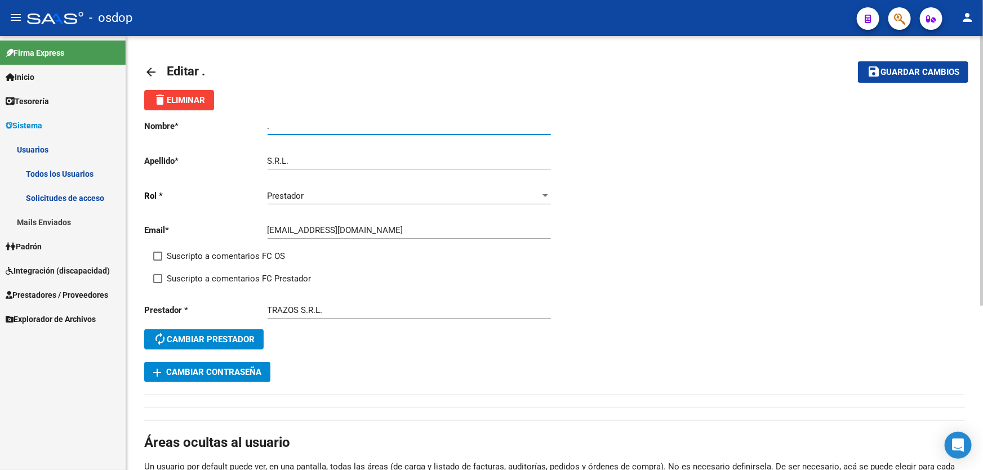
paste input "TRAZOS"
type input "TRAZOS"
drag, startPoint x: 890, startPoint y: 67, endPoint x: 883, endPoint y: 66, distance: 6.8
click at [888, 68] on span "Guardar cambios" at bounding box center [920, 73] width 79 height 10
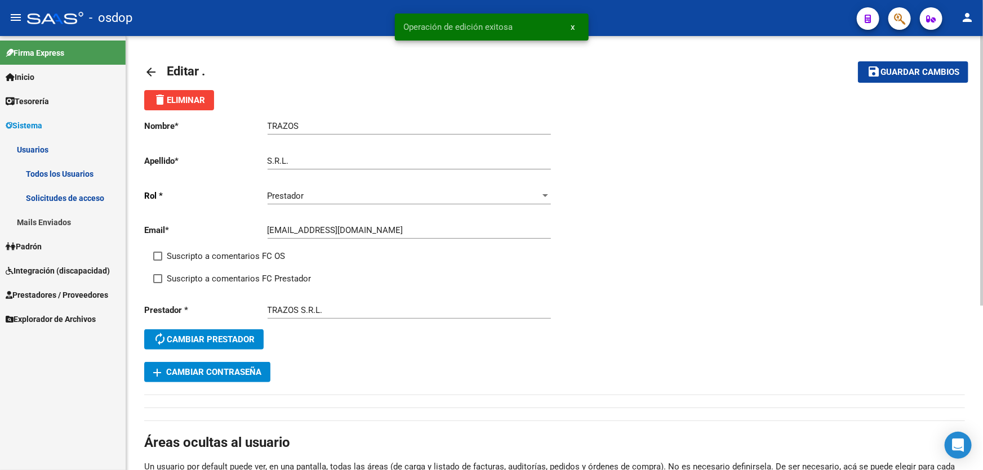
click at [150, 67] on mat-icon "arrow_back" at bounding box center [151, 72] width 14 height 14
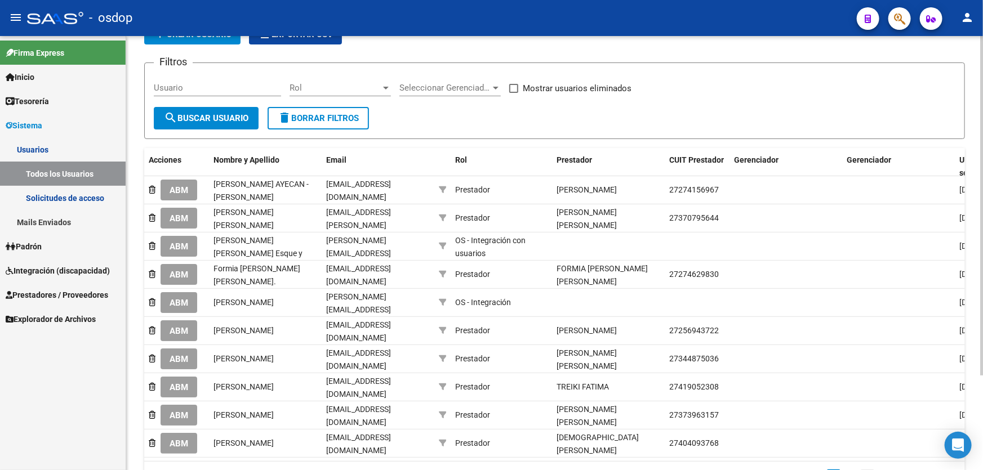
scroll to position [119, 0]
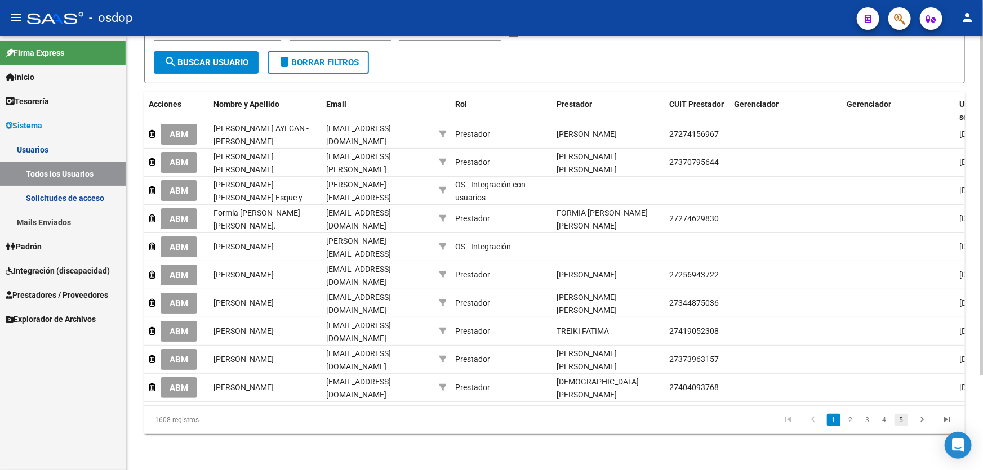
click at [903, 421] on link "5" at bounding box center [902, 420] width 14 height 12
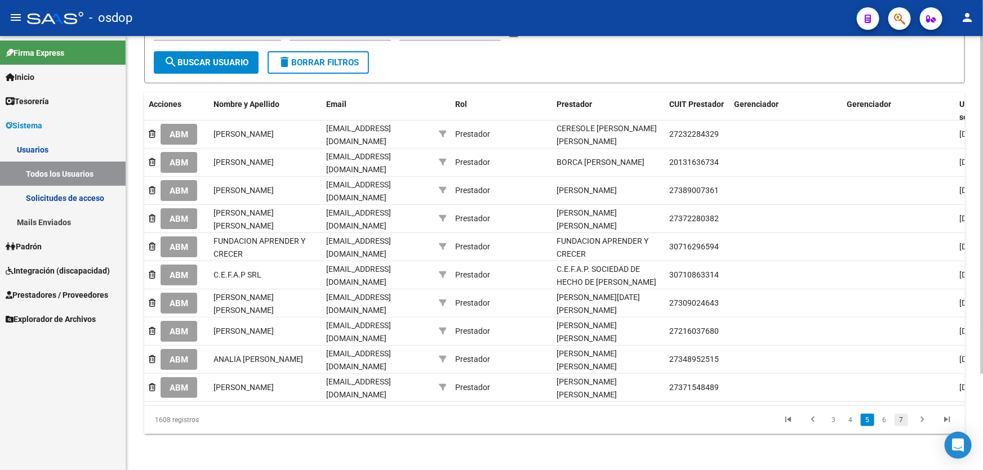
scroll to position [110, 0]
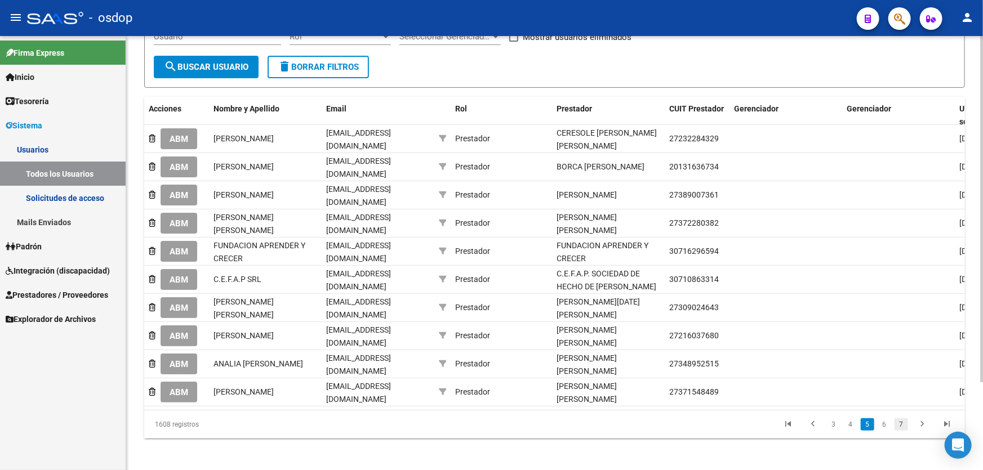
click at [901, 423] on link "7" at bounding box center [902, 425] width 14 height 12
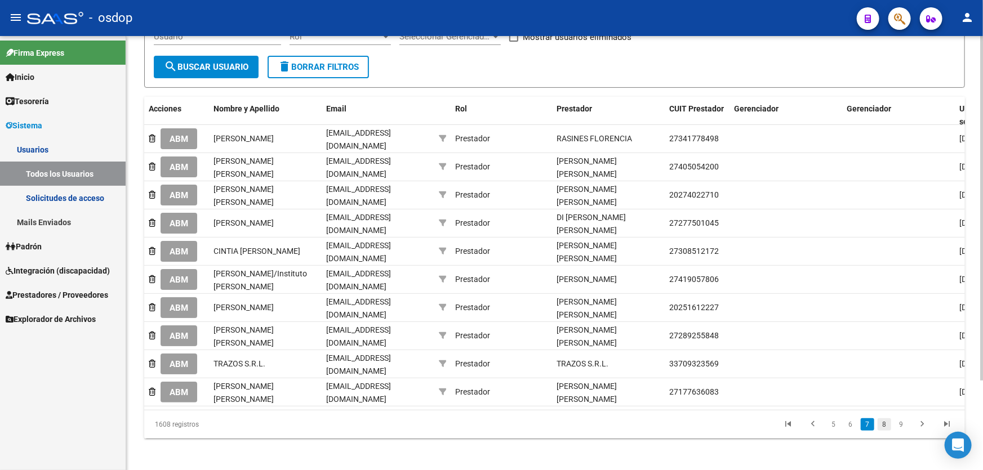
click at [884, 424] on link "8" at bounding box center [885, 425] width 14 height 12
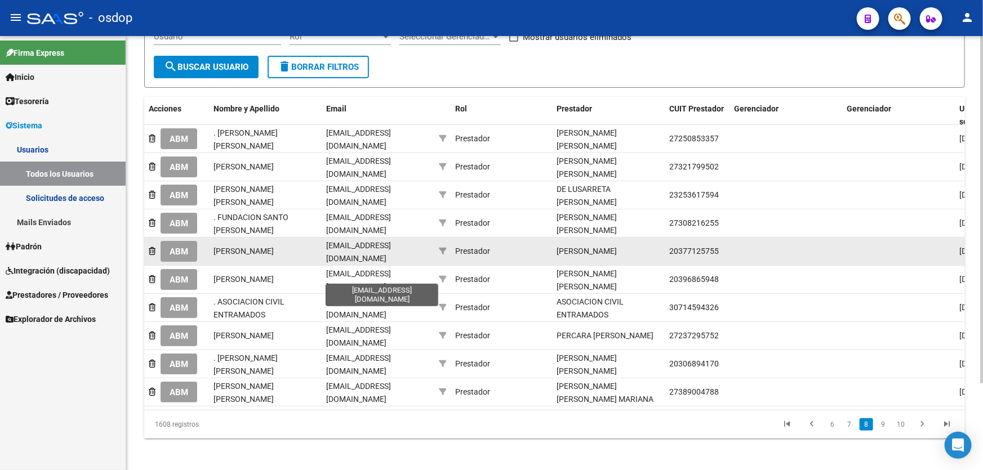
scroll to position [107, 0]
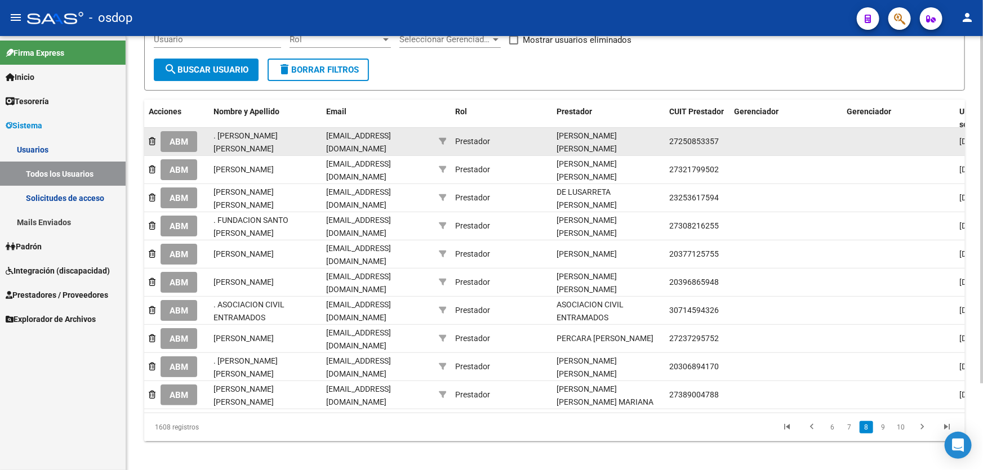
click at [183, 140] on span "ABM" at bounding box center [179, 142] width 19 height 10
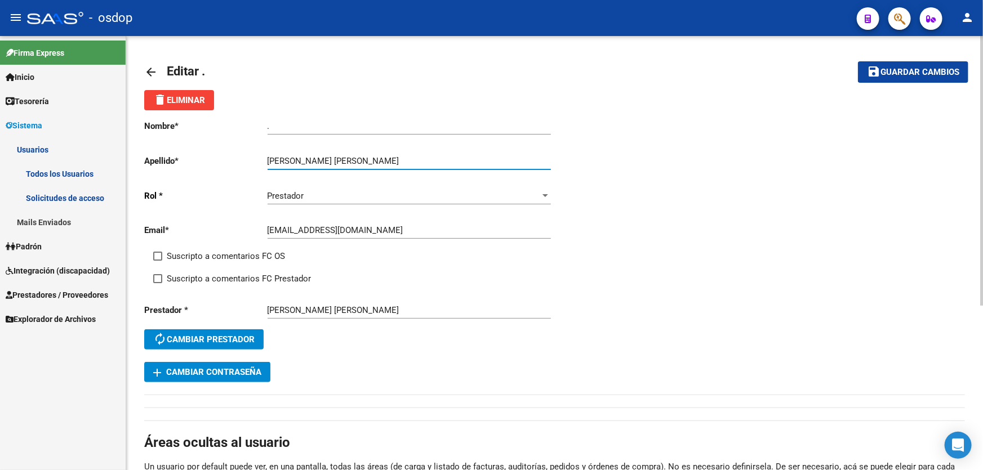
drag, startPoint x: 302, startPoint y: 159, endPoint x: 378, endPoint y: 160, distance: 76.1
click at [378, 160] on input "[PERSON_NAME] [PERSON_NAME]" at bounding box center [409, 161] width 283 height 10
type input "CAREGA"
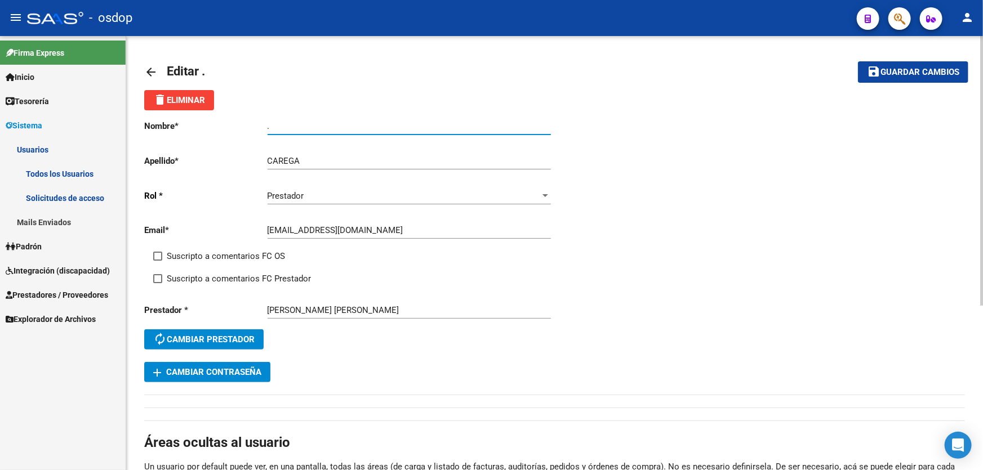
drag, startPoint x: 270, startPoint y: 126, endPoint x: 252, endPoint y: 125, distance: 18.6
click at [252, 125] on app-form-text-field "Nombre * . Ingresar nombre" at bounding box center [347, 126] width 406 height 10
paste input "[PERSON_NAME] [PERSON_NAME]"
type input "[PERSON_NAME] [PERSON_NAME]"
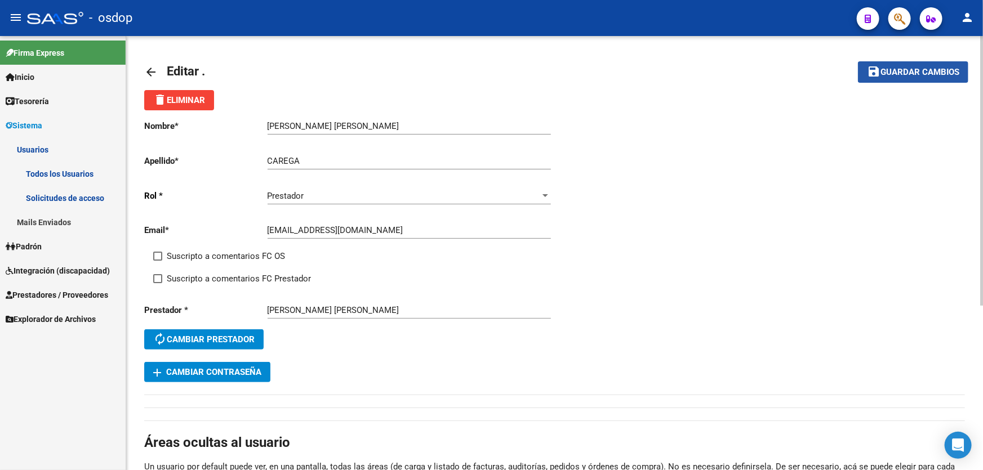
click at [910, 70] on span "Guardar cambios" at bounding box center [920, 73] width 79 height 10
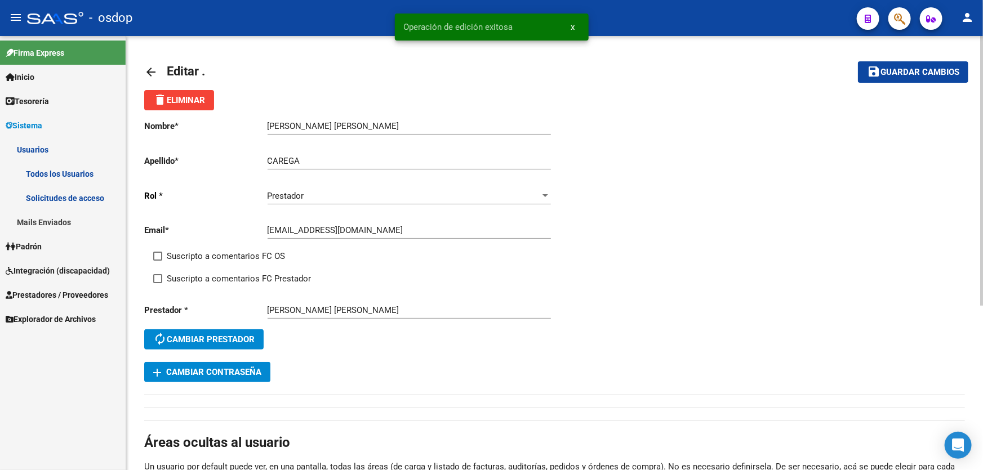
click at [152, 70] on mat-icon "arrow_back" at bounding box center [151, 72] width 14 height 14
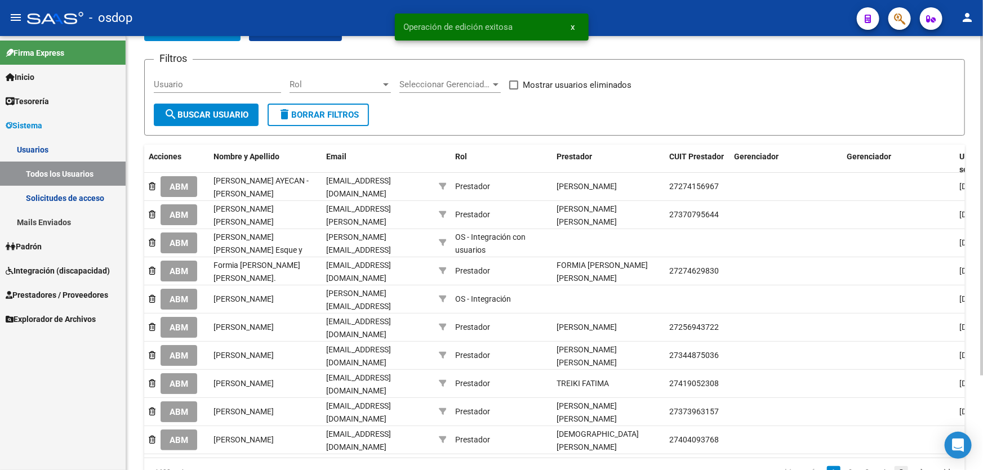
scroll to position [119, 0]
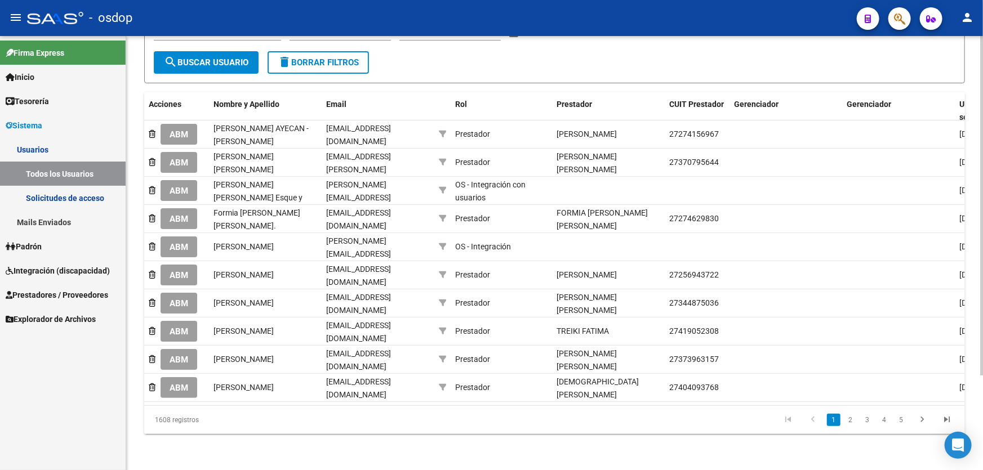
click at [904, 420] on link "5" at bounding box center [902, 420] width 14 height 12
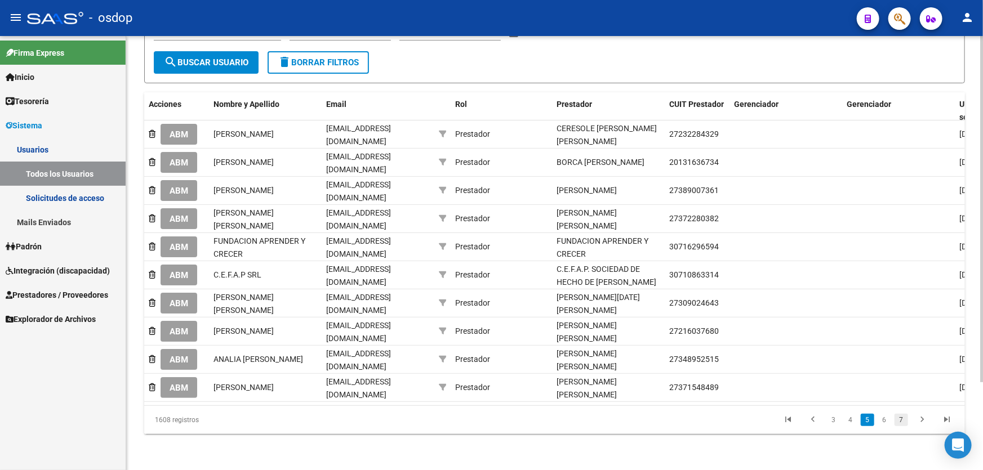
scroll to position [110, 0]
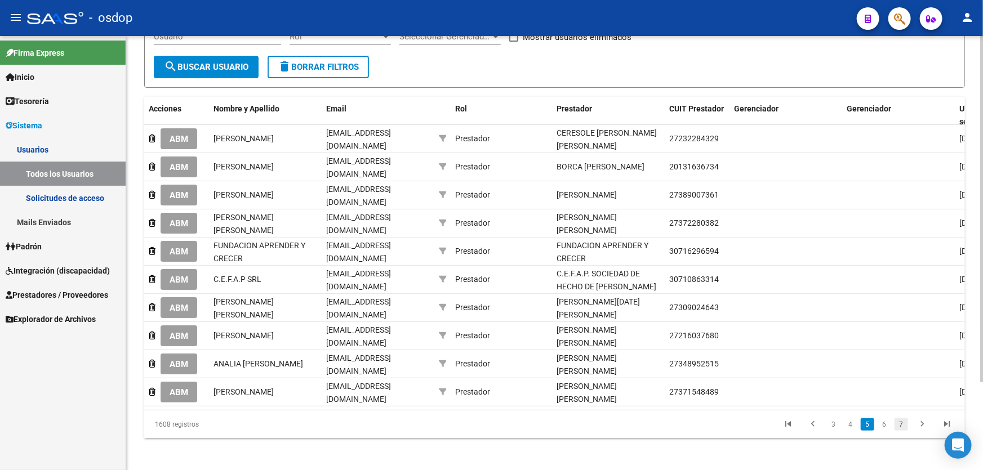
click at [902, 421] on link "7" at bounding box center [902, 425] width 14 height 12
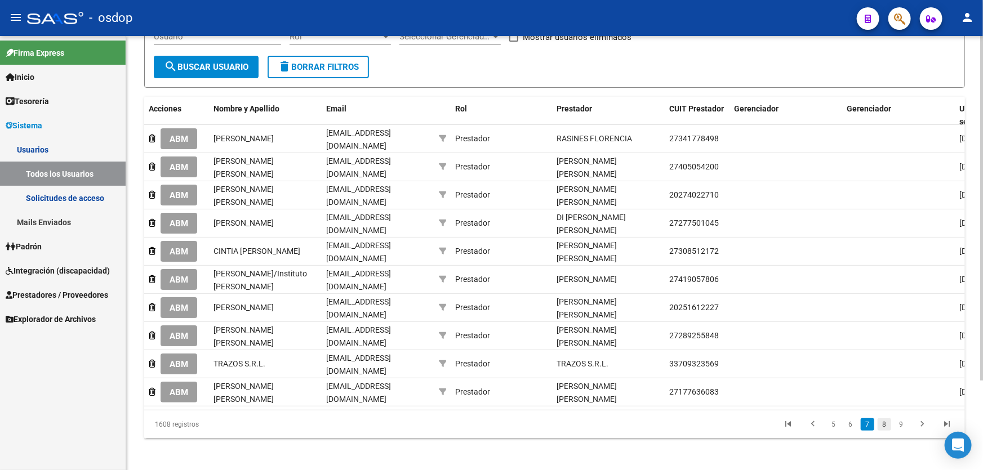
click at [884, 424] on link "8" at bounding box center [885, 425] width 14 height 12
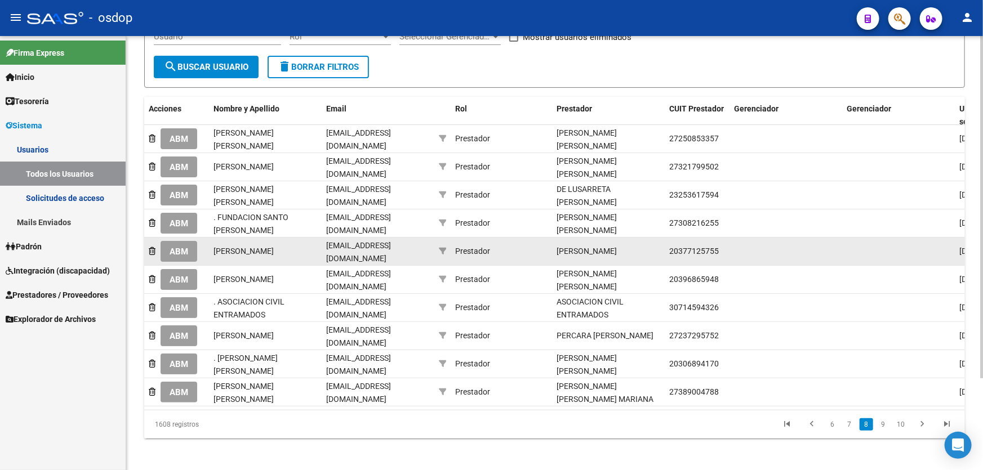
scroll to position [107, 0]
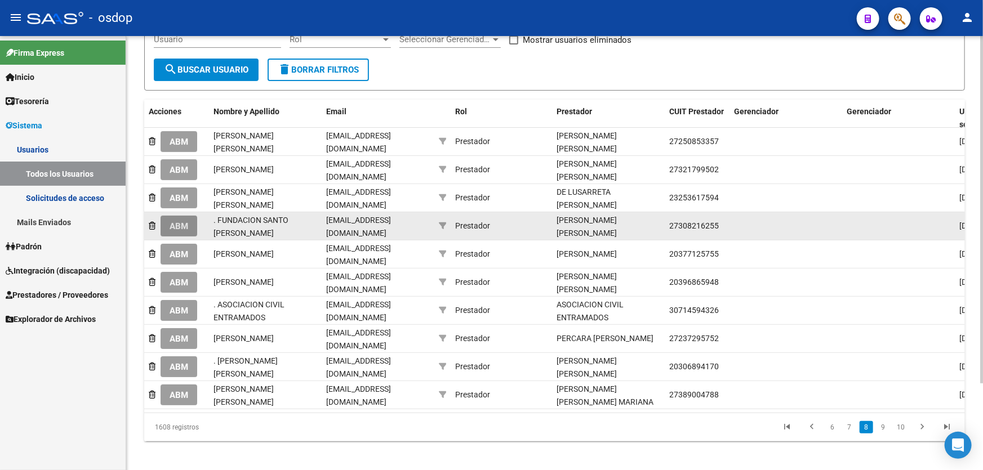
click at [183, 221] on span "ABM" at bounding box center [179, 226] width 19 height 10
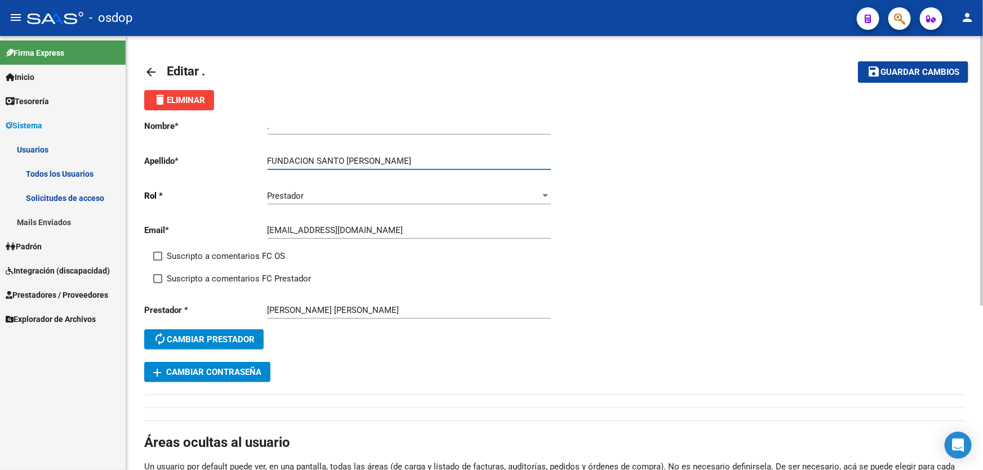
drag, startPoint x: 316, startPoint y: 160, endPoint x: 239, endPoint y: 159, distance: 76.6
click at [239, 159] on app-form-text-field "Apellido * FUNDACION SANTO [PERSON_NAME] apellido" at bounding box center [347, 161] width 406 height 10
type input "SANTO [PERSON_NAME]"
click at [239, 127] on app-form-text-field "Nombre * . Ingresar nombre" at bounding box center [347, 126] width 406 height 10
paste input "FUNDACION"
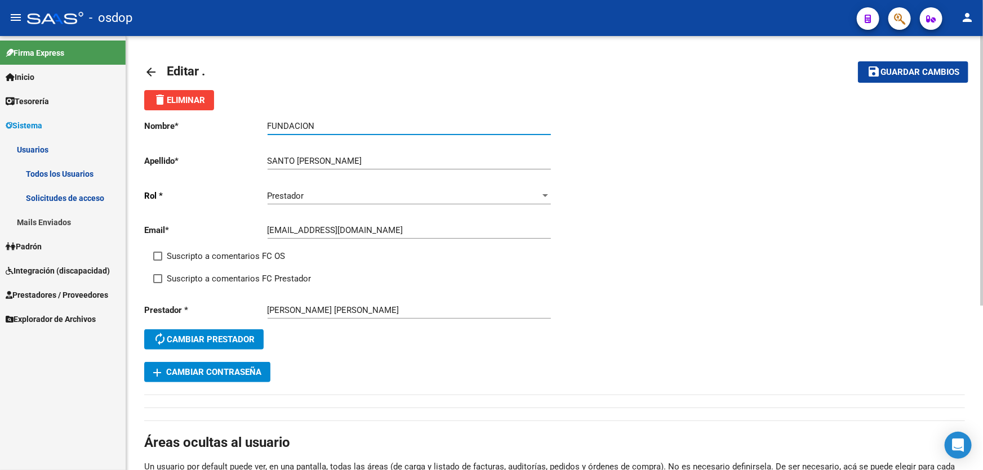
type input "FUNDACION"
click at [886, 78] on button "save Guardar cambios" at bounding box center [913, 71] width 110 height 21
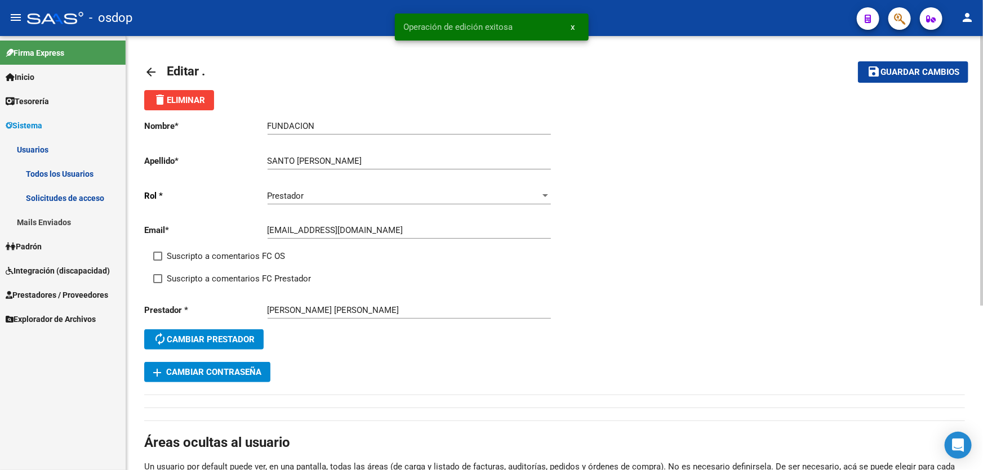
click at [145, 69] on mat-icon "arrow_back" at bounding box center [151, 72] width 14 height 14
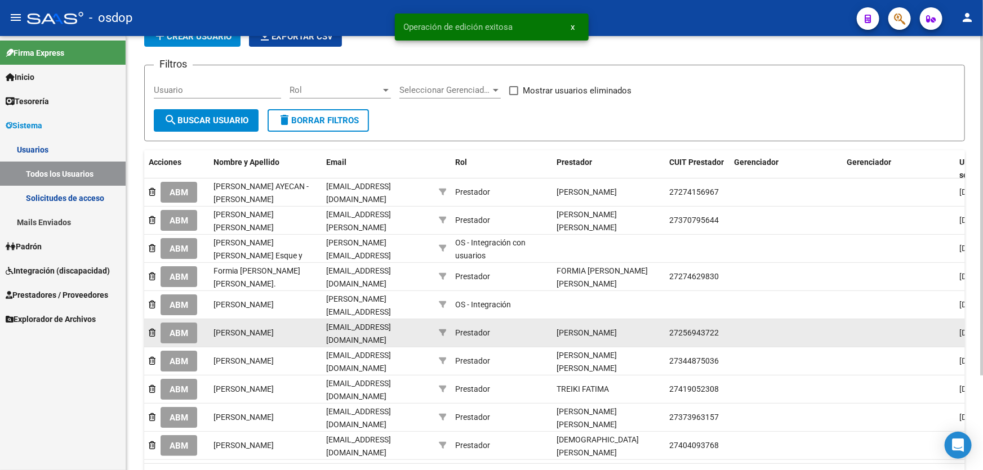
scroll to position [119, 0]
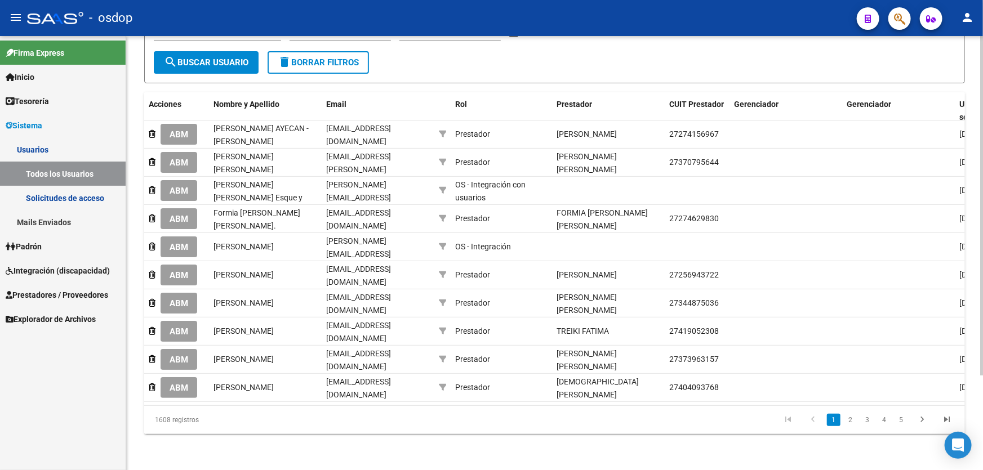
click at [901, 420] on link "5" at bounding box center [902, 420] width 14 height 12
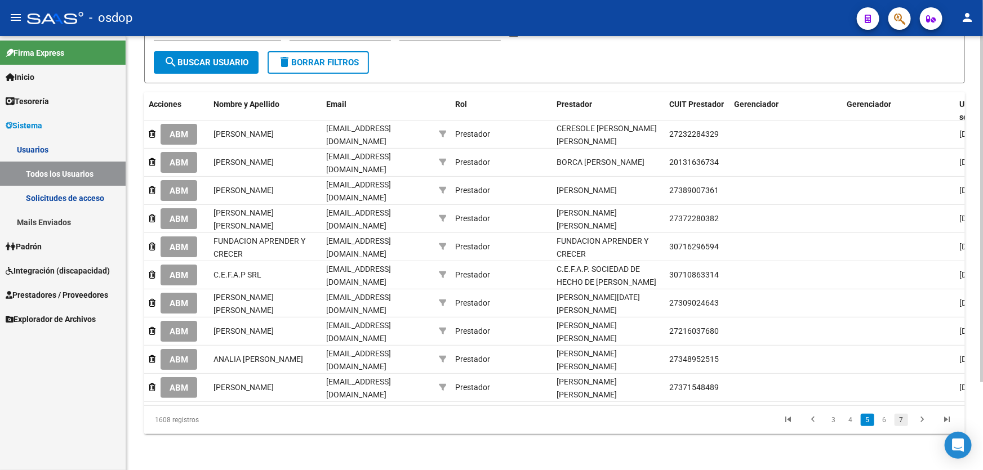
scroll to position [110, 0]
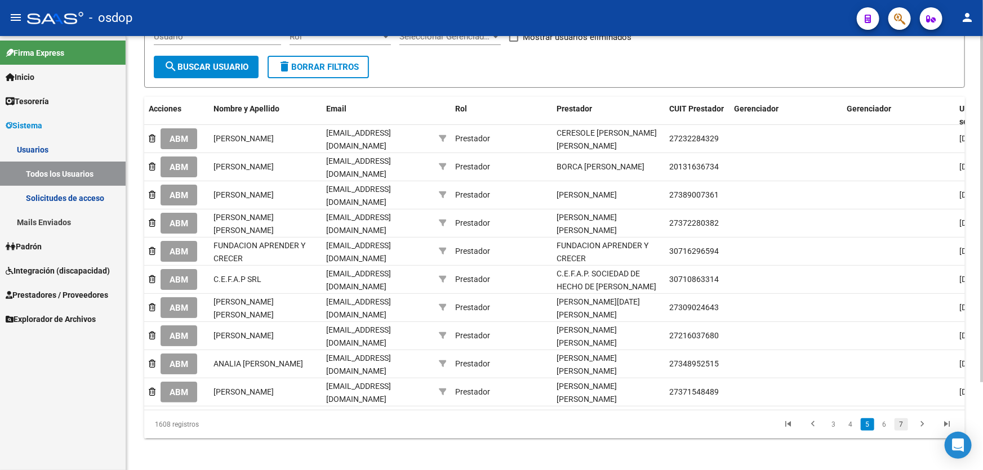
click at [901, 421] on link "7" at bounding box center [902, 425] width 14 height 12
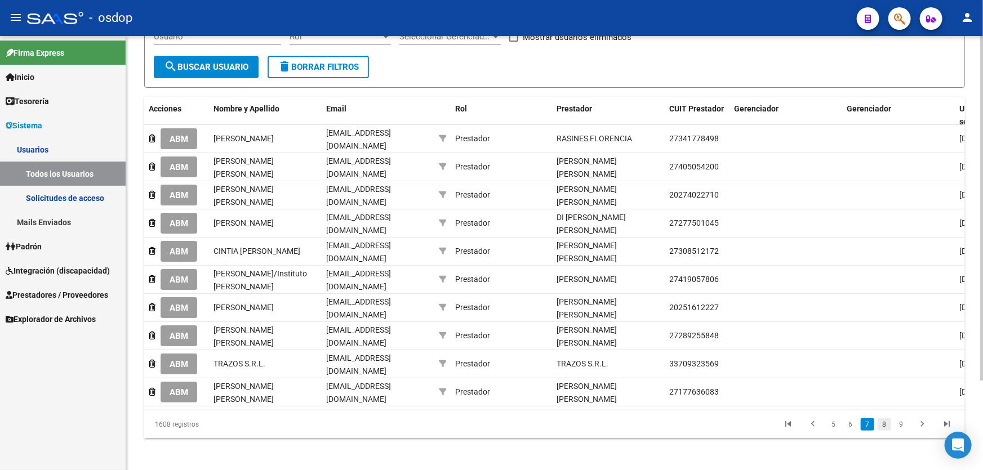
click at [886, 423] on link "8" at bounding box center [885, 425] width 14 height 12
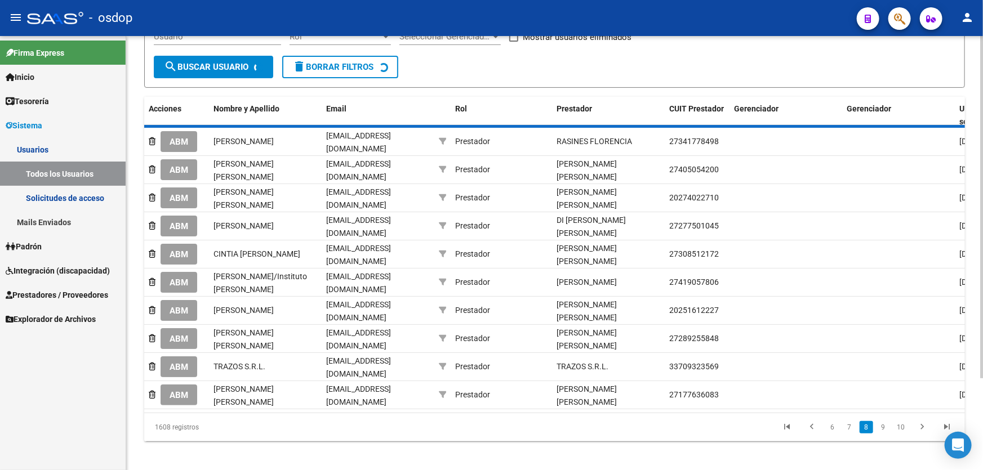
scroll to position [107, 0]
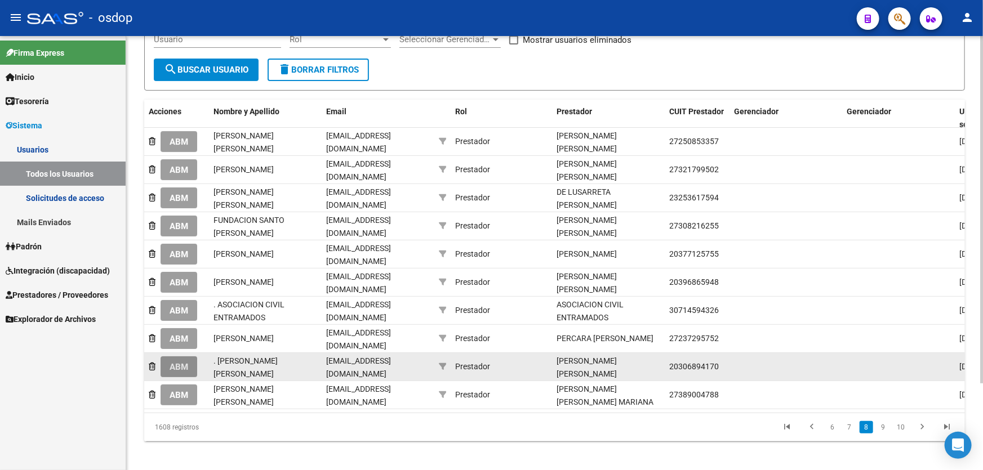
click at [183, 362] on span "ABM" at bounding box center [179, 367] width 19 height 10
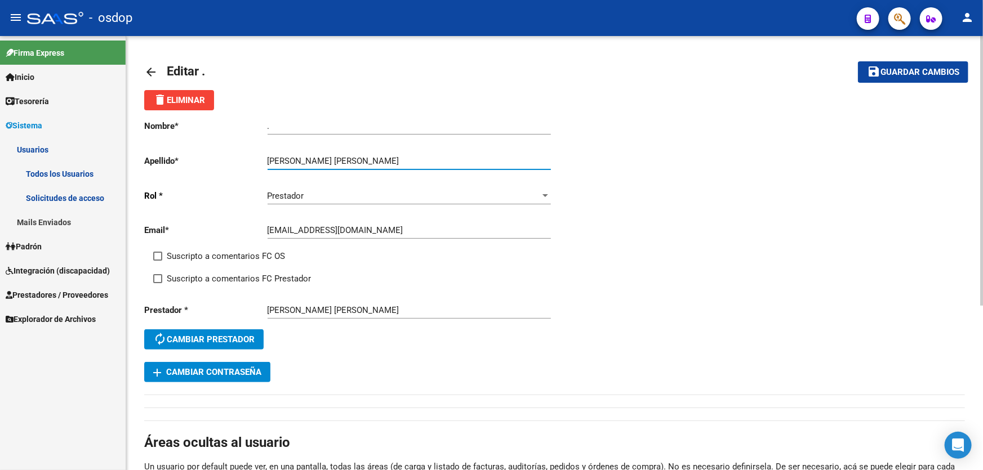
drag, startPoint x: 287, startPoint y: 158, endPoint x: 398, endPoint y: 159, distance: 110.4
click at [398, 159] on input "[PERSON_NAME] [PERSON_NAME]" at bounding box center [409, 161] width 283 height 10
type input "DIAZ"
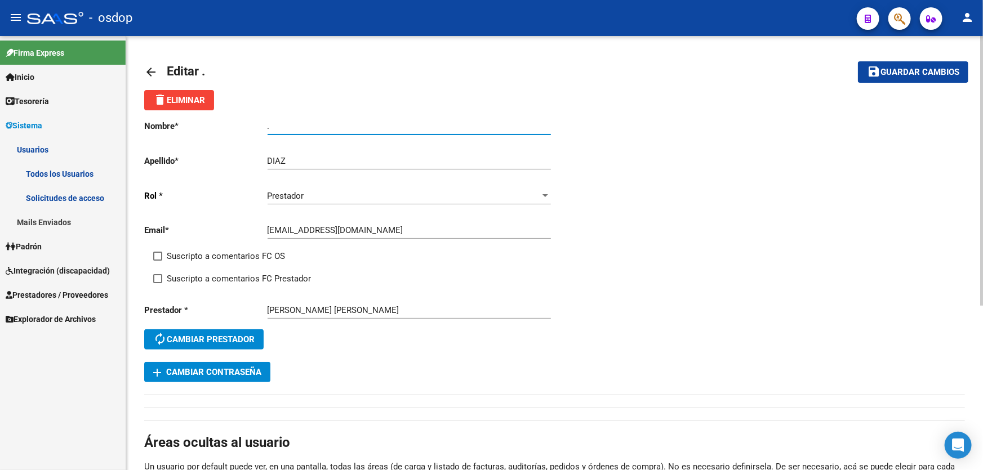
drag, startPoint x: 299, startPoint y: 128, endPoint x: 226, endPoint y: 126, distance: 72.2
click at [227, 126] on app-form-text-field "Nombre * . Ingresar nombre" at bounding box center [347, 126] width 406 height 10
paste input "[PERSON_NAME]"
type input "[PERSON_NAME]"
click at [874, 73] on mat-icon "save" at bounding box center [874, 72] width 14 height 14
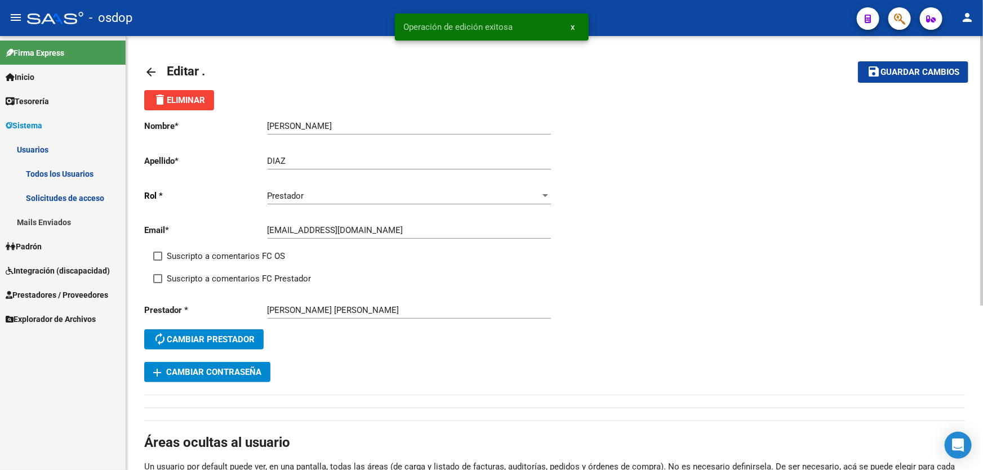
click at [147, 71] on mat-icon "arrow_back" at bounding box center [151, 72] width 14 height 14
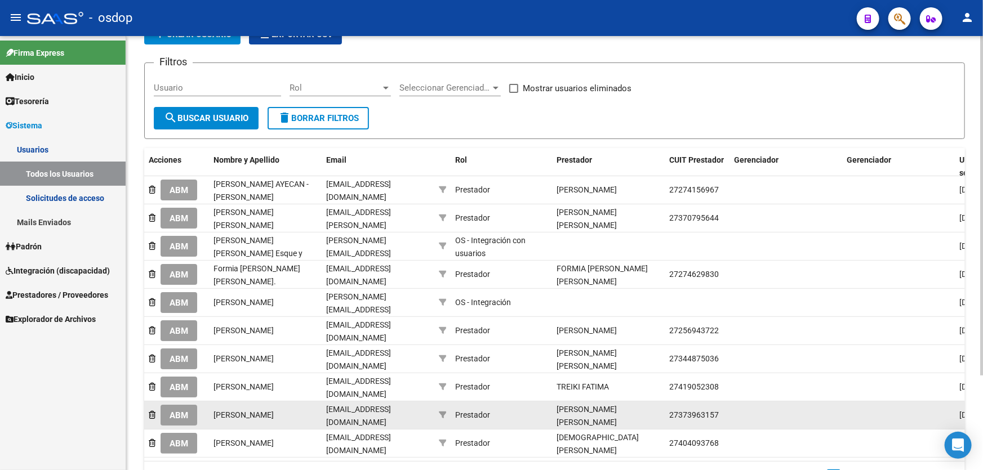
scroll to position [119, 0]
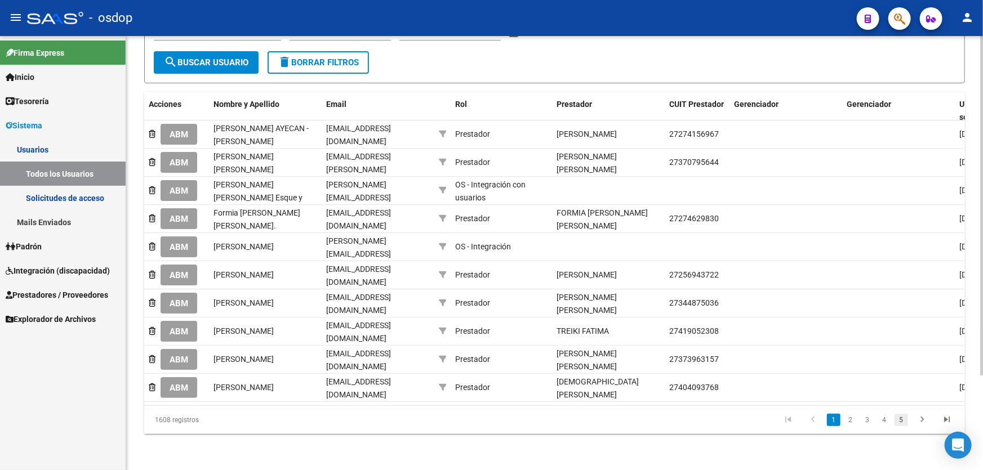
click at [898, 424] on link "5" at bounding box center [902, 420] width 14 height 12
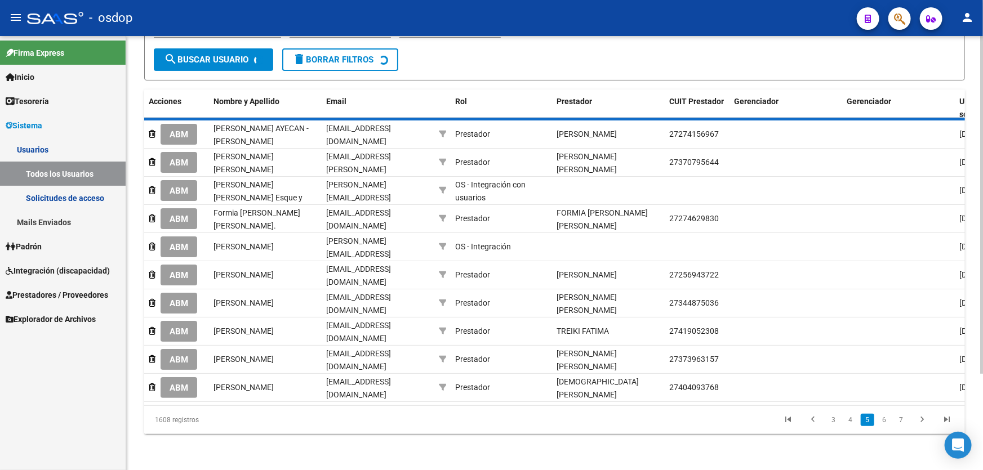
scroll to position [110, 0]
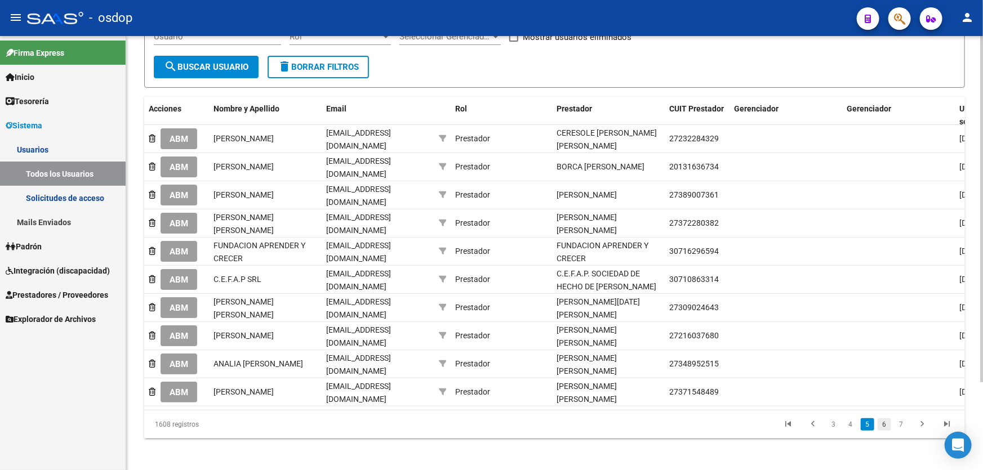
click at [886, 423] on link "6" at bounding box center [885, 425] width 14 height 12
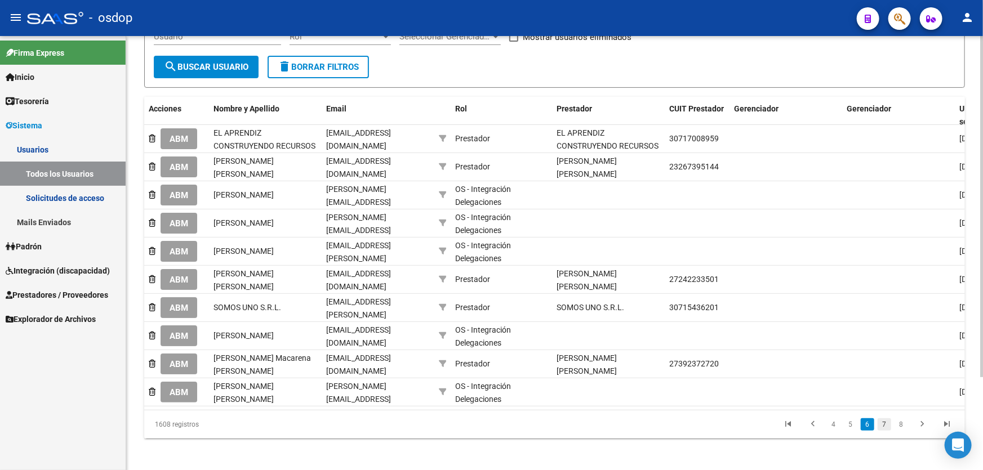
click at [886, 428] on link "7" at bounding box center [885, 425] width 14 height 12
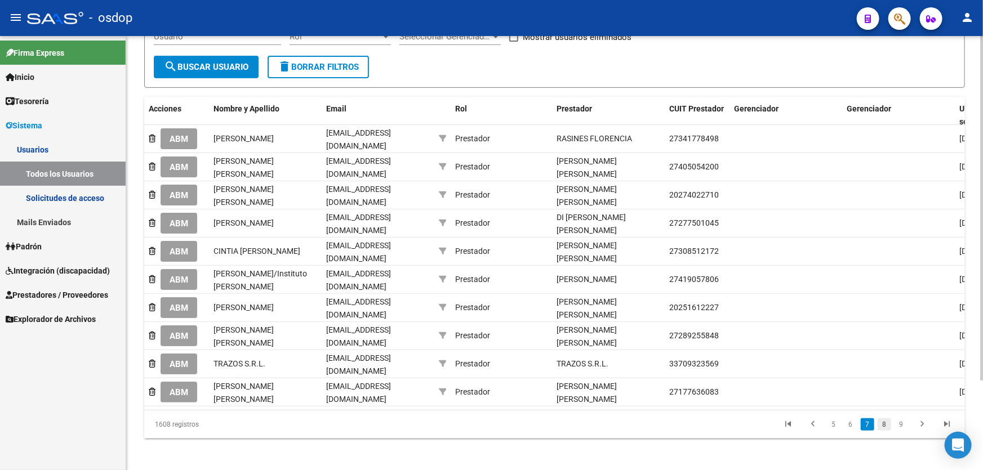
click at [885, 424] on link "8" at bounding box center [885, 425] width 14 height 12
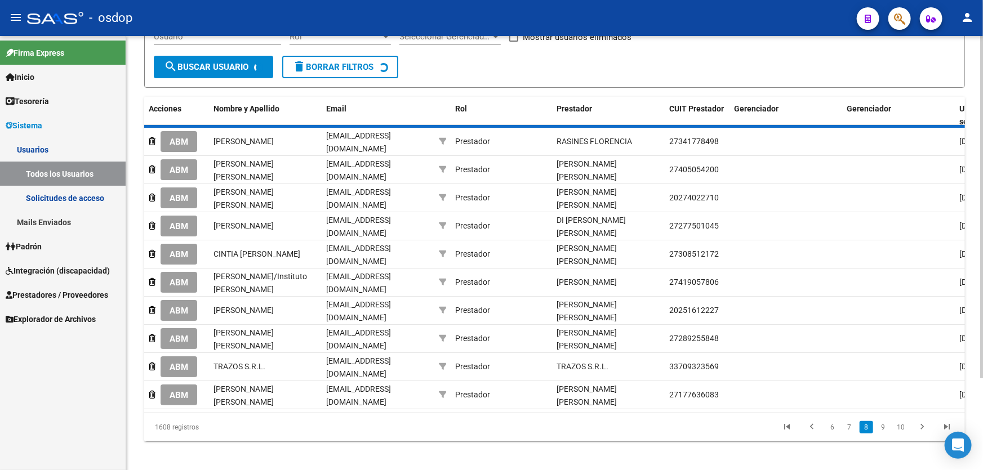
scroll to position [107, 0]
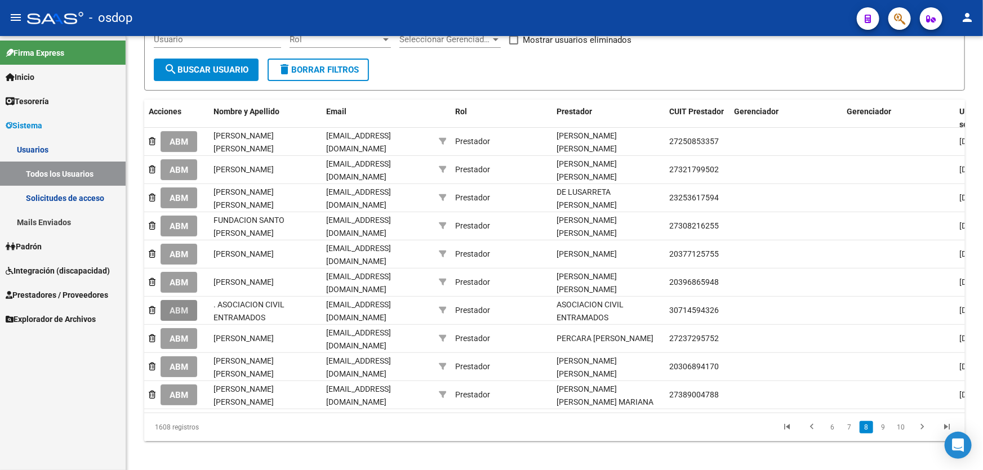
drag, startPoint x: 181, startPoint y: 304, endPoint x: 185, endPoint y: 299, distance: 6.9
click at [181, 306] on span "ABM" at bounding box center [179, 311] width 19 height 10
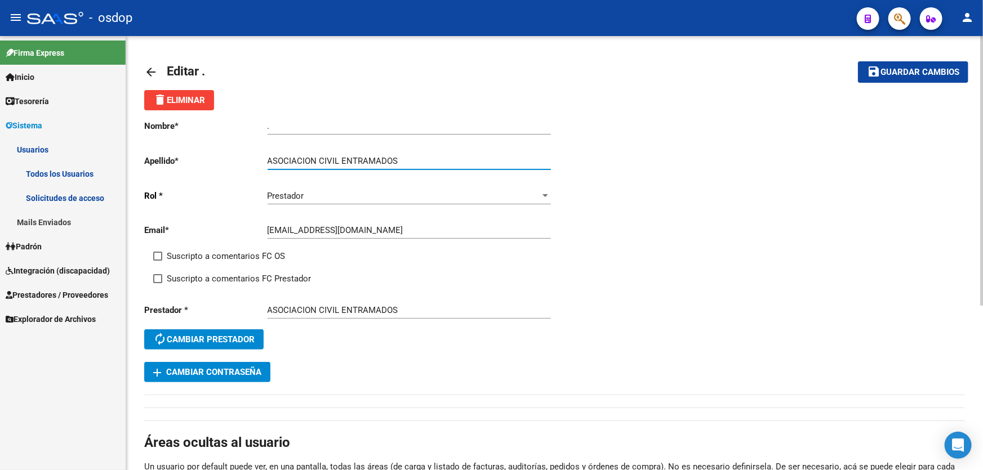
drag, startPoint x: 341, startPoint y: 159, endPoint x: 226, endPoint y: 158, distance: 114.4
click at [226, 158] on app-form-text-field "Apellido * ASOCIACION CIVIL ENTRAMADOS Ingresar apellido" at bounding box center [347, 161] width 406 height 10
type input "ENTRAMADOS"
drag, startPoint x: 270, startPoint y: 131, endPoint x: 246, endPoint y: 123, distance: 26.2
click at [250, 126] on app-form-text-field "Nombre * . Ingresar nombre" at bounding box center [347, 126] width 406 height 10
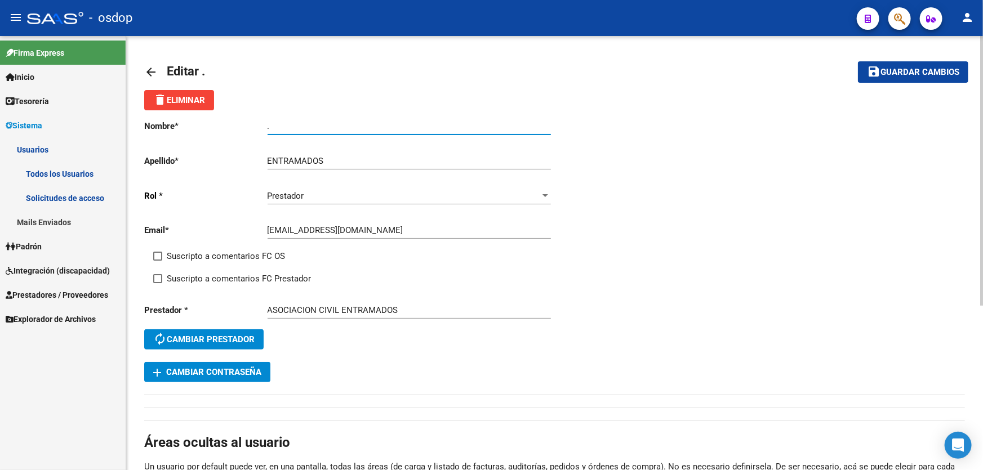
paste input "ASOCIACION CIVIL"
type input "ASOCIACION CIVIL"
click at [908, 69] on span "Guardar cambios" at bounding box center [920, 73] width 79 height 10
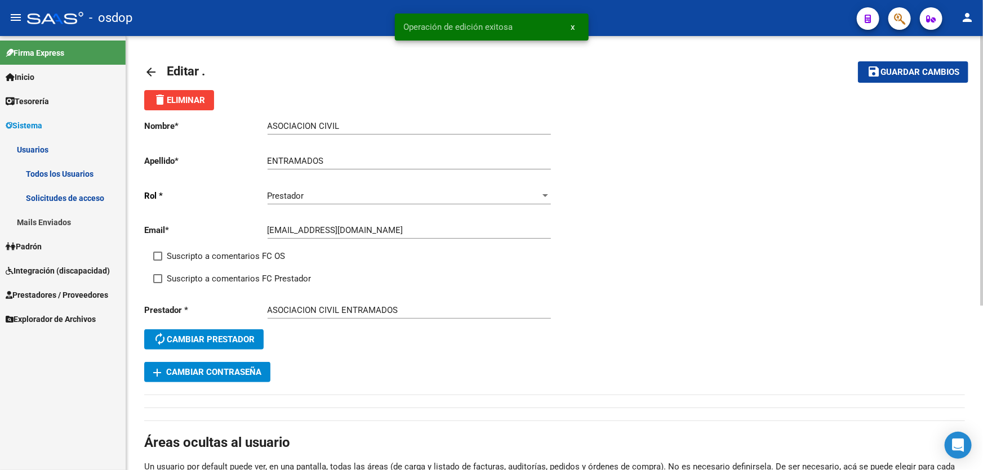
click at [146, 72] on mat-icon "arrow_back" at bounding box center [151, 72] width 14 height 14
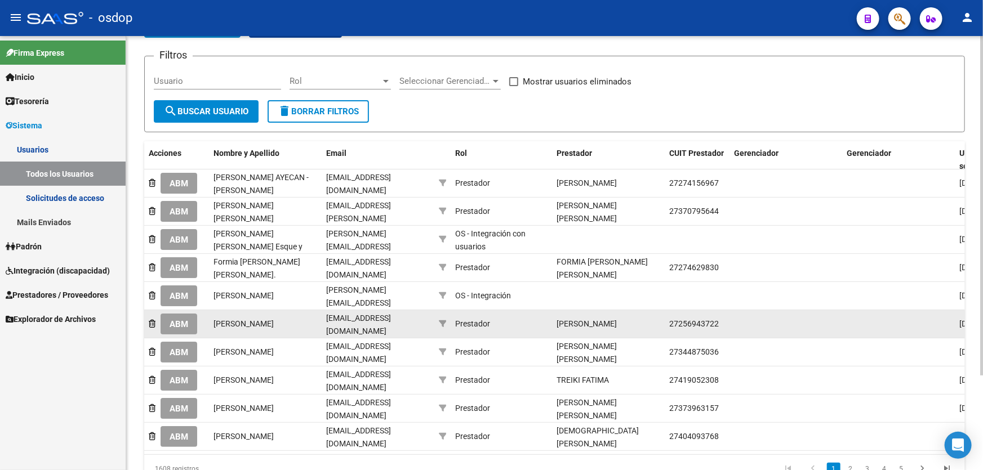
scroll to position [119, 0]
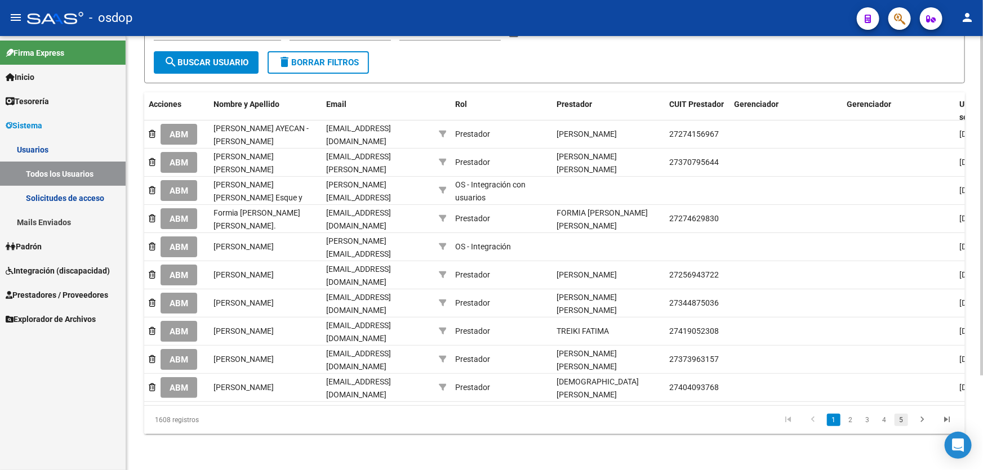
click at [901, 423] on link "5" at bounding box center [902, 420] width 14 height 12
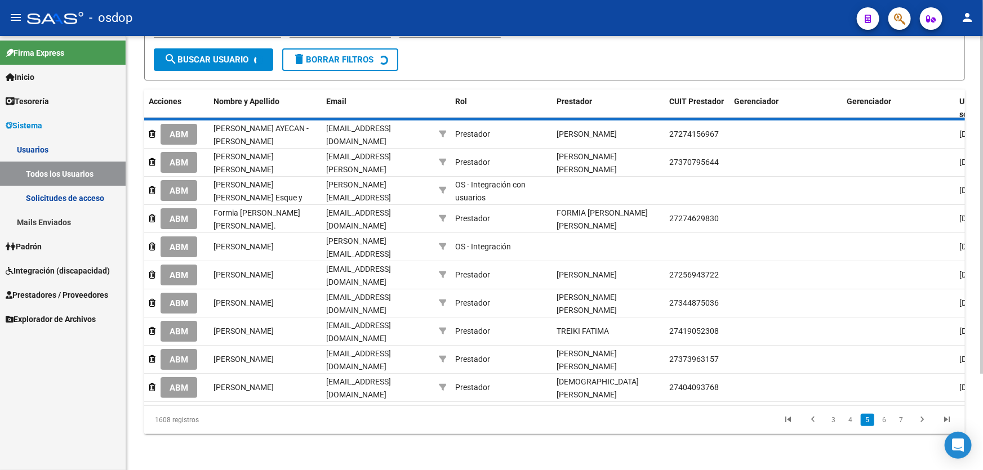
scroll to position [110, 0]
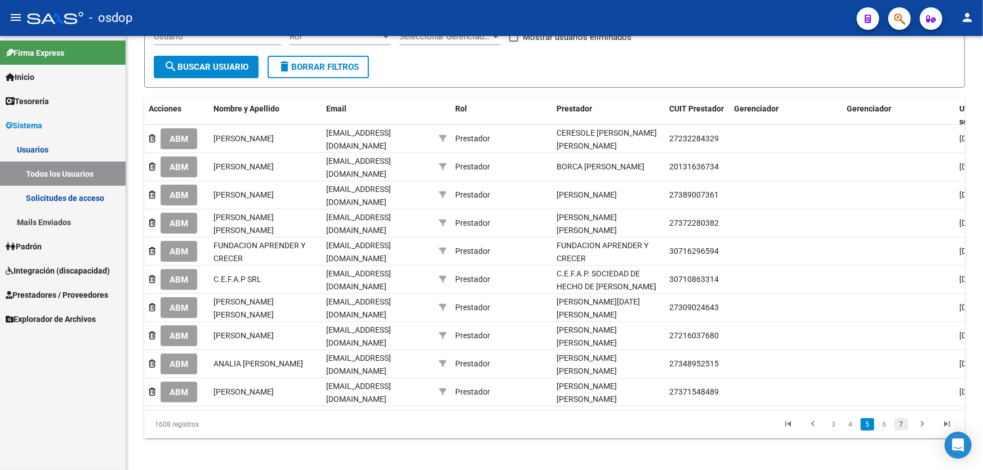
click at [902, 421] on link "7" at bounding box center [902, 425] width 14 height 12
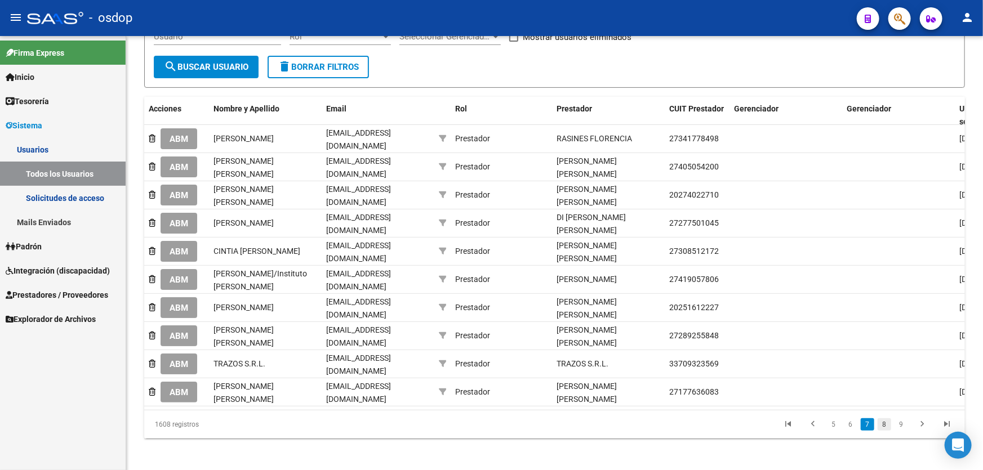
click at [885, 424] on link "8" at bounding box center [885, 425] width 14 height 12
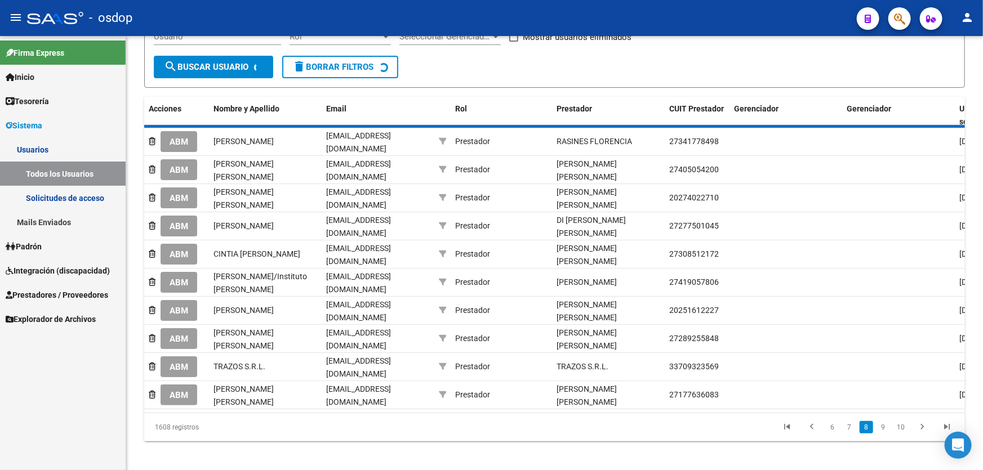
scroll to position [107, 0]
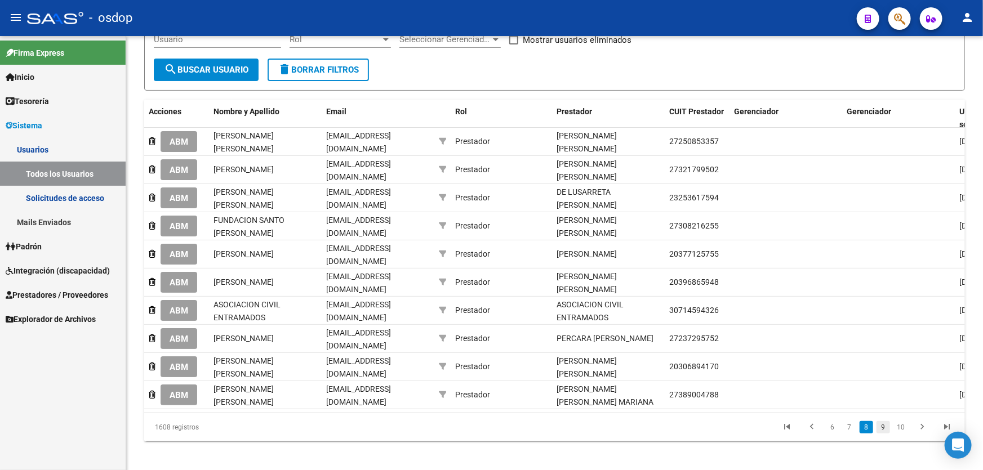
click at [885, 423] on link "9" at bounding box center [884, 427] width 14 height 12
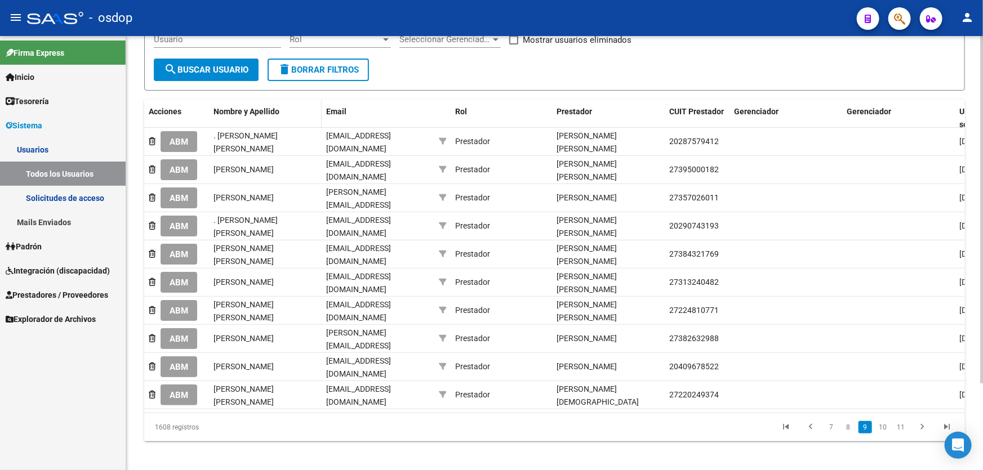
click at [232, 111] on span "Nombre y Apellido" at bounding box center [247, 111] width 66 height 9
click at [224, 109] on span "Nombre y Apellido" at bounding box center [247, 111] width 66 height 9
click at [268, 113] on span "Nombre y Apellido" at bounding box center [247, 111] width 66 height 9
drag, startPoint x: 268, startPoint y: 113, endPoint x: 263, endPoint y: 108, distance: 7.6
click at [268, 113] on span "Nombre y Apellido" at bounding box center [247, 111] width 66 height 9
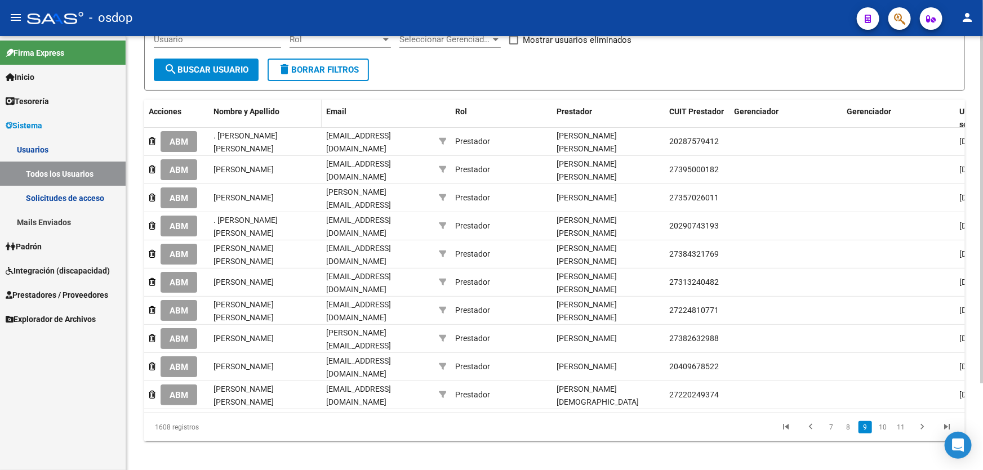
click at [235, 107] on span "Nombre y Apellido" at bounding box center [247, 111] width 66 height 9
click at [175, 110] on span "Acciones" at bounding box center [165, 111] width 33 height 9
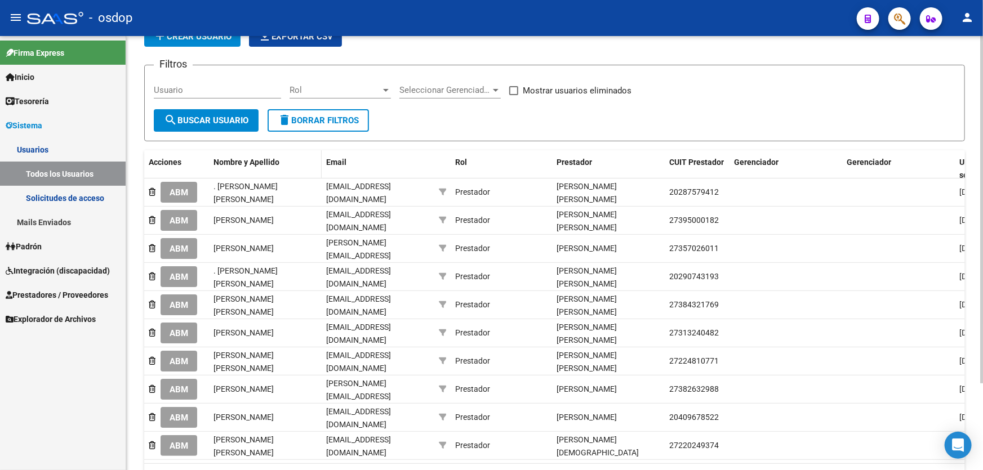
scroll to position [56, 0]
click at [236, 158] on span "Nombre y Apellido" at bounding box center [247, 162] width 66 height 9
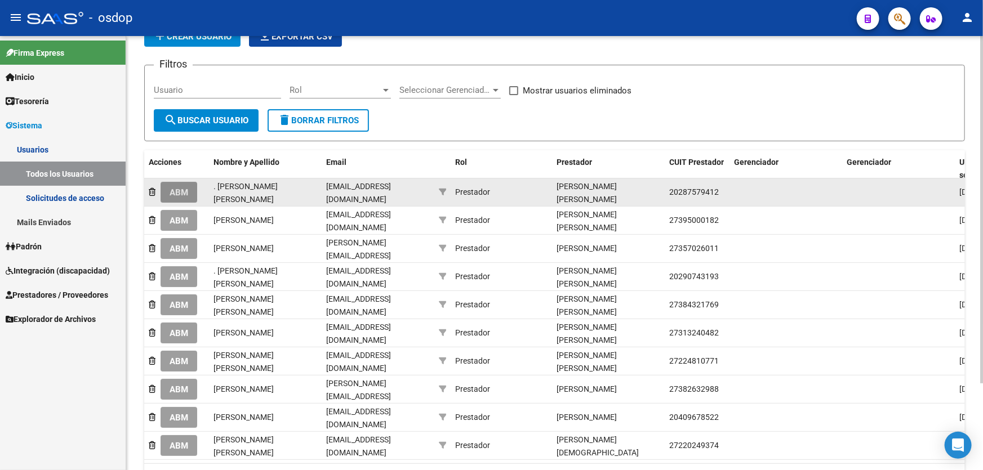
click at [177, 190] on span "ABM" at bounding box center [179, 193] width 19 height 10
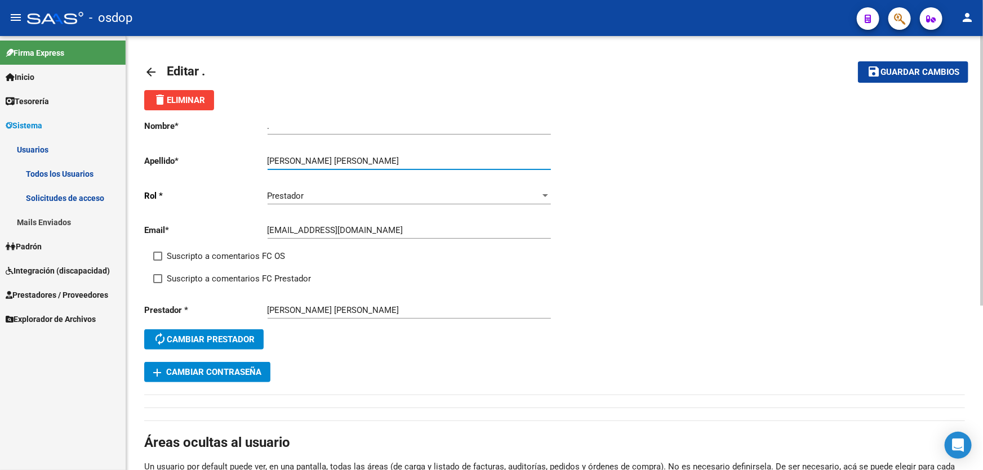
drag, startPoint x: 294, startPoint y: 158, endPoint x: 377, endPoint y: 158, distance: 83.4
click at [377, 158] on input "[PERSON_NAME] [PERSON_NAME]" at bounding box center [409, 161] width 283 height 10
type input "[PERSON_NAME]"
drag, startPoint x: 279, startPoint y: 128, endPoint x: 241, endPoint y: 128, distance: 37.7
click at [241, 128] on app-form-text-field "Nombre * . Ingresar nombre" at bounding box center [347, 126] width 406 height 10
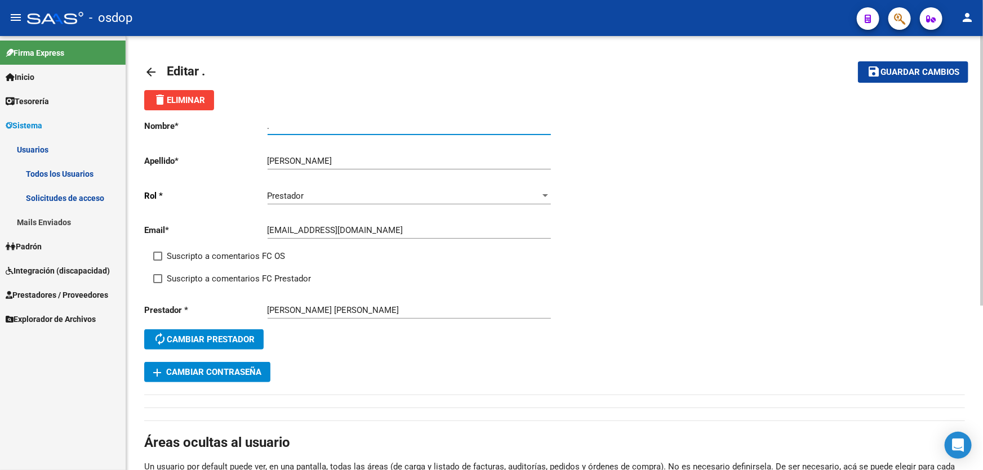
paste input "[PERSON_NAME]"
type input "[PERSON_NAME]"
drag, startPoint x: 907, startPoint y: 67, endPoint x: 829, endPoint y: 85, distance: 80.2
click at [907, 68] on span "Guardar cambios" at bounding box center [920, 73] width 79 height 10
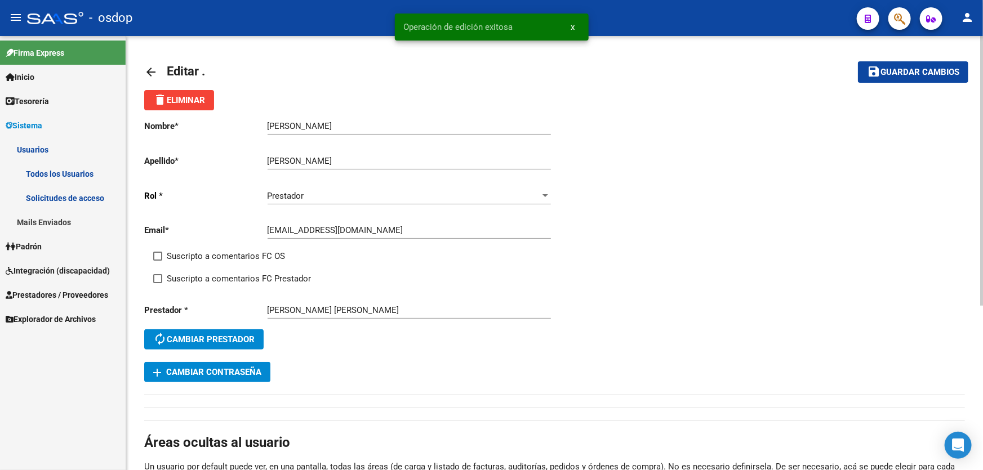
click at [147, 70] on mat-icon "arrow_back" at bounding box center [151, 72] width 14 height 14
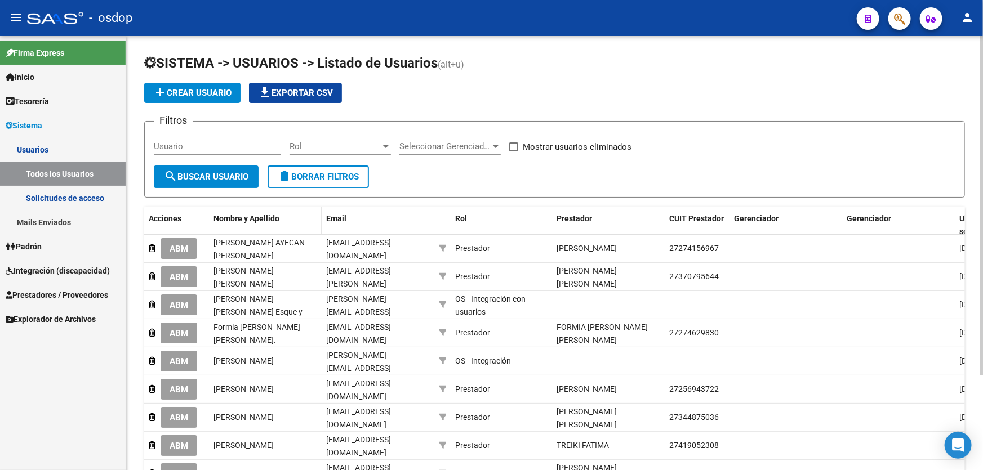
click at [218, 219] on span "Nombre y Apellido" at bounding box center [247, 218] width 66 height 9
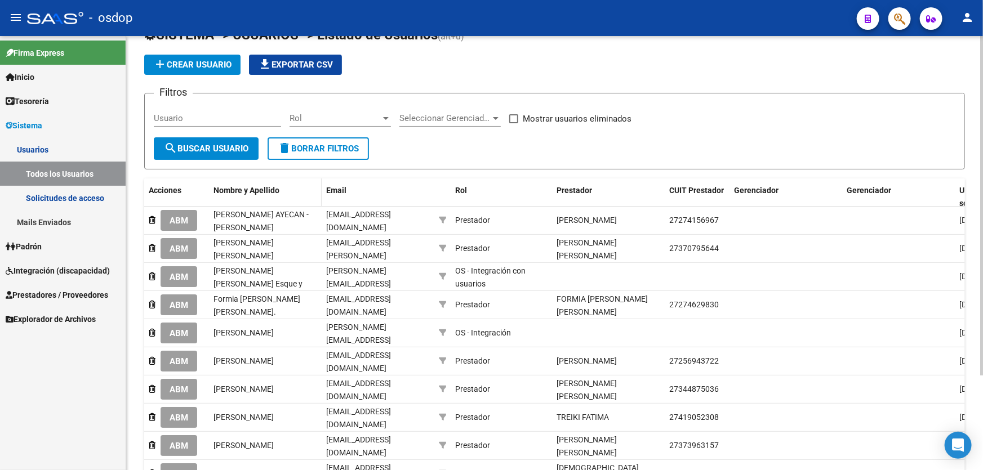
scroll to position [119, 0]
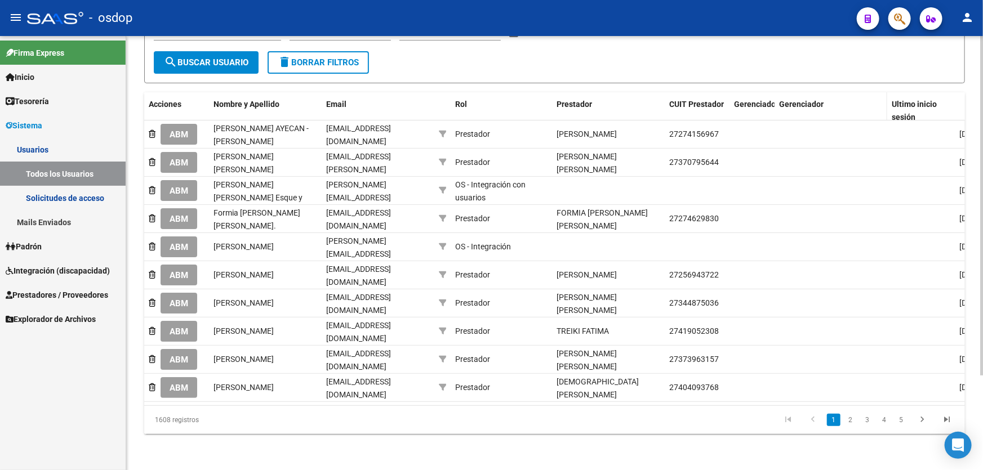
drag, startPoint x: 839, startPoint y: 106, endPoint x: 778, endPoint y: 108, distance: 61.4
click at [778, 108] on div "Acciones Nombre y Apellido Email Rol Prestador CUIT Prestador Gerenciador Geren…" at bounding box center [659, 110] width 1030 height 37
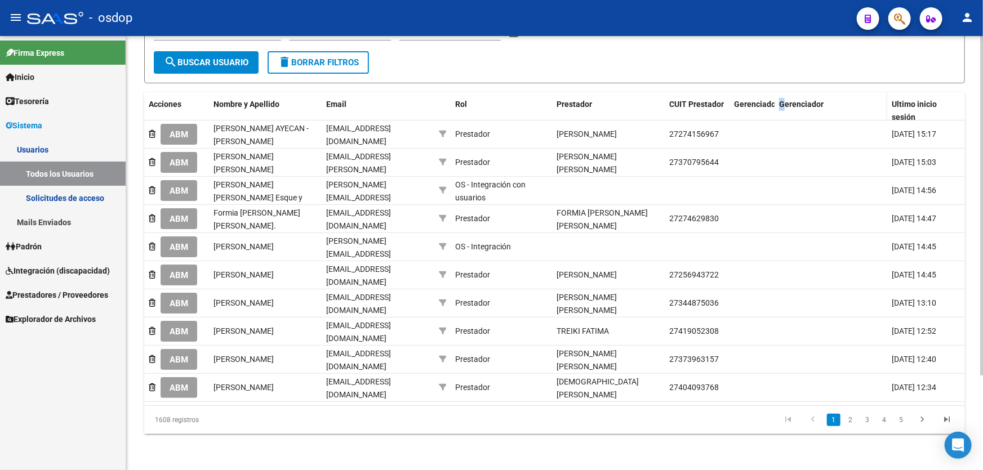
click at [783, 109] on datatable-header-cell "Gerenciador" at bounding box center [831, 110] width 113 height 37
drag, startPoint x: 886, startPoint y: 99, endPoint x: 828, endPoint y: 107, distance: 59.2
click at [828, 107] on div "Acciones Nombre y Apellido Email Rol Prestador CUIT Prestador Gerenciador Geren…" at bounding box center [625, 110] width 963 height 37
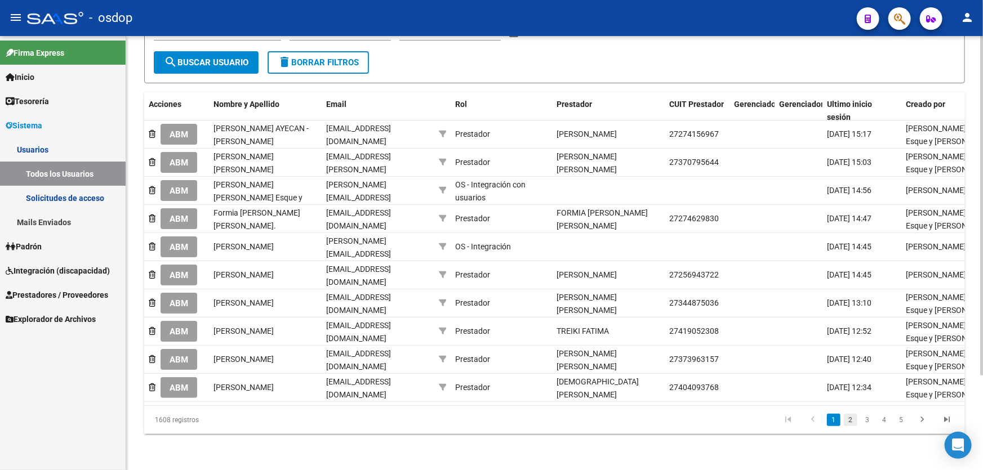
click at [853, 420] on link "2" at bounding box center [851, 420] width 14 height 12
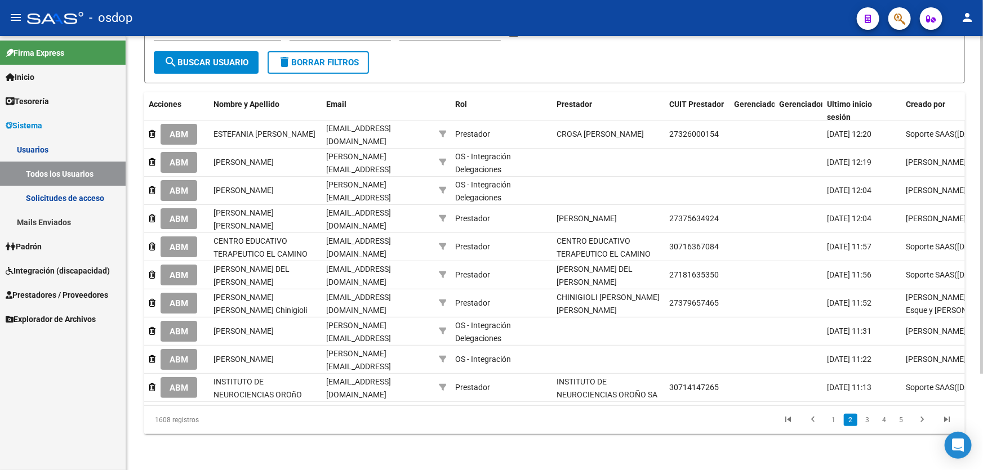
scroll to position [118, 0]
click at [868, 419] on link "3" at bounding box center [868, 420] width 14 height 12
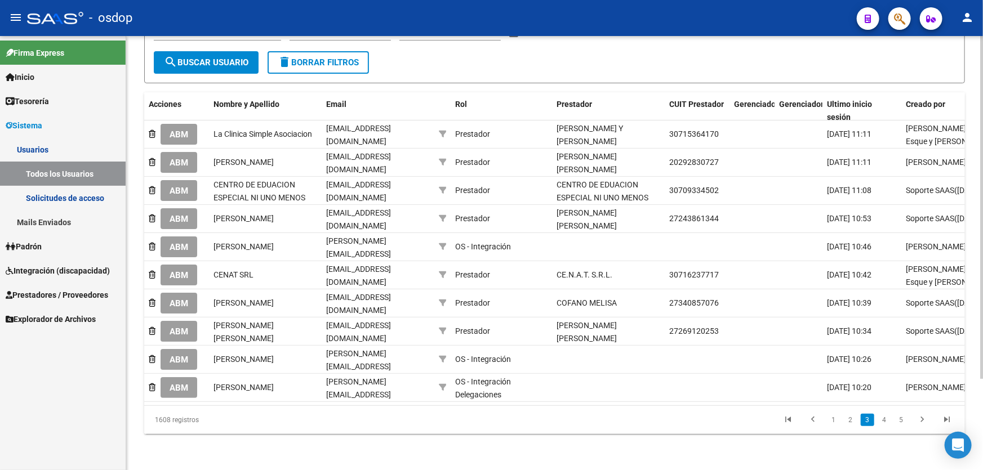
scroll to position [115, 0]
click at [886, 423] on link "4" at bounding box center [885, 420] width 14 height 12
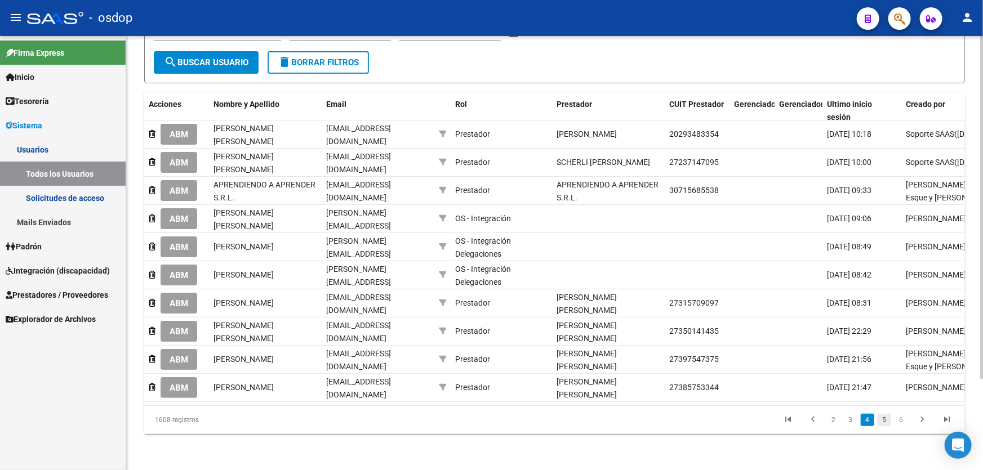
click at [886, 423] on link "5" at bounding box center [885, 420] width 14 height 12
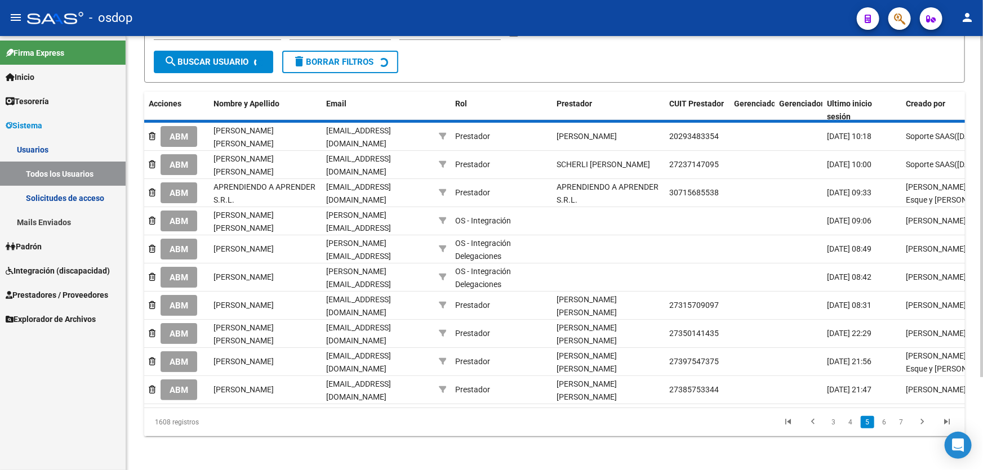
scroll to position [110, 0]
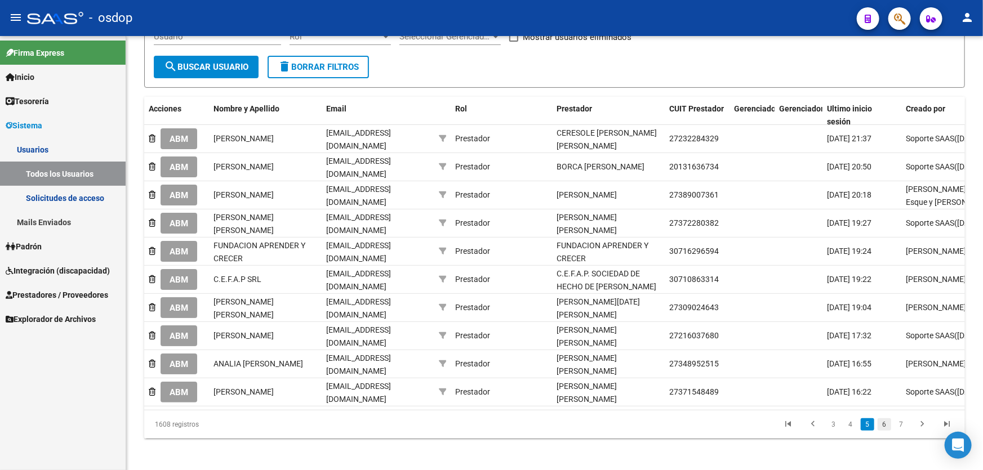
click at [886, 421] on link "6" at bounding box center [885, 425] width 14 height 12
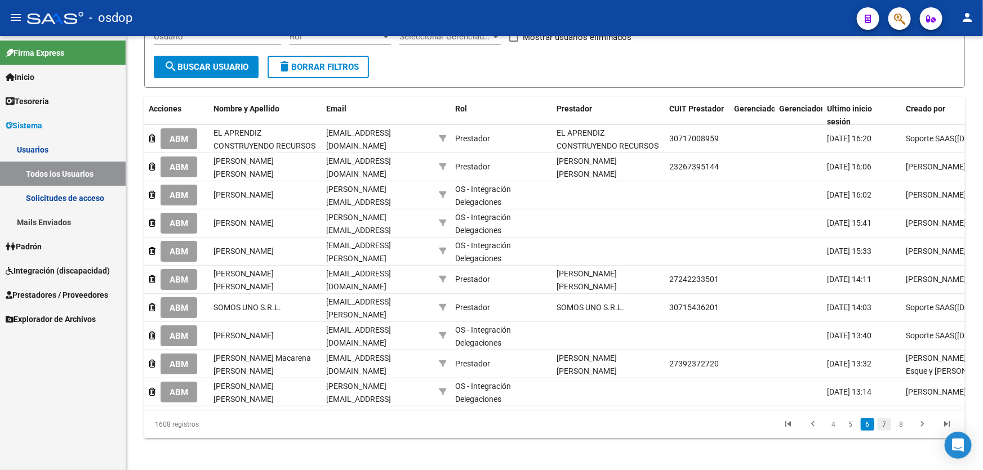
click at [885, 427] on link "7" at bounding box center [885, 425] width 14 height 12
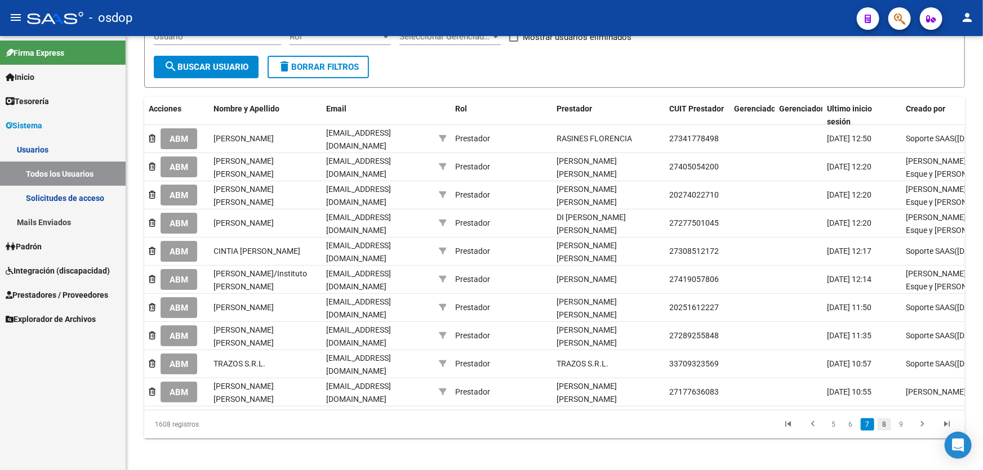
click at [885, 424] on link "8" at bounding box center [885, 425] width 14 height 12
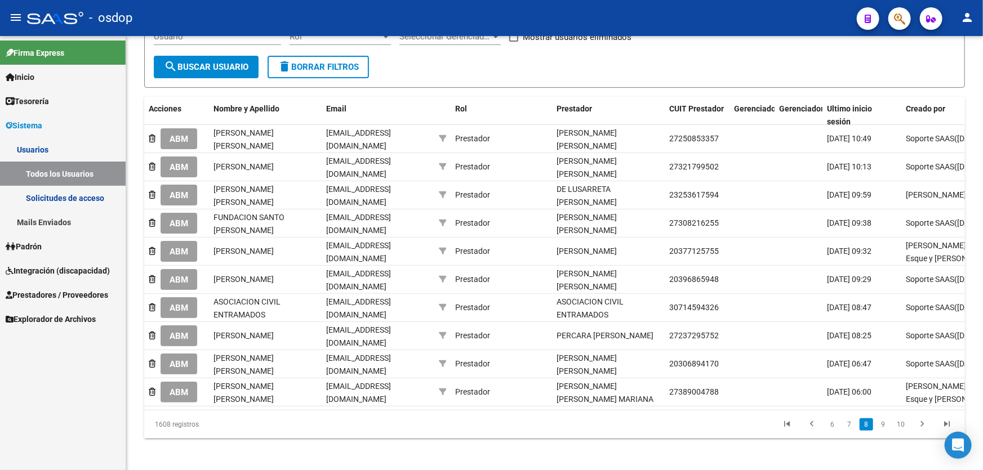
scroll to position [107, 0]
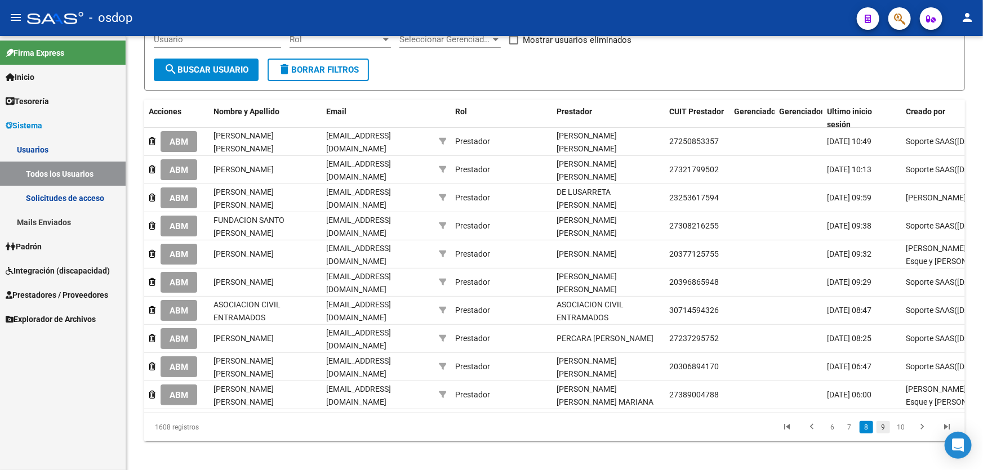
click at [885, 423] on link "9" at bounding box center [884, 427] width 14 height 12
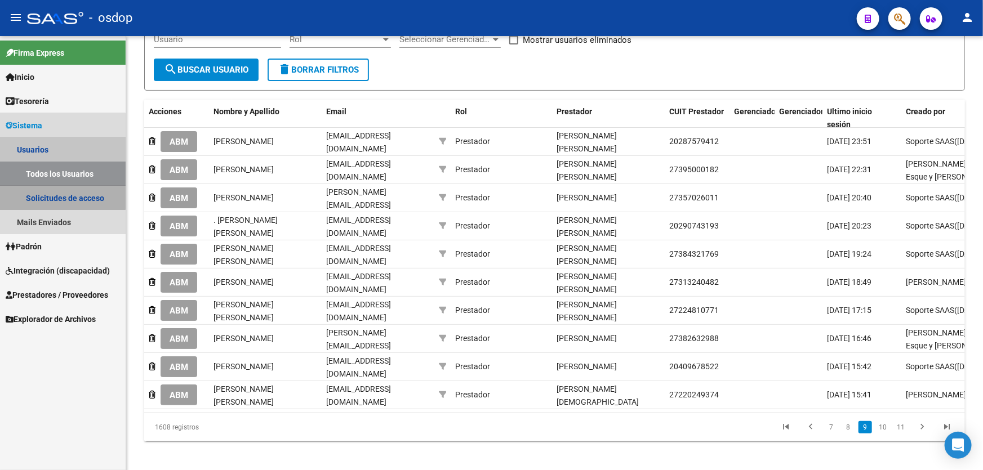
click at [21, 193] on link "Solicitudes de acceso" at bounding box center [63, 198] width 126 height 24
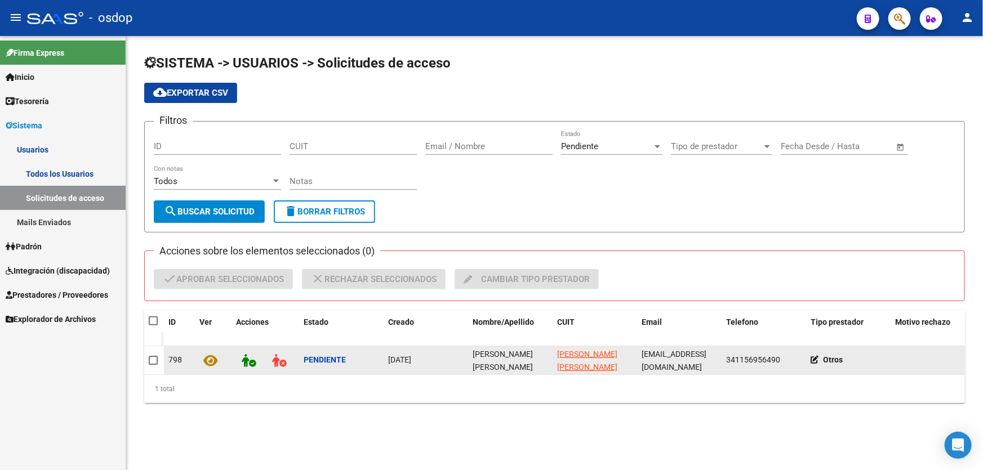
click at [814, 358] on icon at bounding box center [817, 360] width 13 height 8
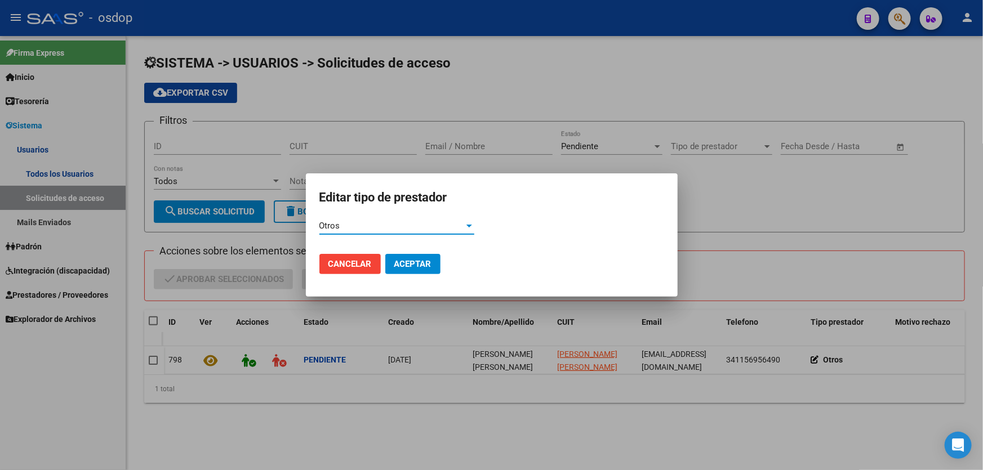
click at [340, 226] on div "Otros" at bounding box center [391, 226] width 145 height 10
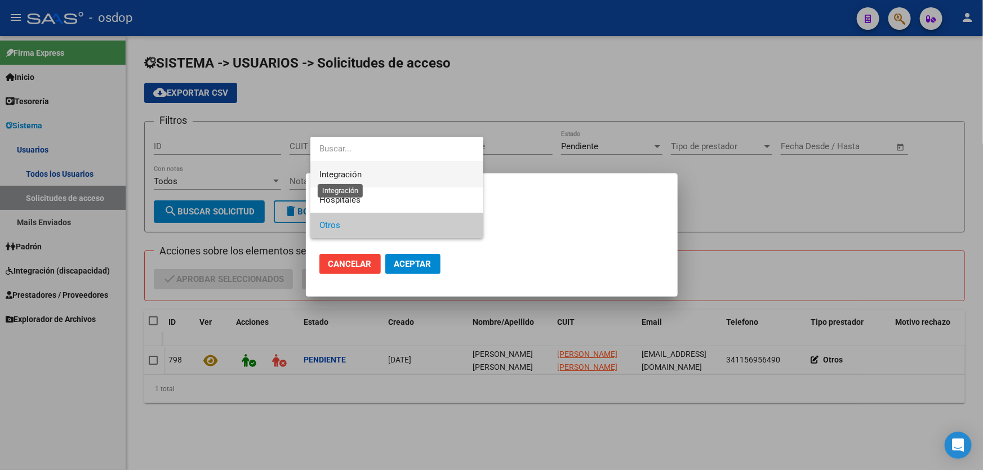
click at [338, 172] on span "Integración" at bounding box center [340, 175] width 42 height 10
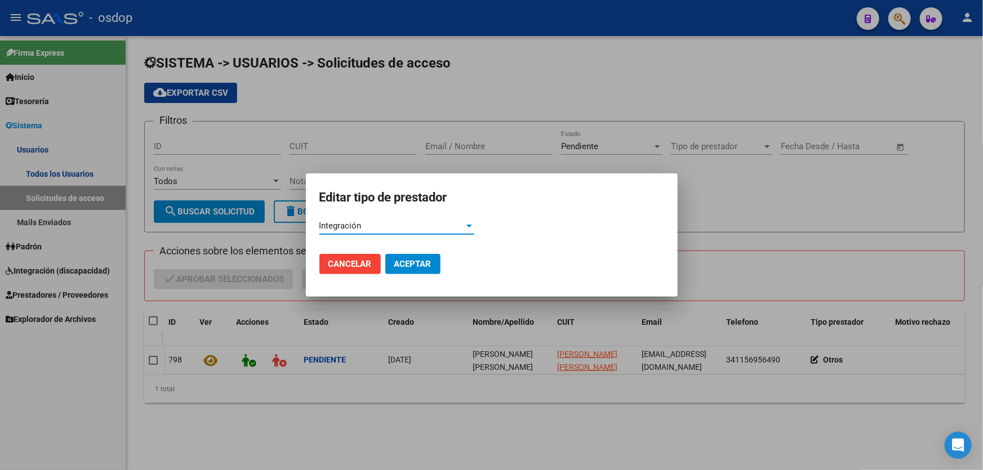
click at [415, 259] on span "Aceptar" at bounding box center [412, 264] width 37 height 10
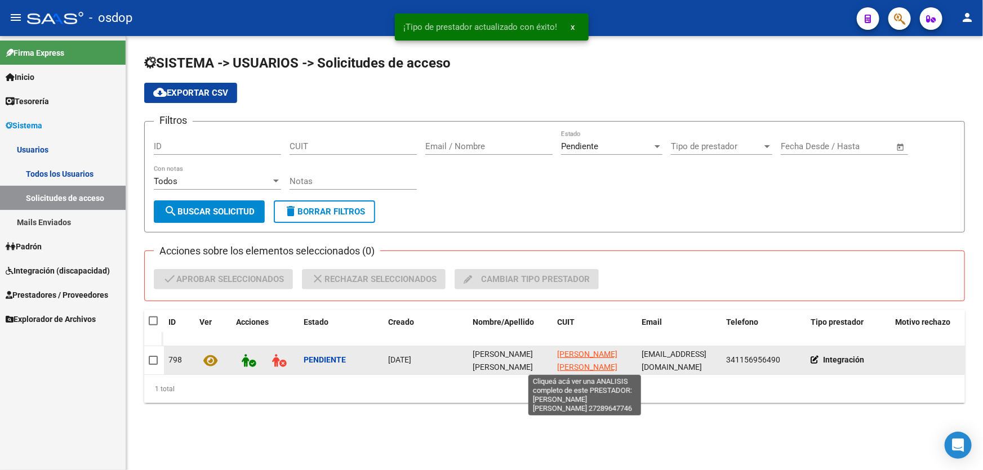
click at [571, 352] on span "[PERSON_NAME] [PERSON_NAME]" at bounding box center [587, 361] width 60 height 22
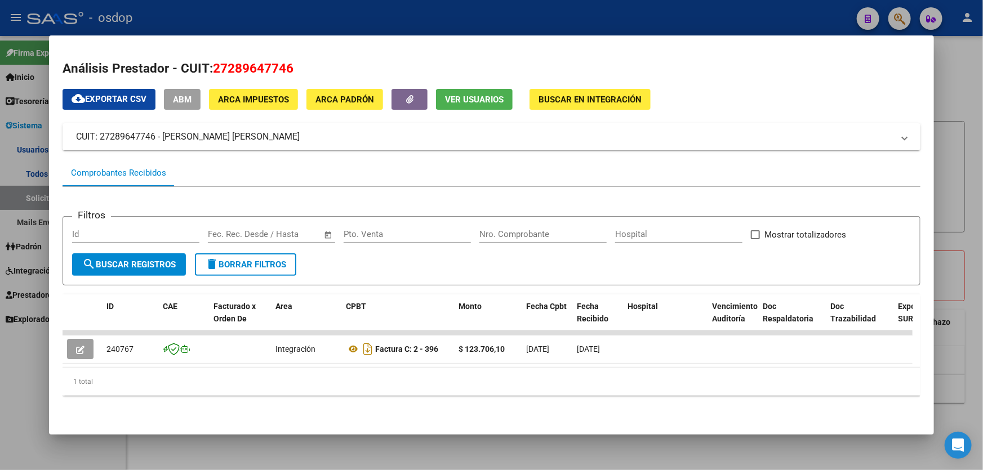
click at [473, 97] on span "Ver Usuarios" at bounding box center [474, 100] width 59 height 10
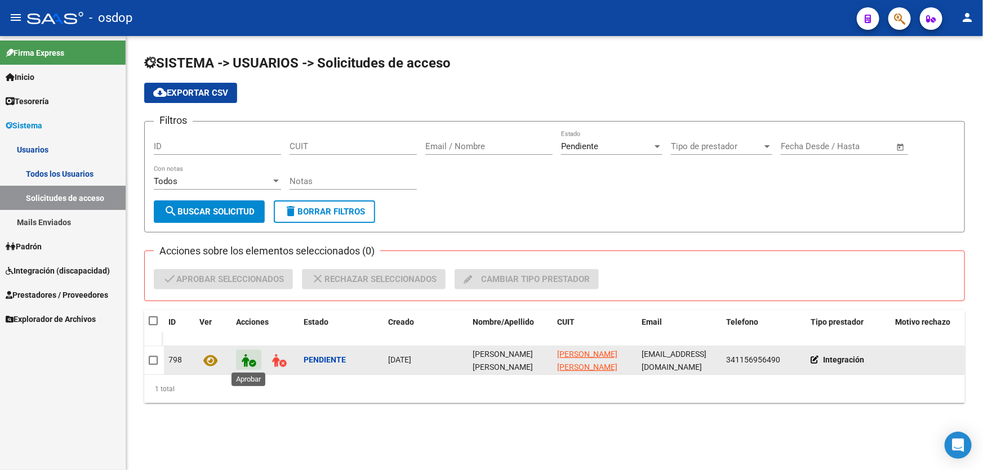
click at [245, 361] on icon at bounding box center [249, 360] width 14 height 13
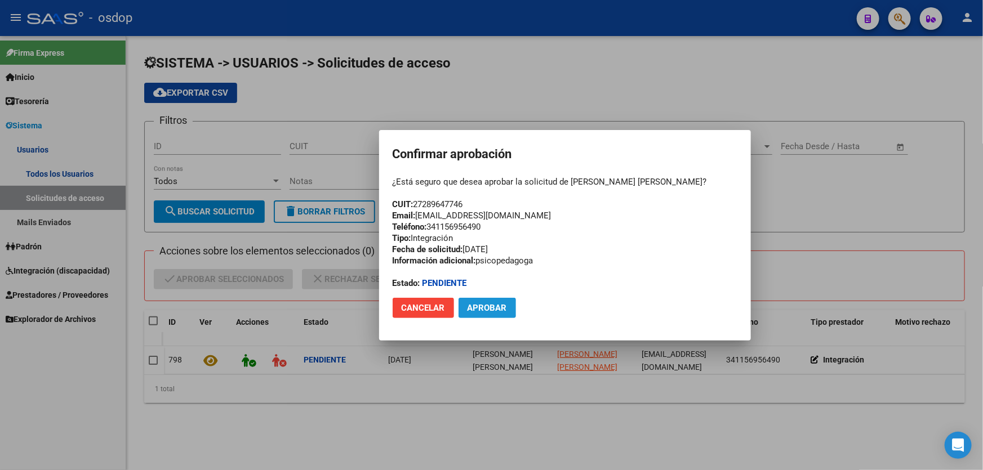
click at [480, 308] on span "Aprobar" at bounding box center [487, 308] width 39 height 10
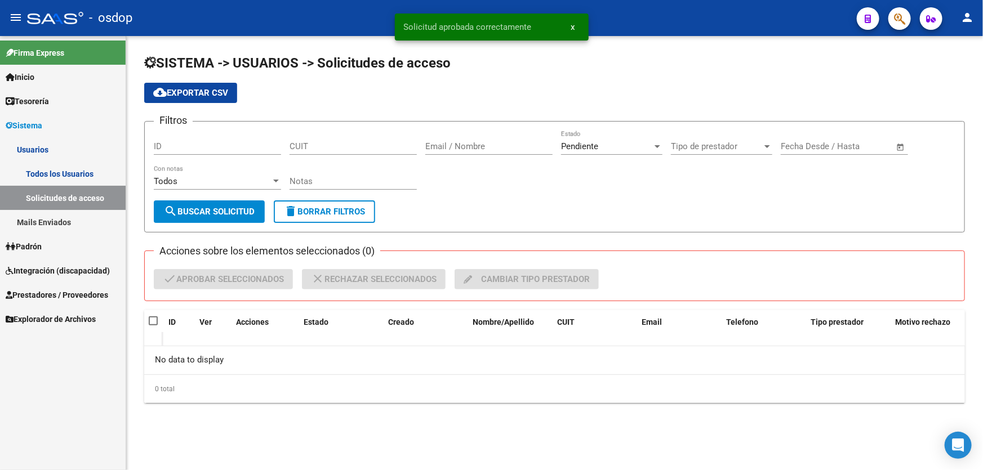
click at [33, 199] on link "Solicitudes de acceso" at bounding box center [63, 198] width 126 height 24
